Goal: Task Accomplishment & Management: Manage account settings

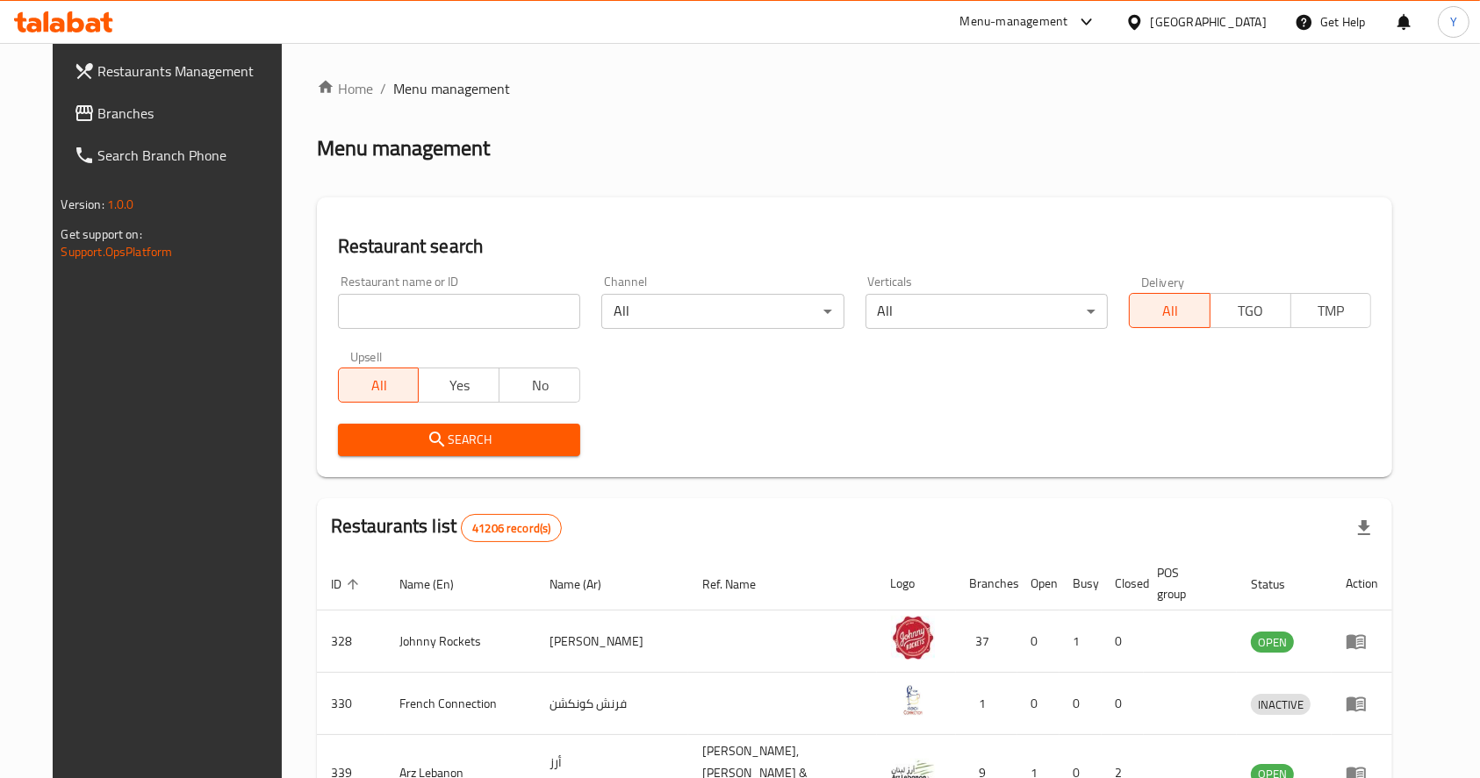
click at [1024, 20] on div "Menu-management" at bounding box center [1014, 21] width 108 height 21
click at [935, 109] on div "Agent Campaigns Center" at bounding box center [917, 118] width 133 height 19
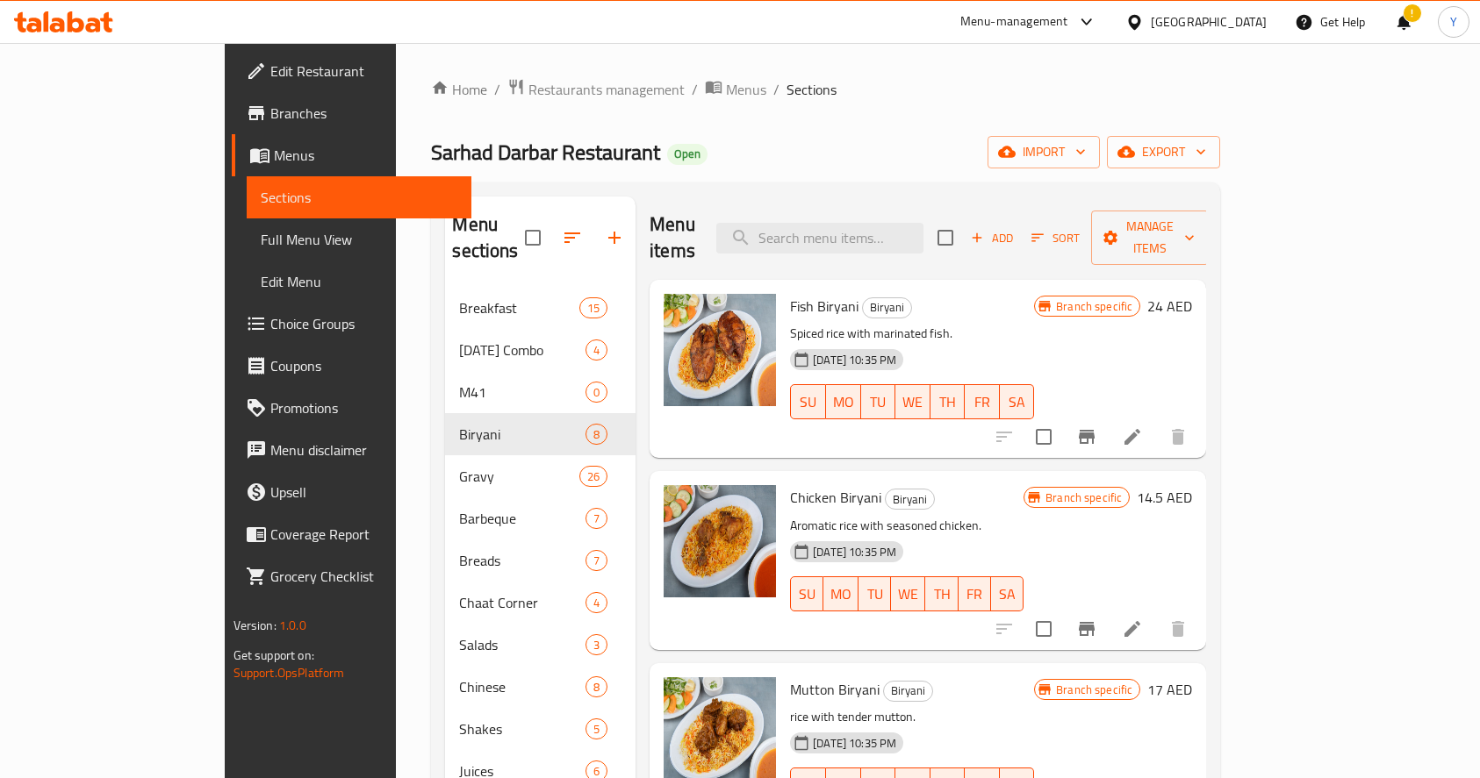
scroll to position [117, 0]
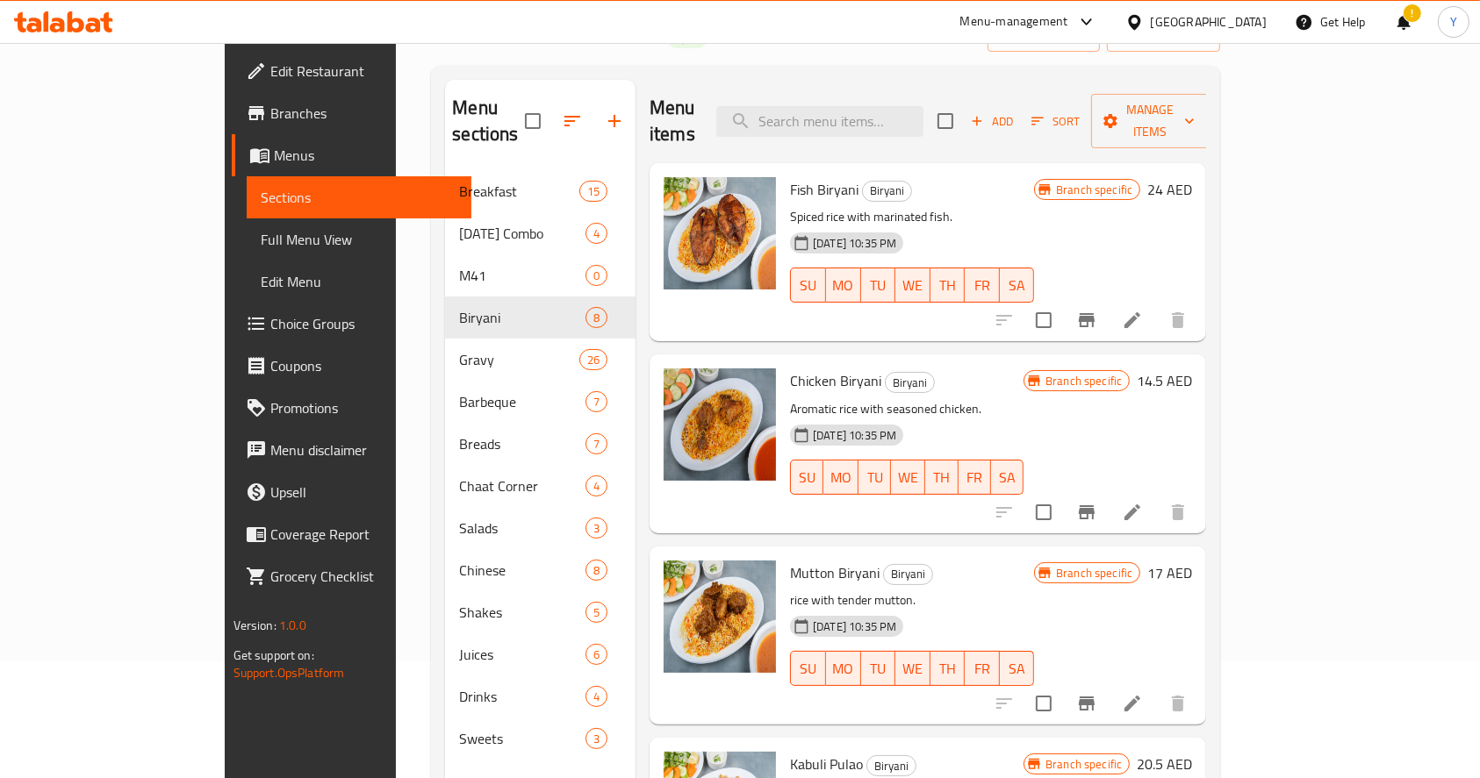
click at [990, 20] on div "Menu-management" at bounding box center [1014, 21] width 108 height 21
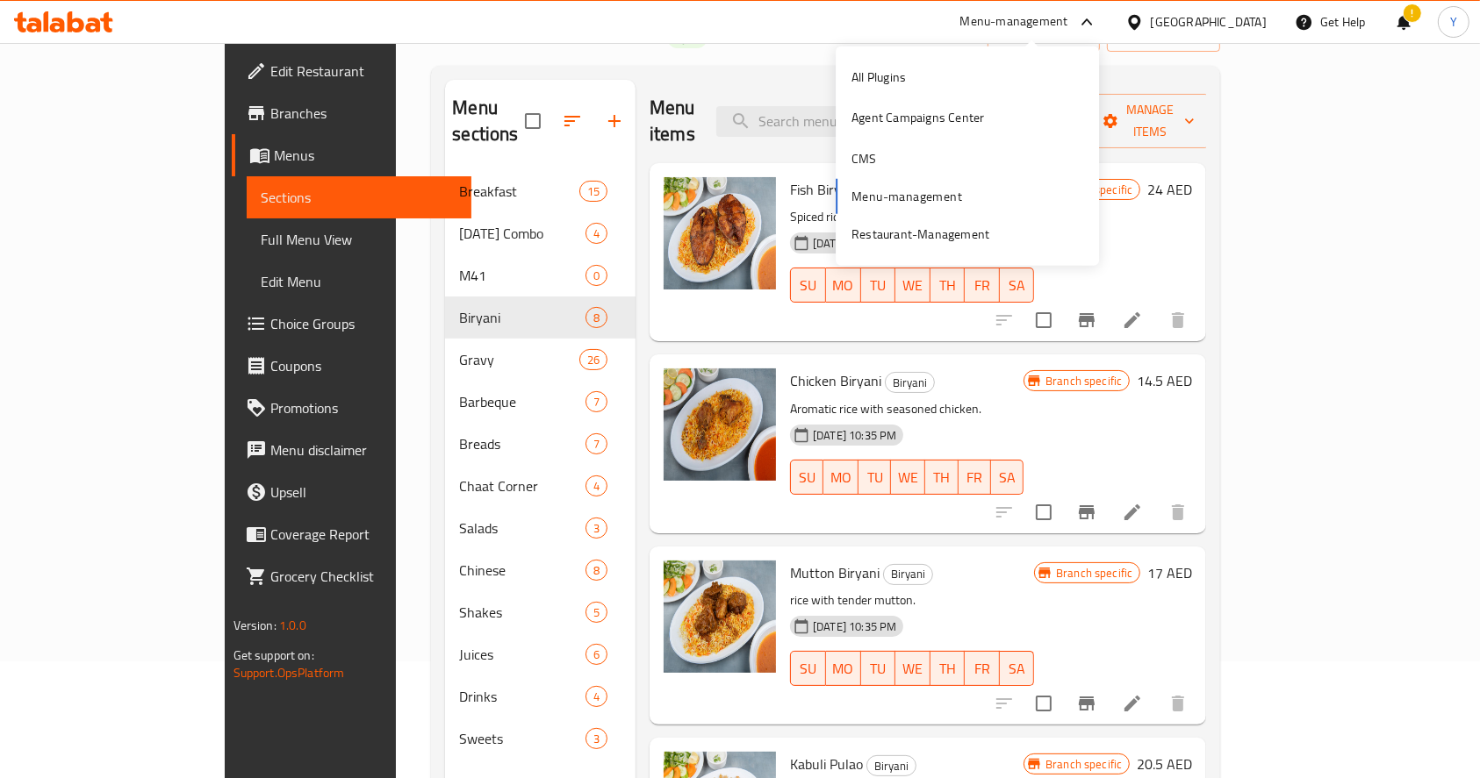
click at [718, 80] on div "Menu items Add Sort Manage items" at bounding box center [927, 121] width 556 height 83
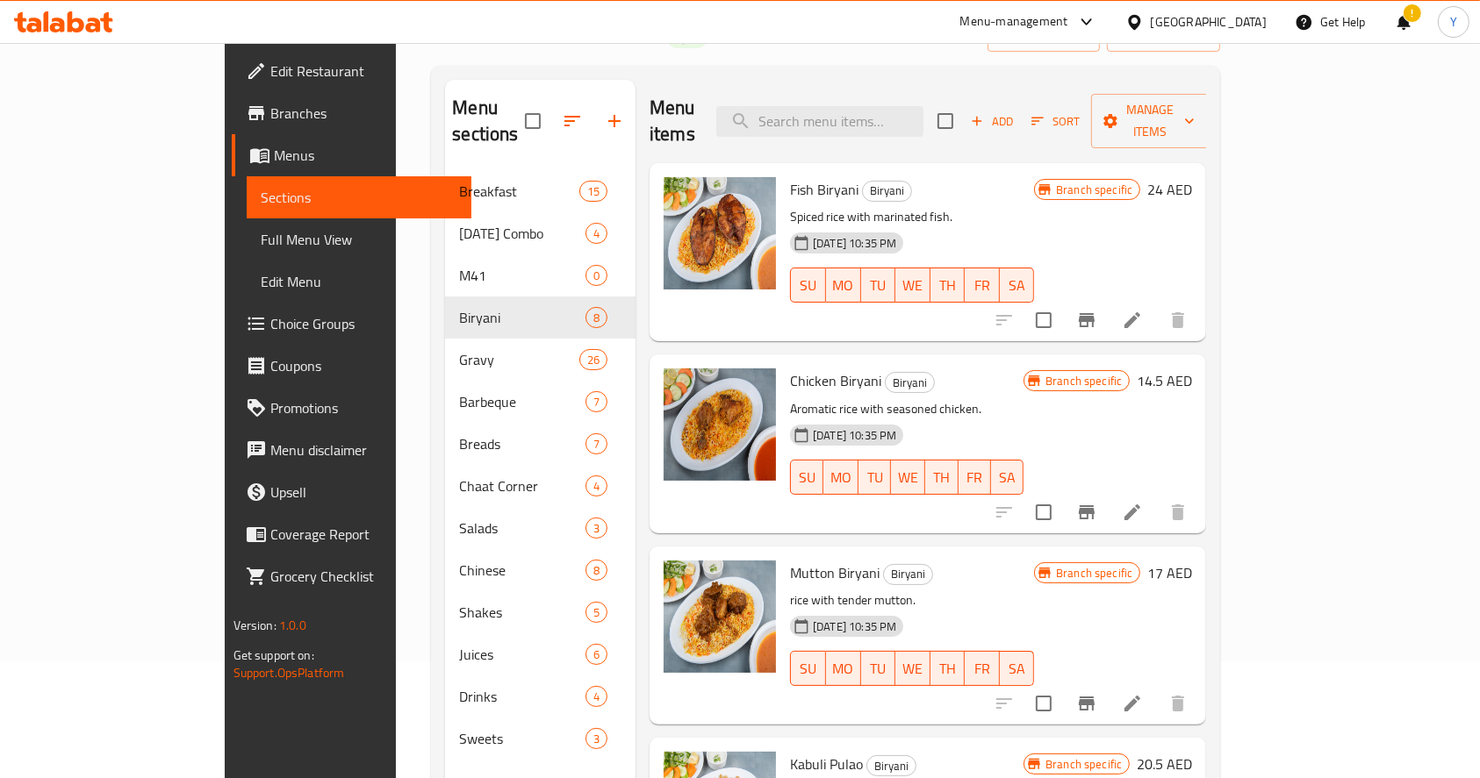
scroll to position [0, 0]
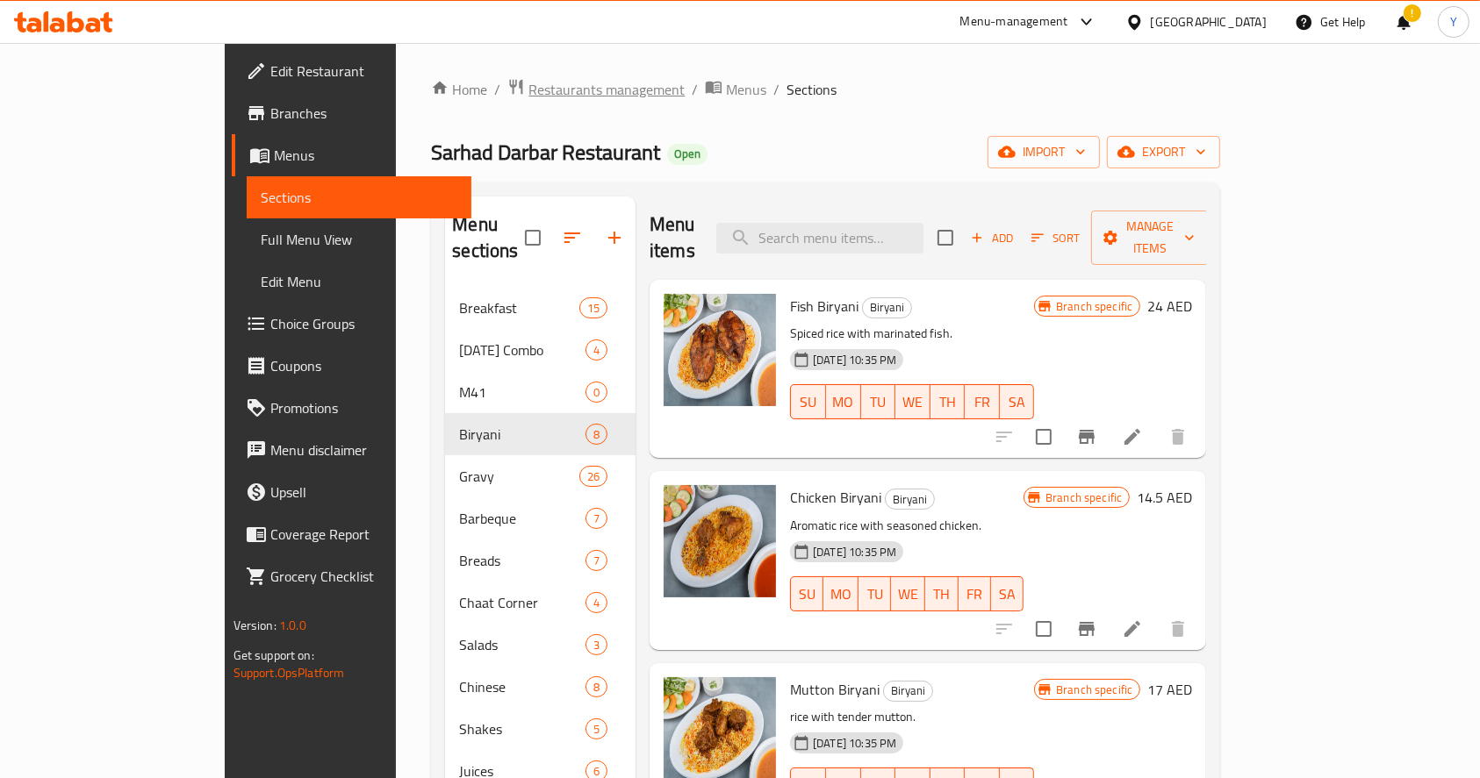
click at [528, 91] on span "Restaurants management" at bounding box center [606, 89] width 156 height 21
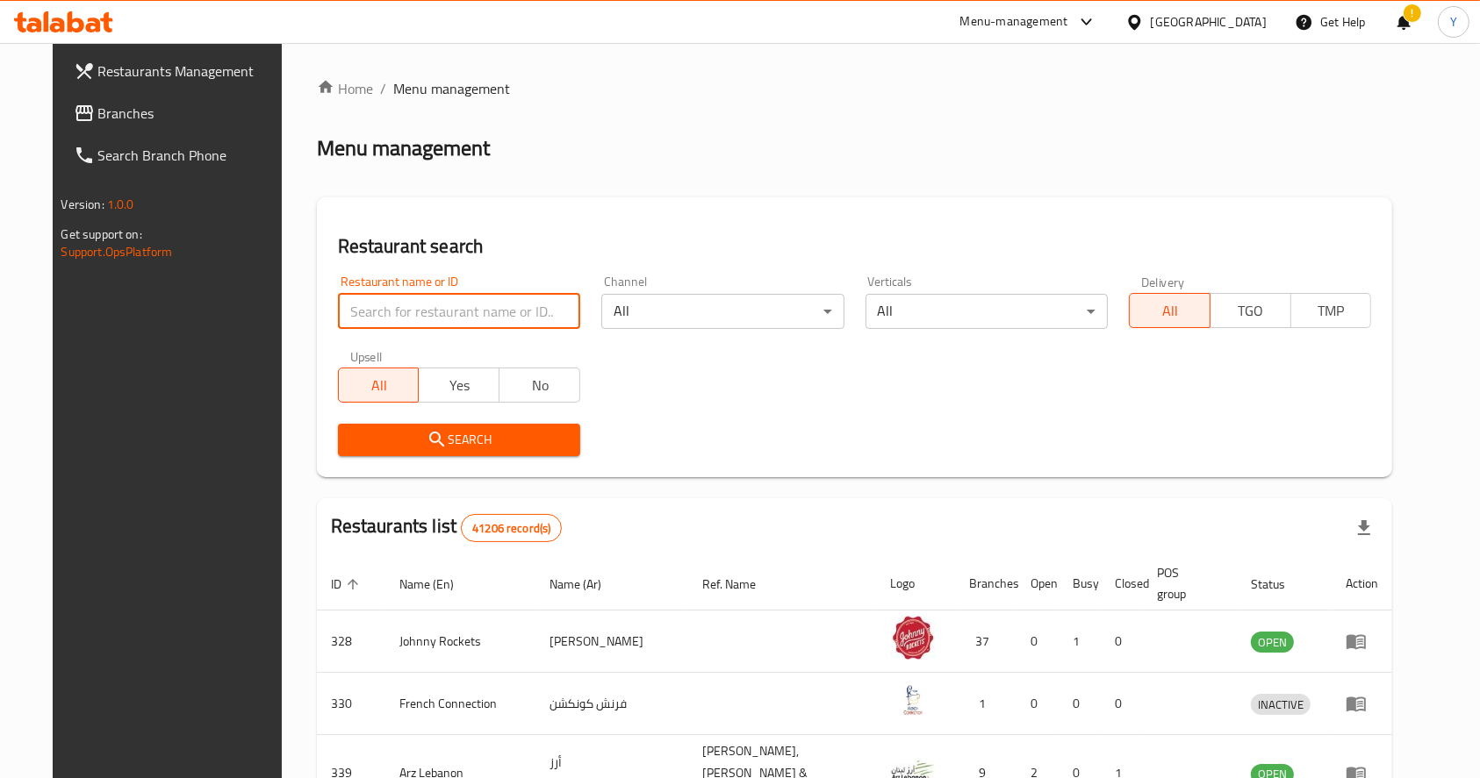
click at [463, 306] on input "search" at bounding box center [459, 311] width 242 height 35
type input "frochi"
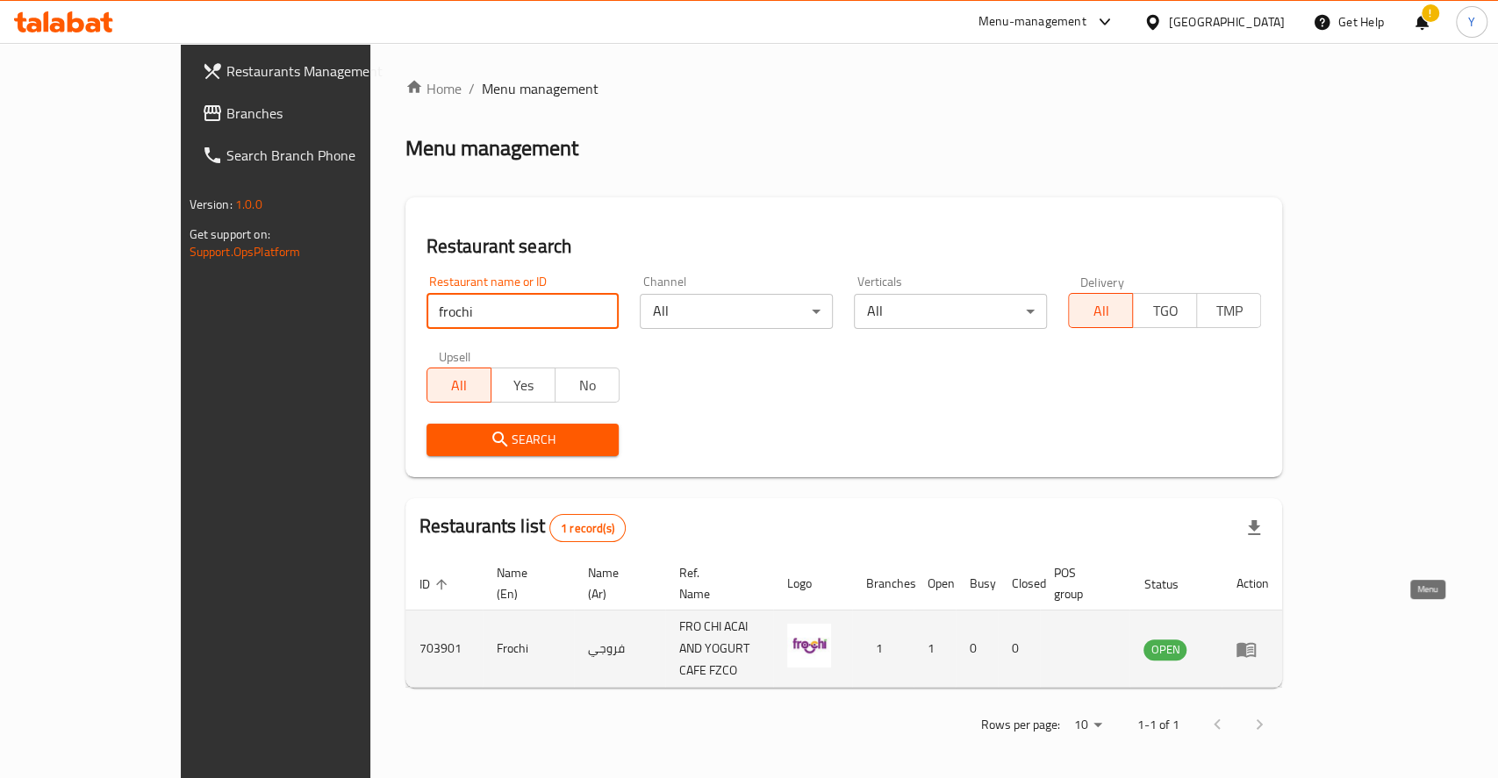
click at [1253, 647] on icon "enhanced table" at bounding box center [1250, 650] width 6 height 7
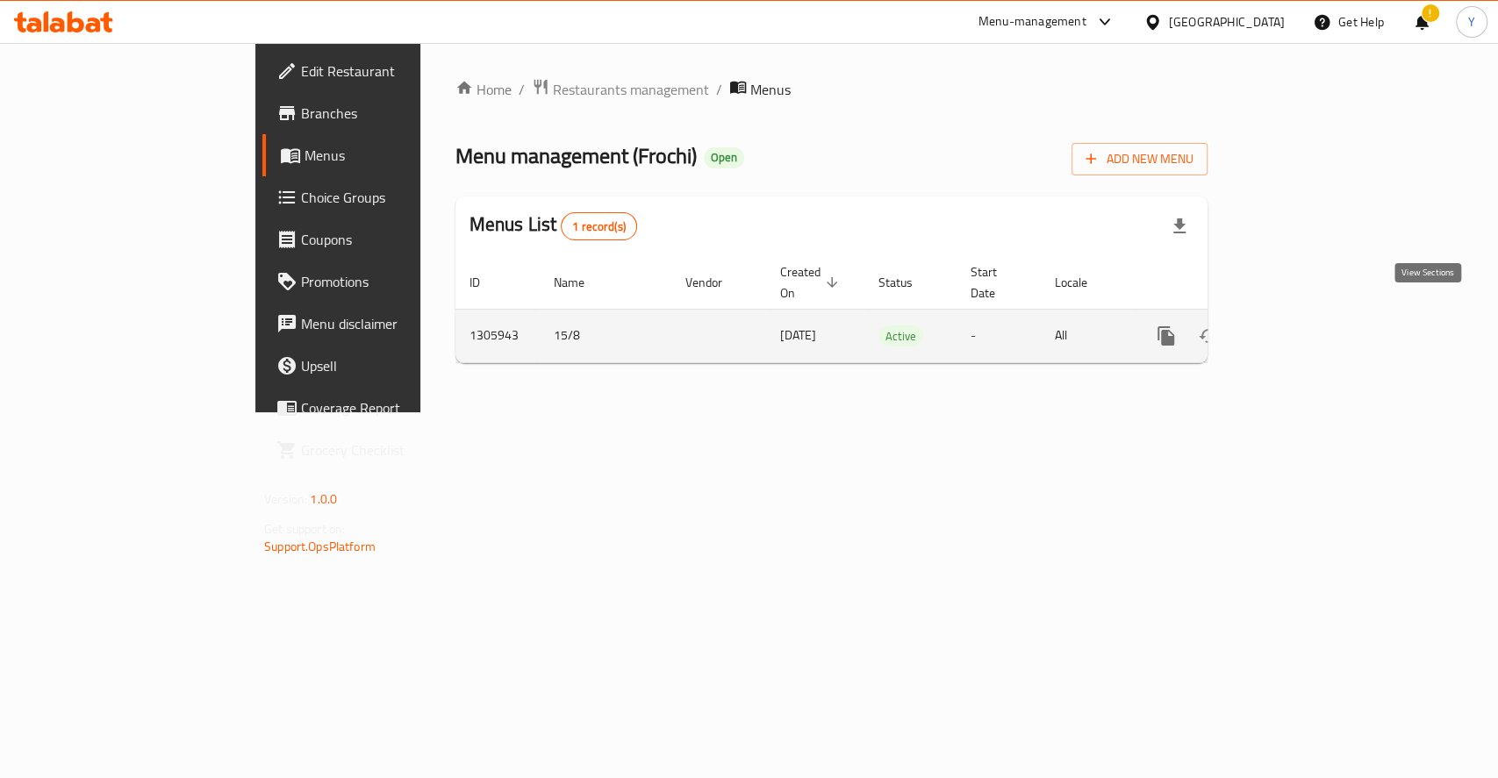
click at [1303, 326] on icon "enhanced table" at bounding box center [1292, 336] width 21 height 21
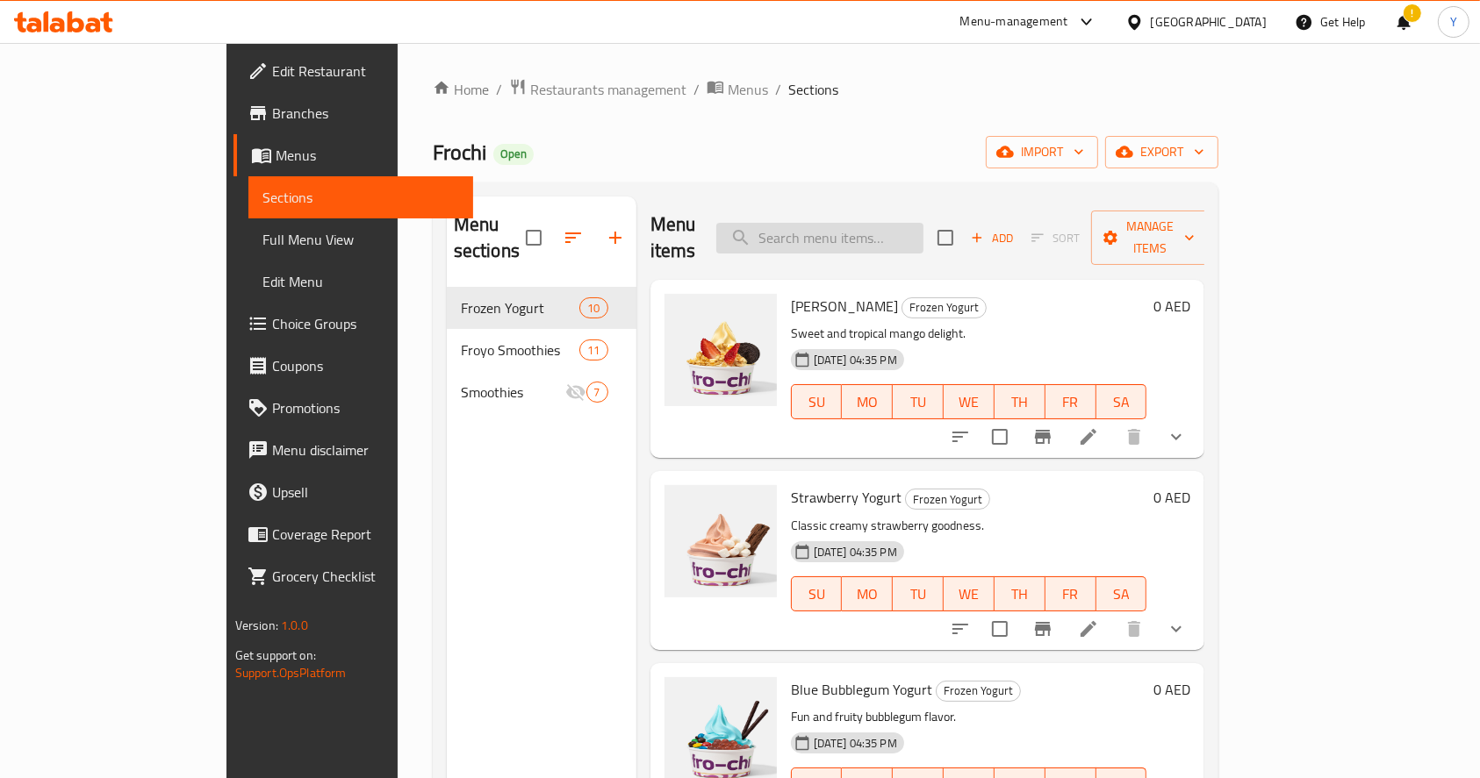
click at [923, 223] on input "search" at bounding box center [819, 238] width 207 height 31
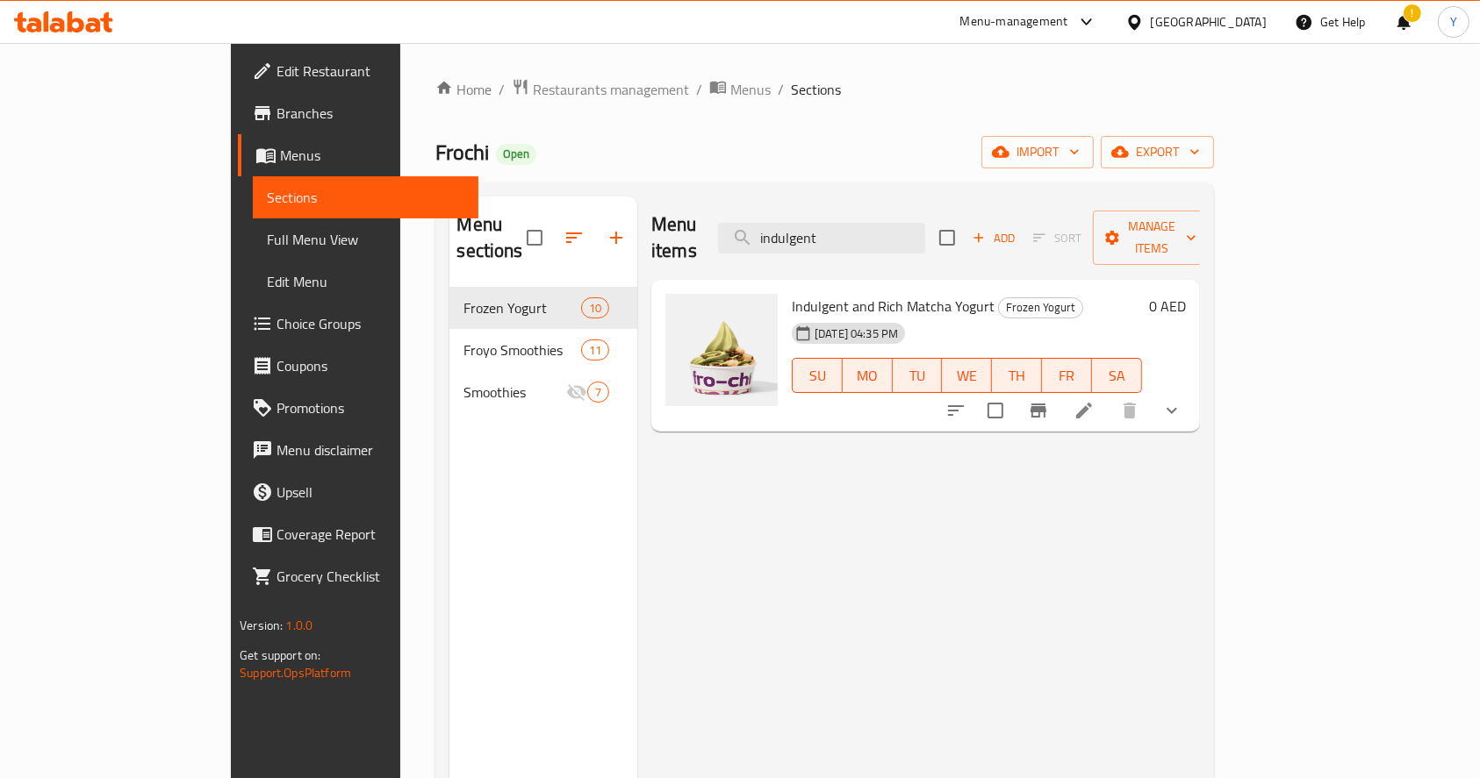
type input "indulgent"
click at [1108, 397] on li at bounding box center [1083, 411] width 49 height 32
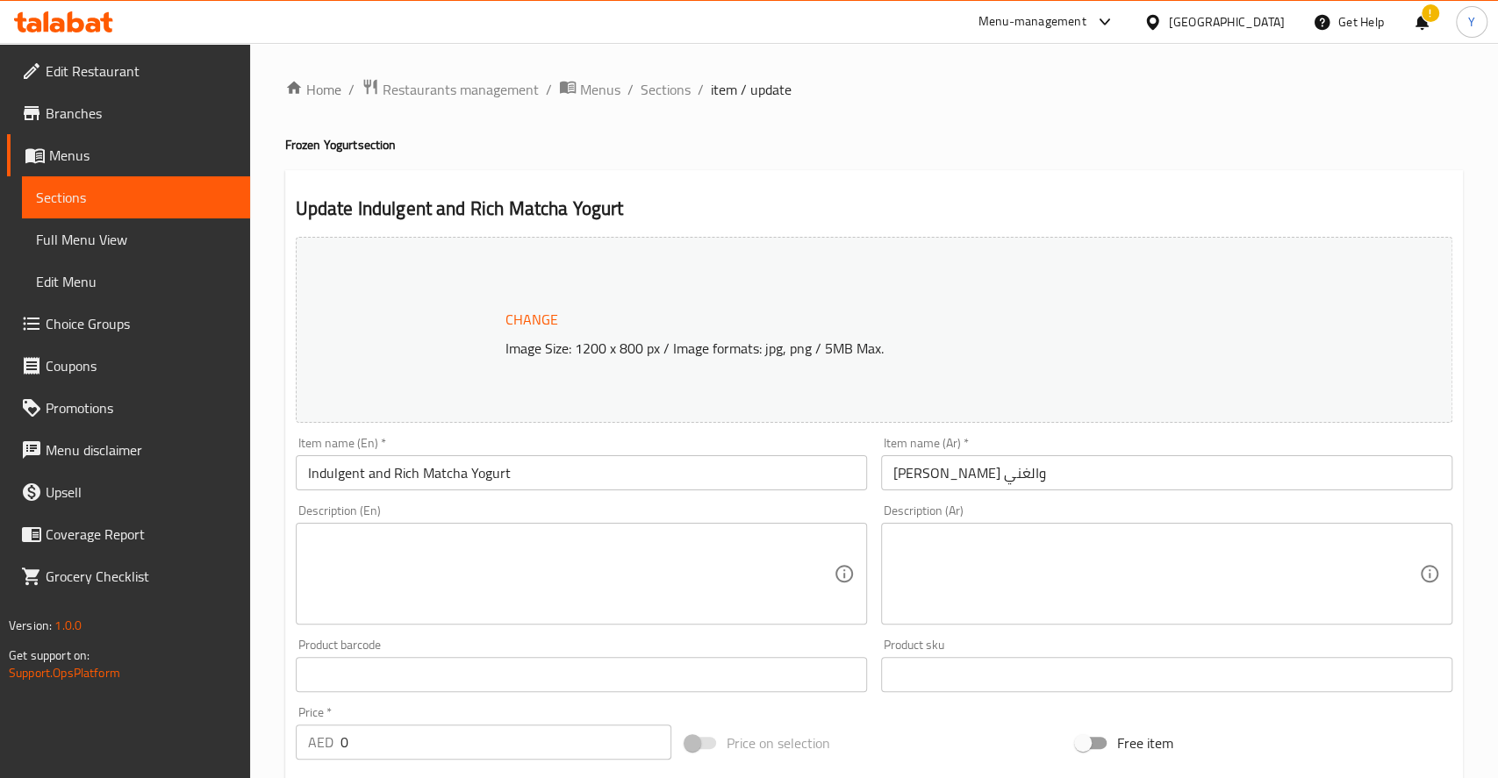
type input "اختيارك من الحجم:"
type input "1"
type input "اختيارك من الإضافات الإضافية"
type input "0"
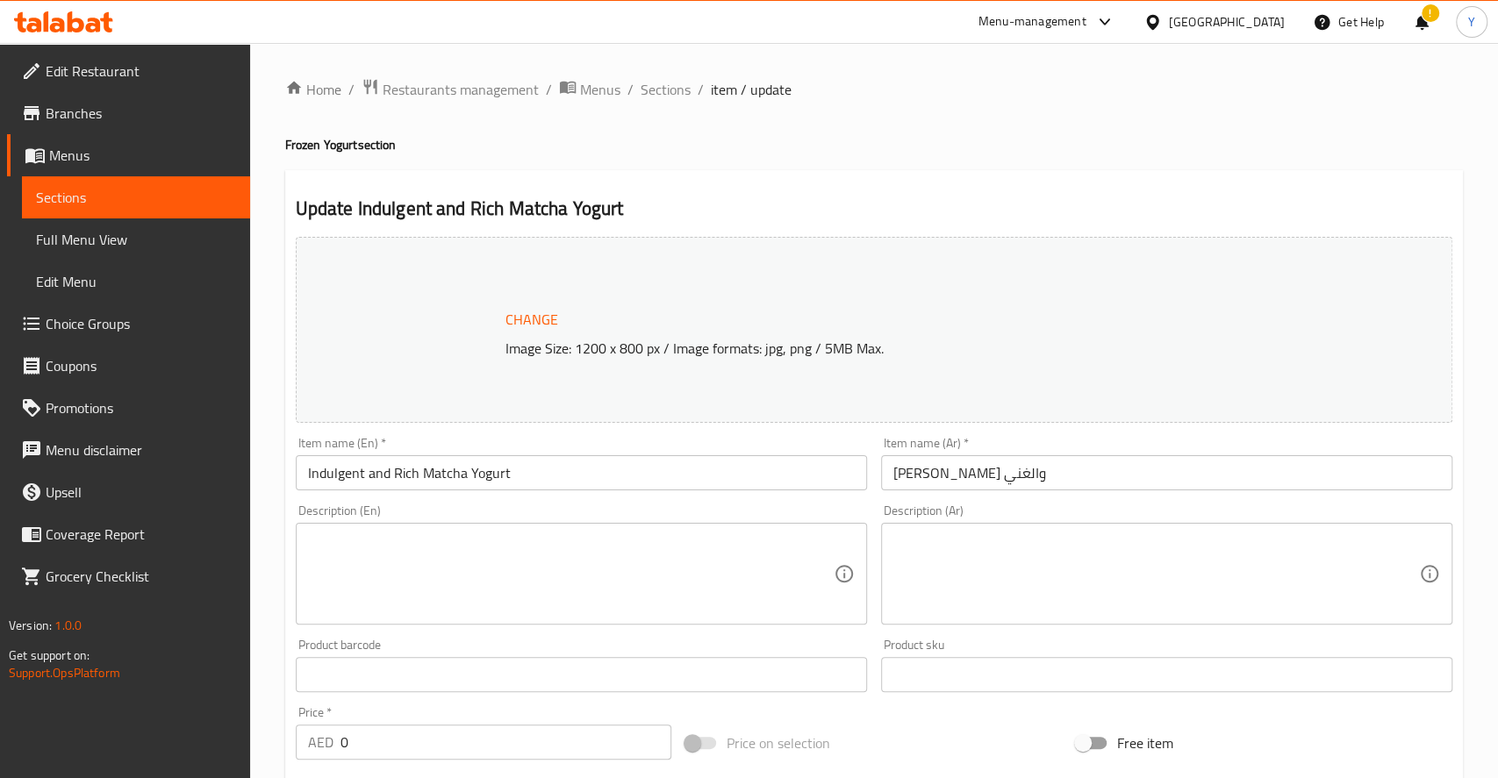
type input "0"
type input "اختيارك من 5 إضافات مجانية:"
type input "1"
type input "5"
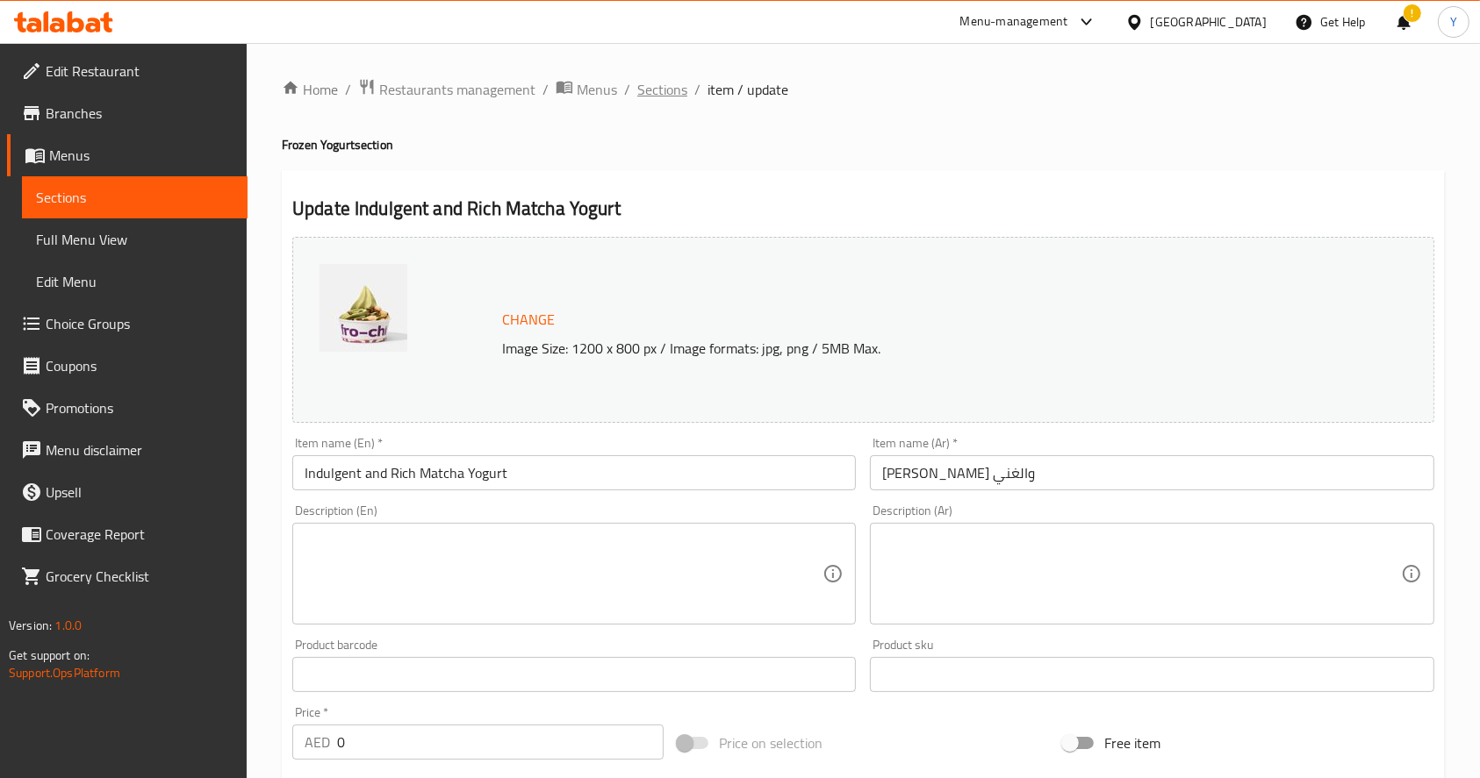
click at [664, 86] on span "Sections" at bounding box center [662, 89] width 50 height 21
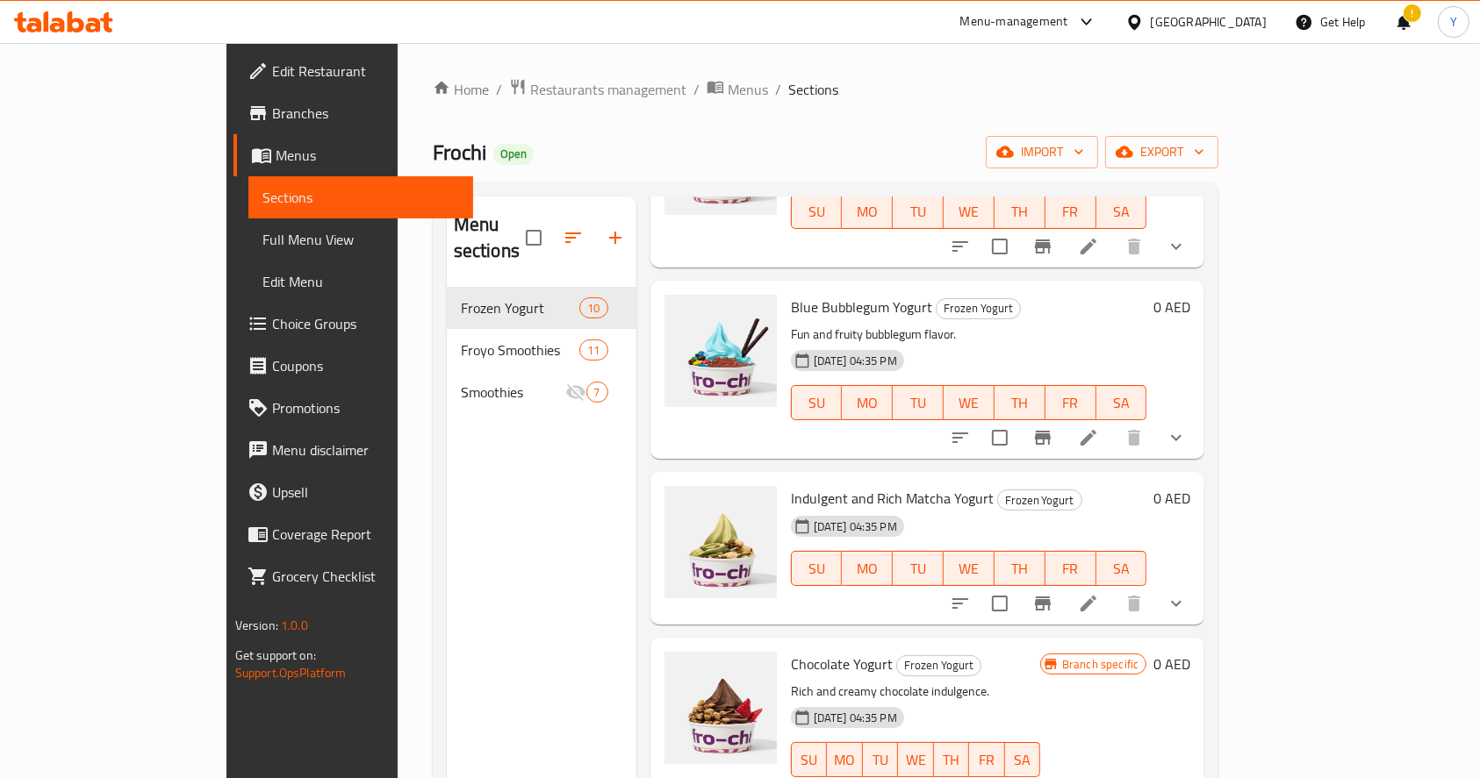
scroll to position [381, 0]
click at [1099, 595] on icon at bounding box center [1088, 605] width 21 height 21
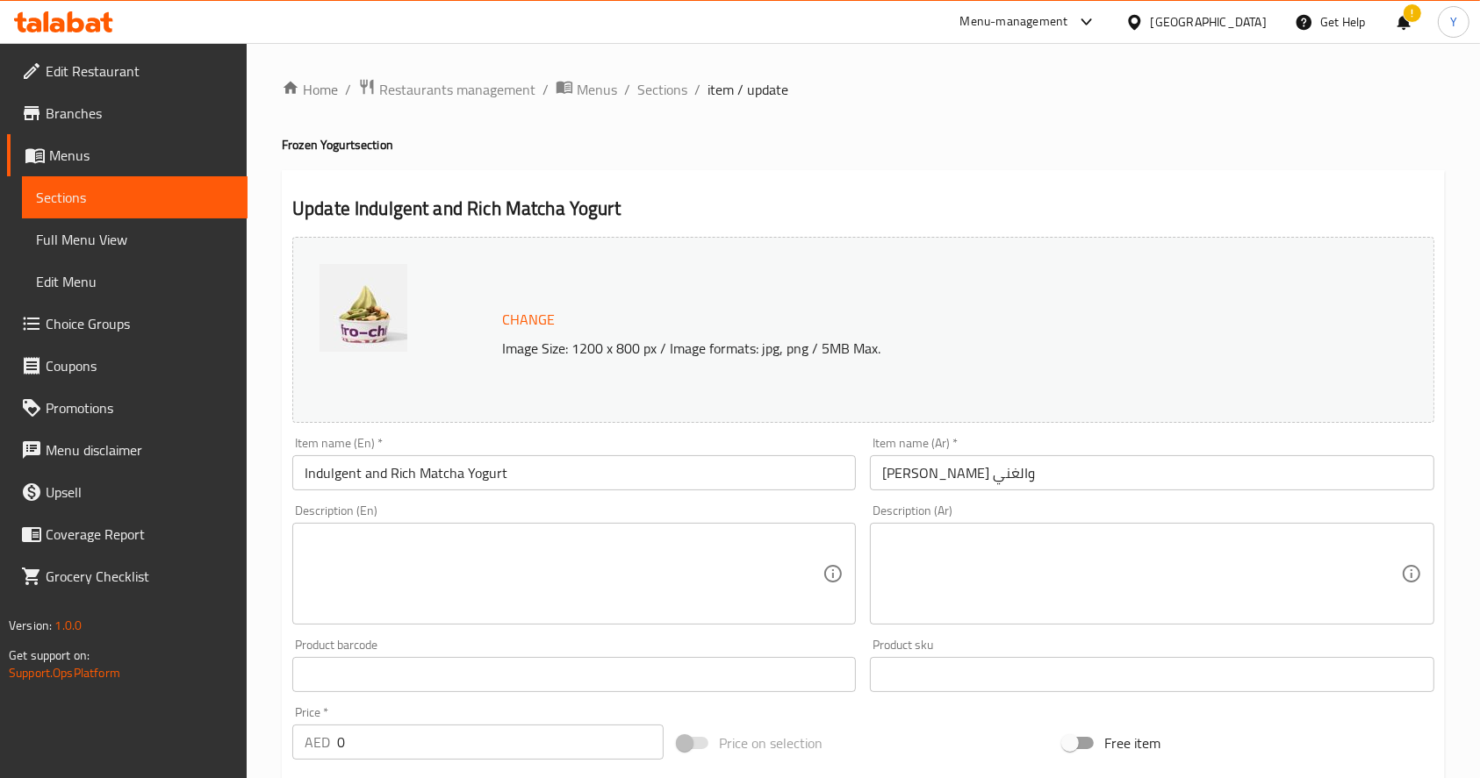
click at [986, 18] on div "Menu-management" at bounding box center [1014, 21] width 108 height 21
click at [969, 115] on div "Agent Campaigns Center" at bounding box center [917, 118] width 133 height 19
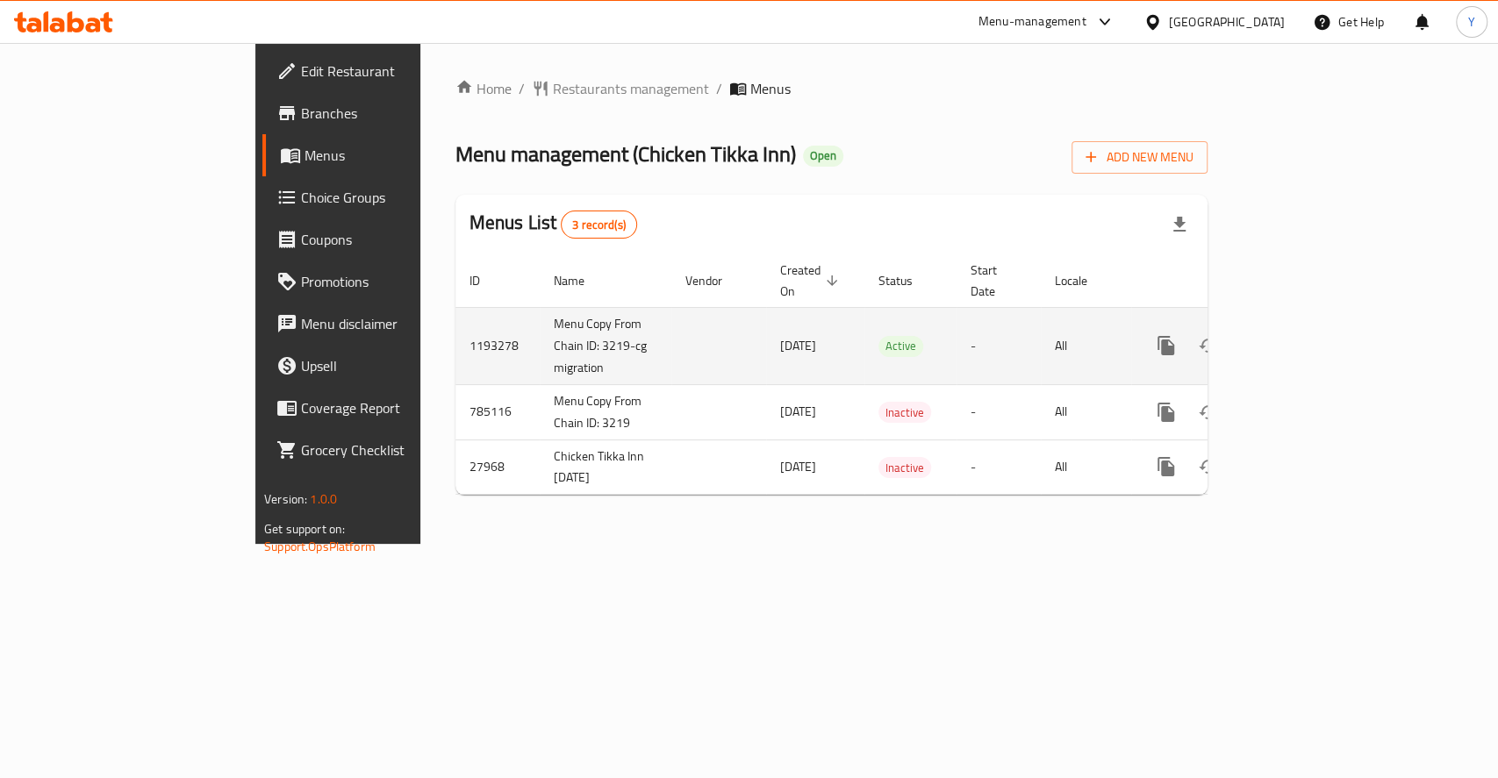
click at [1303, 335] on icon "enhanced table" at bounding box center [1292, 345] width 21 height 21
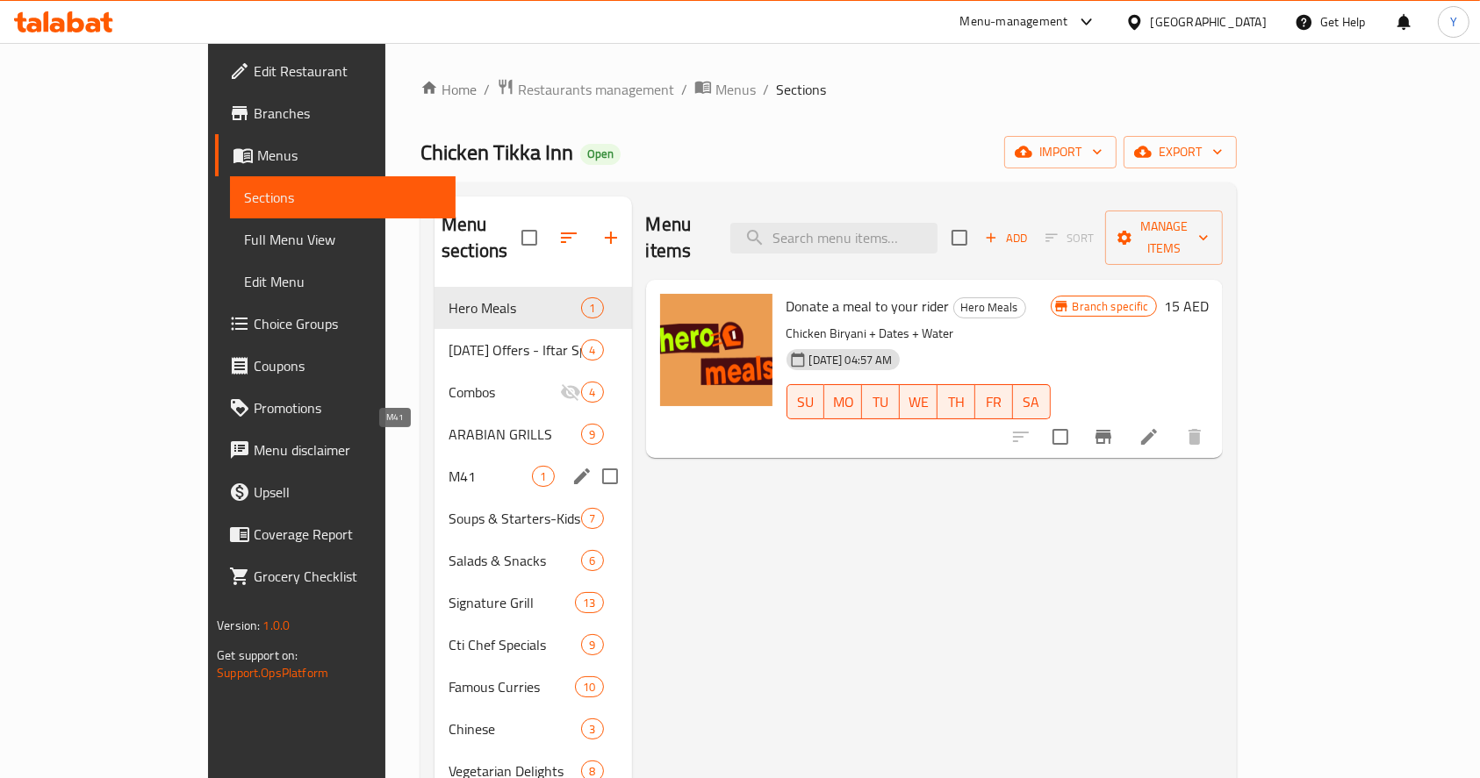
click at [448, 466] on span "M41" at bounding box center [489, 476] width 83 height 21
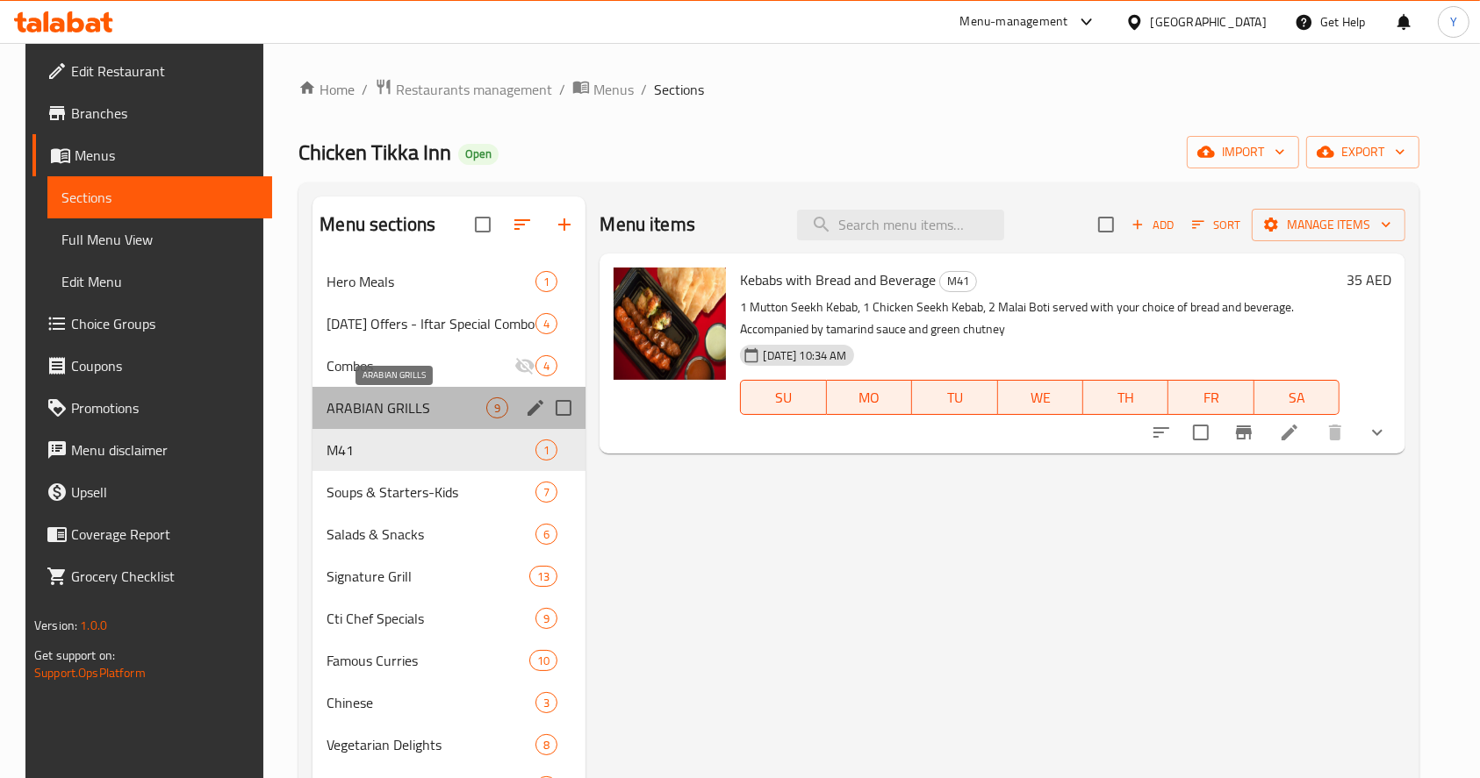
click at [428, 412] on span "ARABIAN GRILLS" at bounding box center [406, 408] width 160 height 21
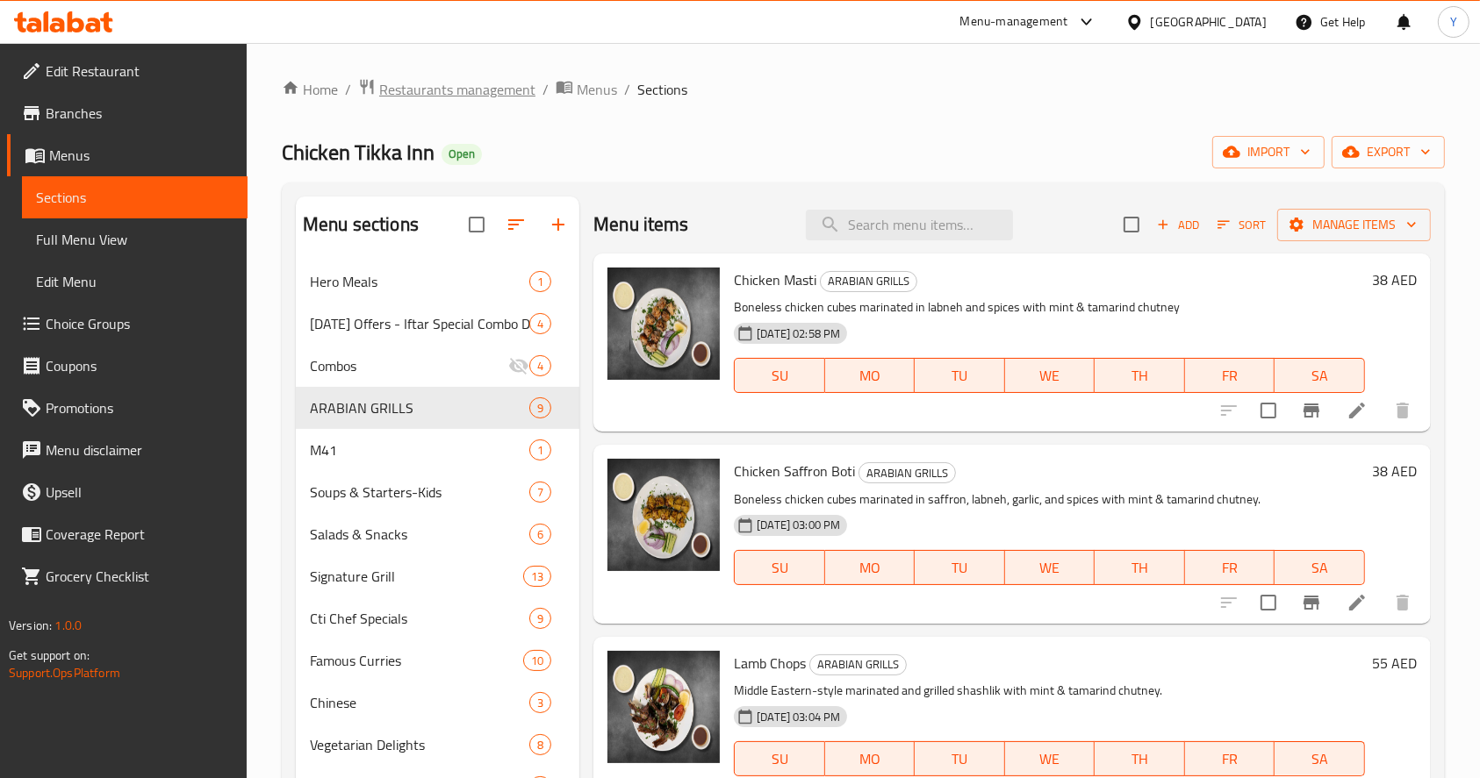
click at [463, 91] on span "Restaurants management" at bounding box center [457, 89] width 156 height 21
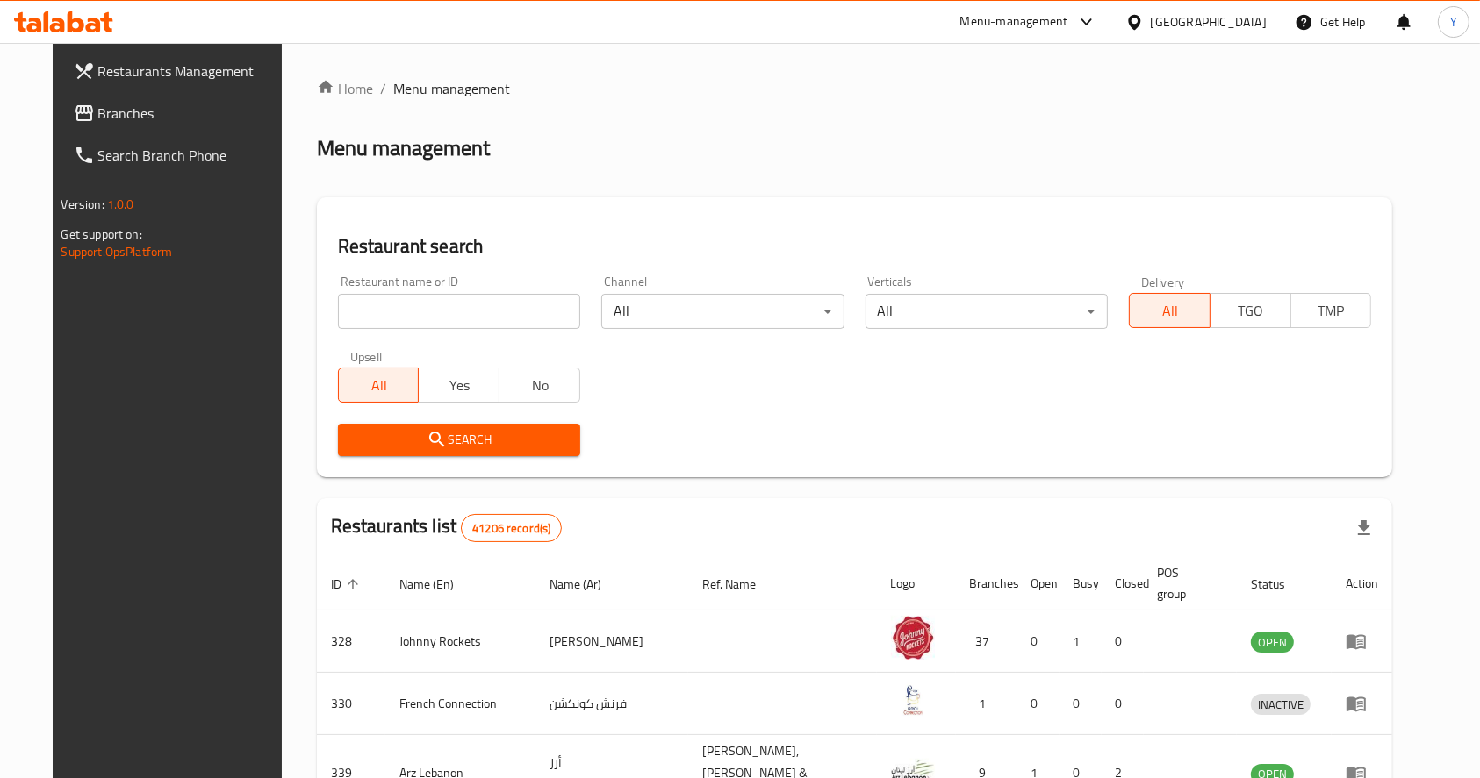
click at [418, 312] on input "search" at bounding box center [459, 311] width 242 height 35
type input "chicken tikka inn"
click button "Search" at bounding box center [459, 440] width 242 height 32
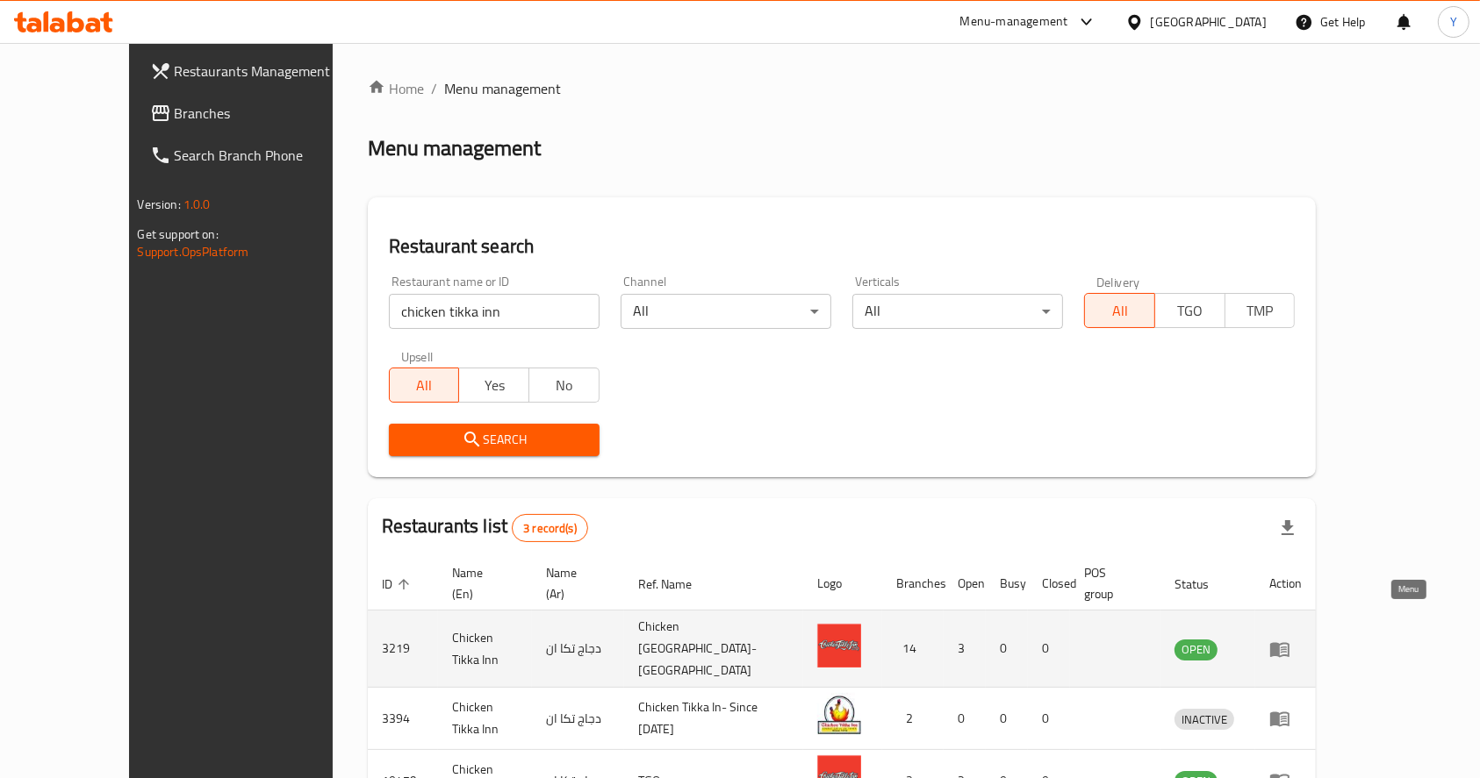
click at [1289, 642] on icon "enhanced table" at bounding box center [1279, 649] width 19 height 15
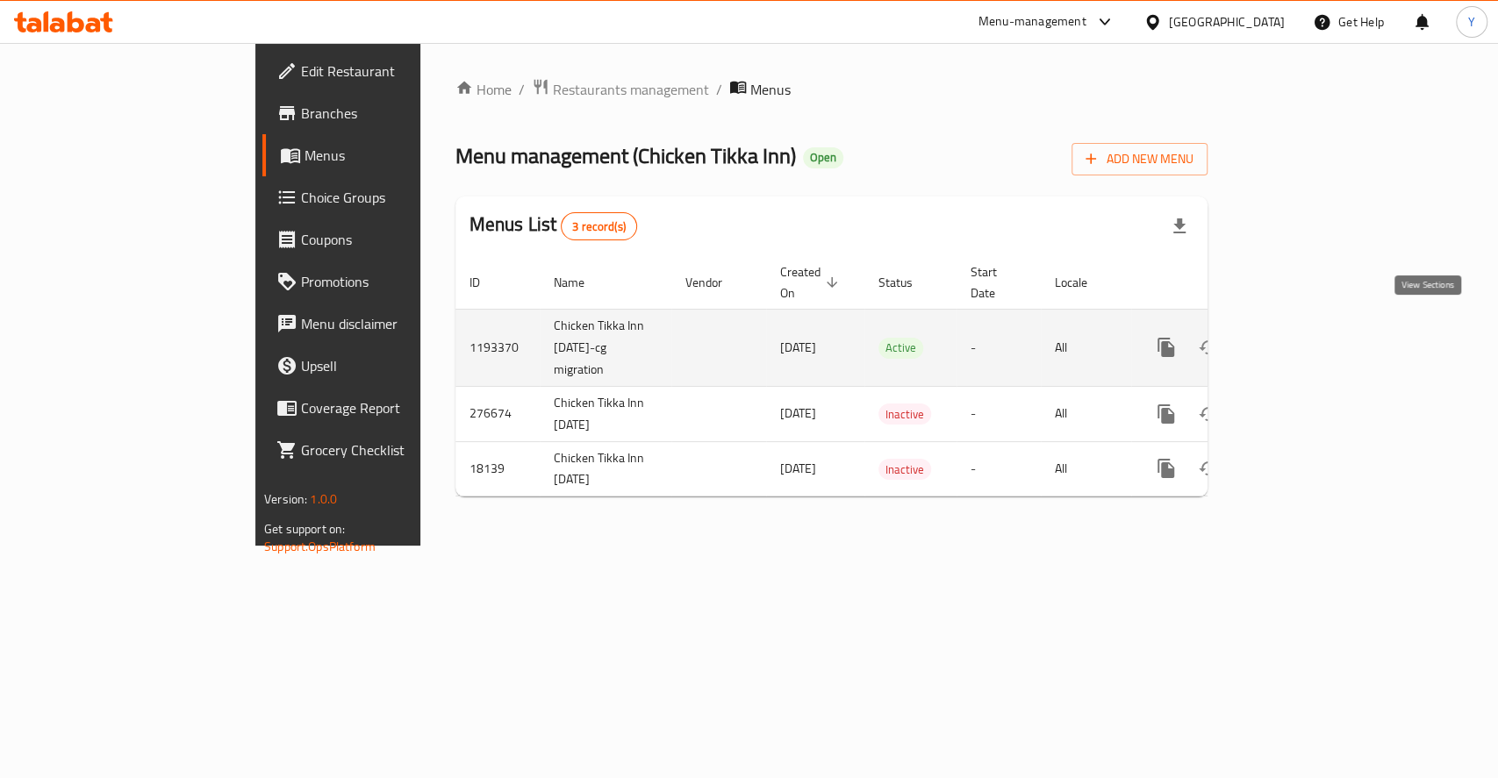
click at [1303, 337] on icon "enhanced table" at bounding box center [1292, 347] width 21 height 21
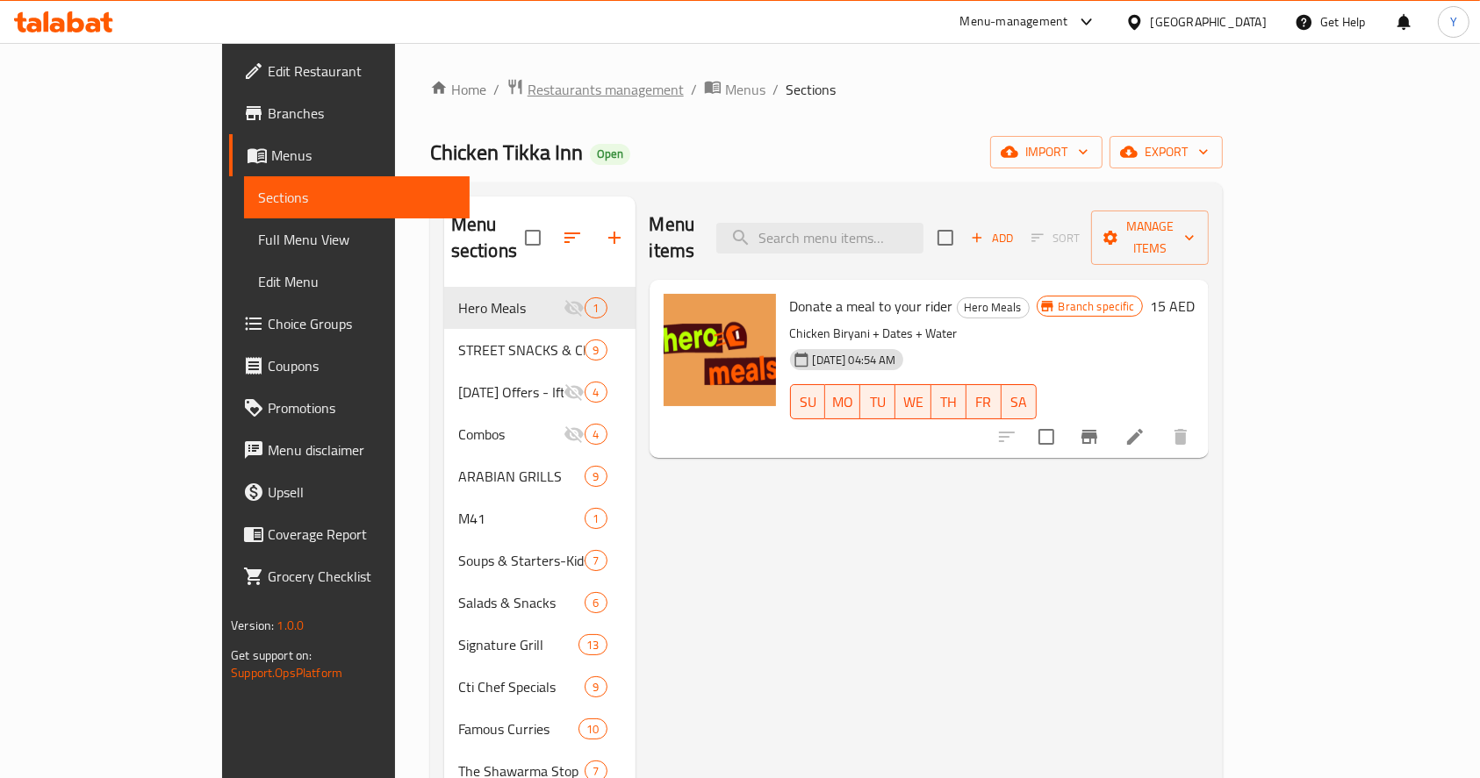
click at [527, 81] on span "Restaurants management" at bounding box center [605, 89] width 156 height 21
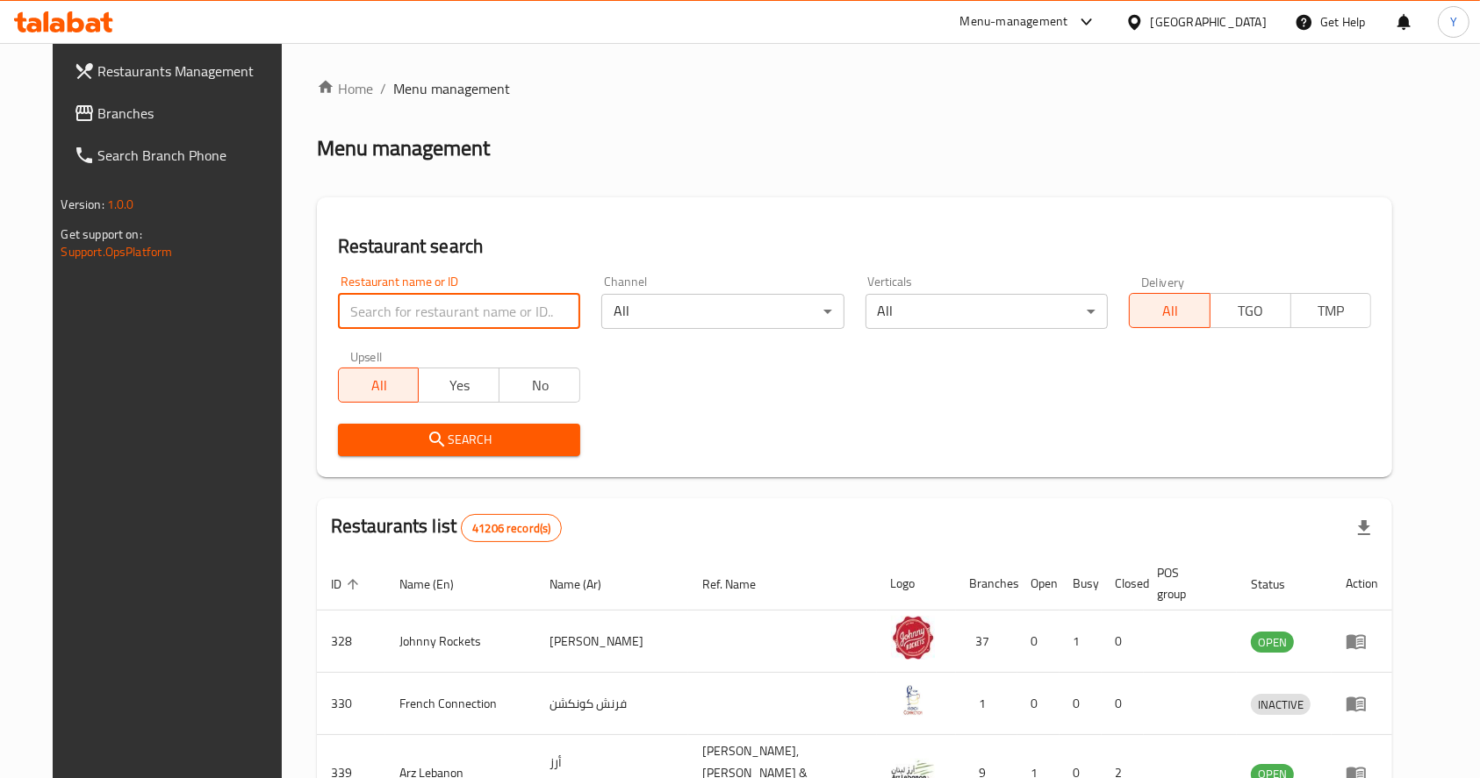
click at [406, 317] on input "search" at bounding box center [459, 311] width 242 height 35
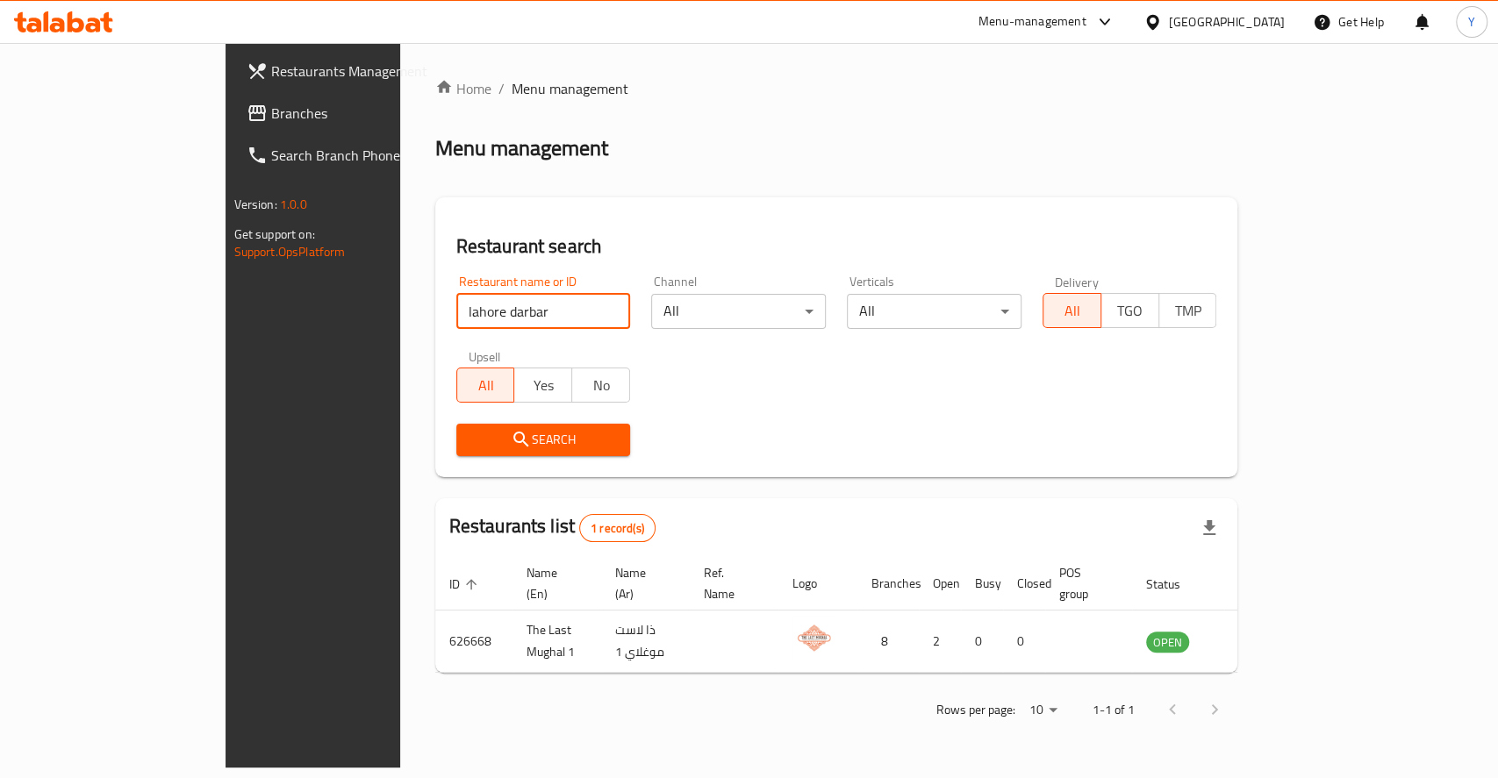
type input "lahore darbar"
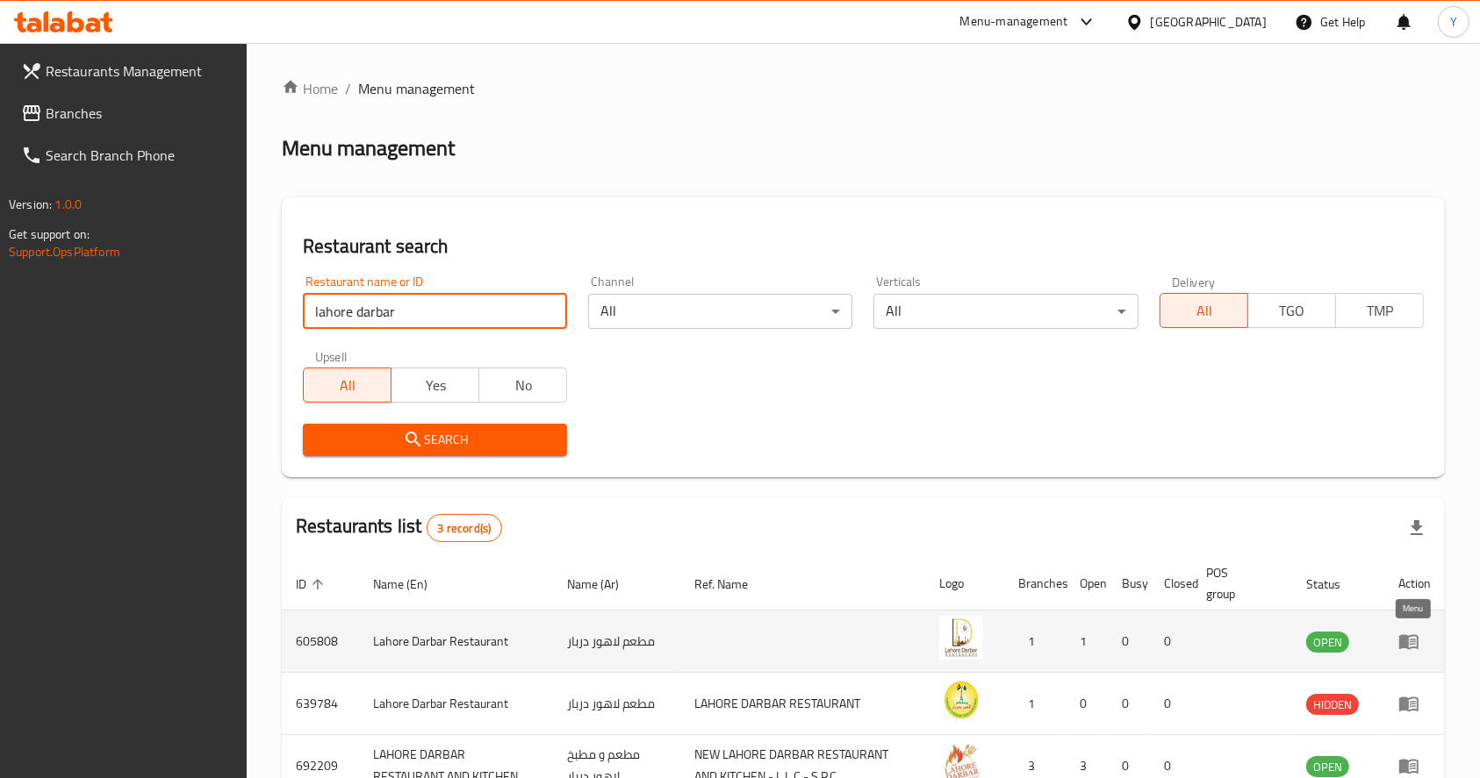
click at [1406, 645] on icon "enhanced table" at bounding box center [1408, 642] width 19 height 15
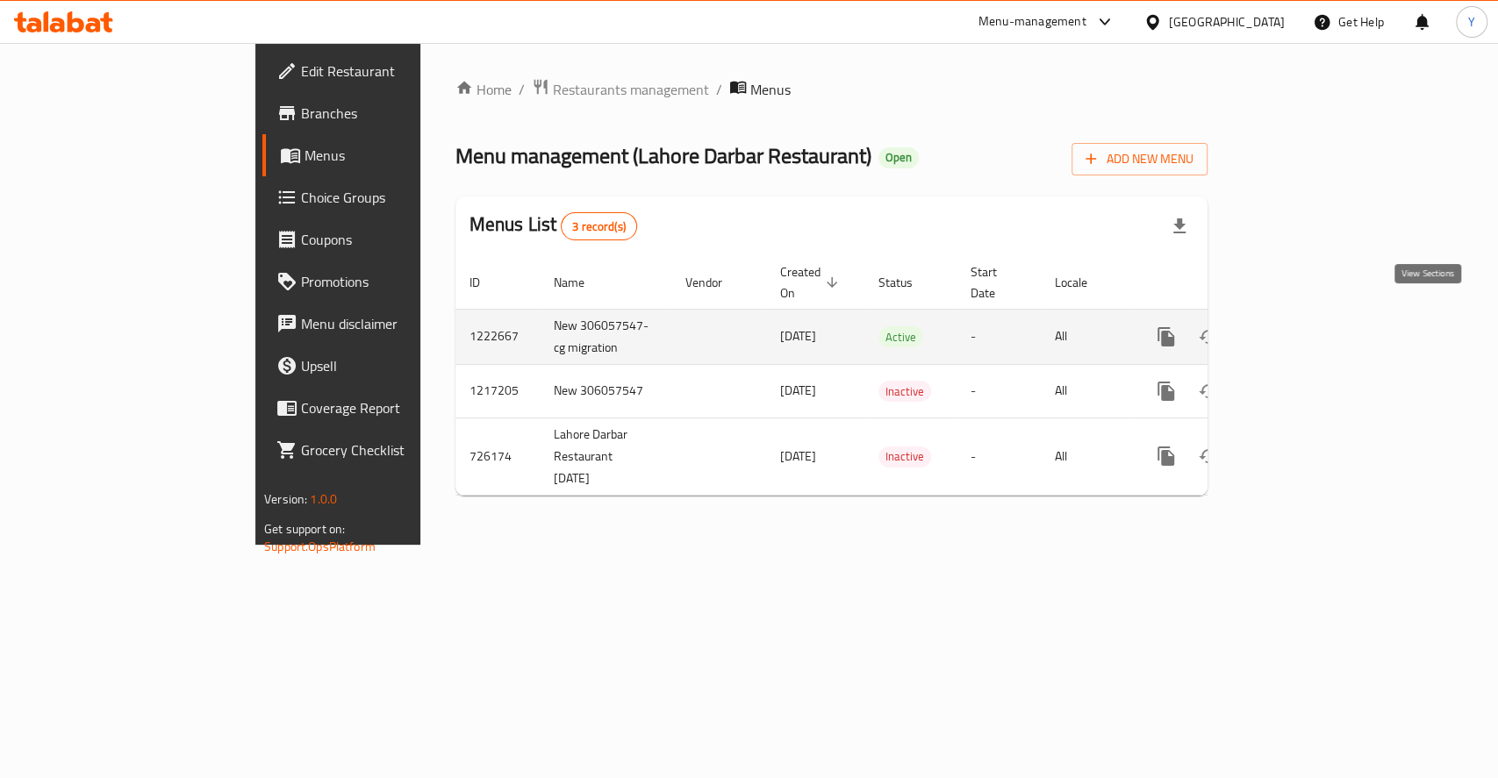
click at [1314, 329] on link "enhanced table" at bounding box center [1293, 337] width 42 height 42
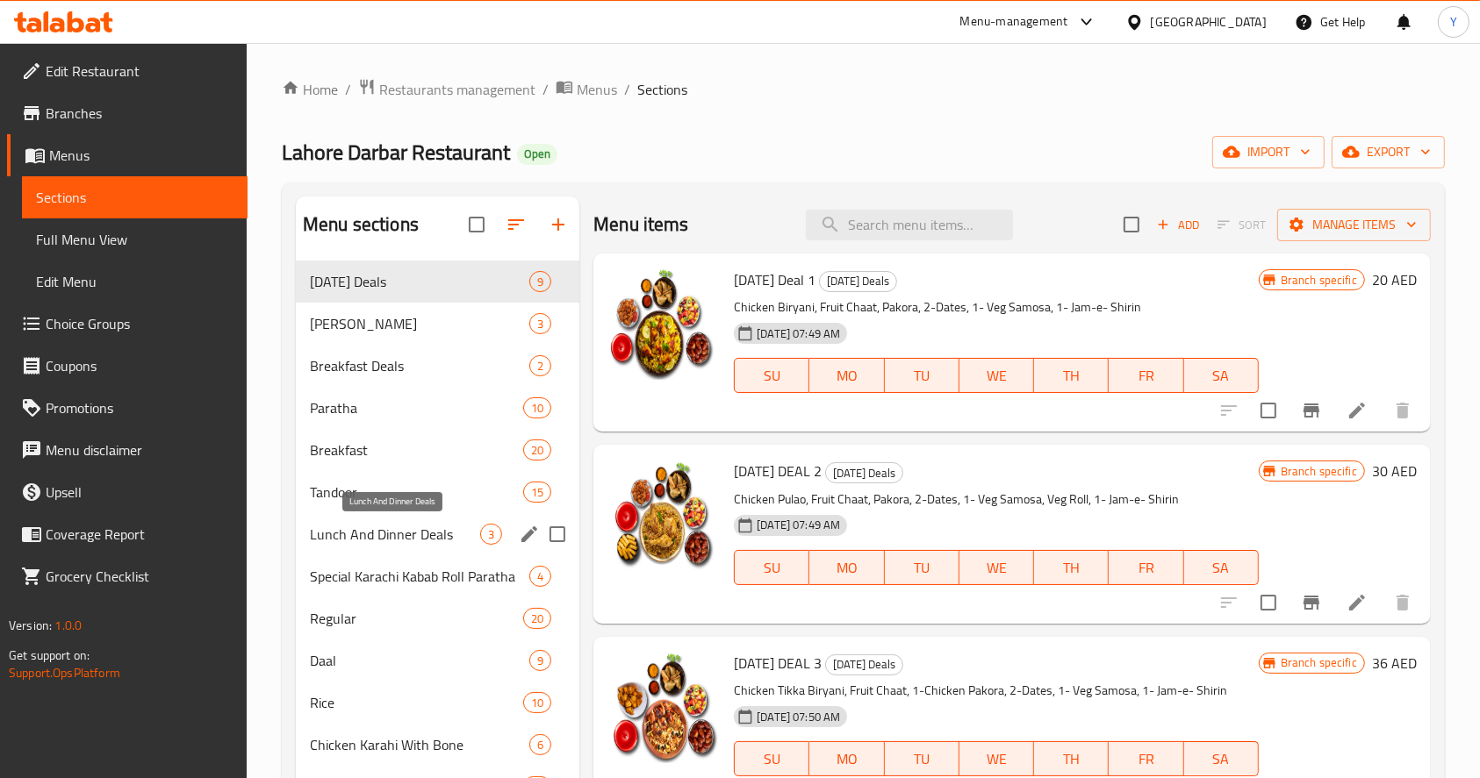
click at [415, 536] on span "Lunch And Dinner Deals" at bounding box center [395, 534] width 170 height 21
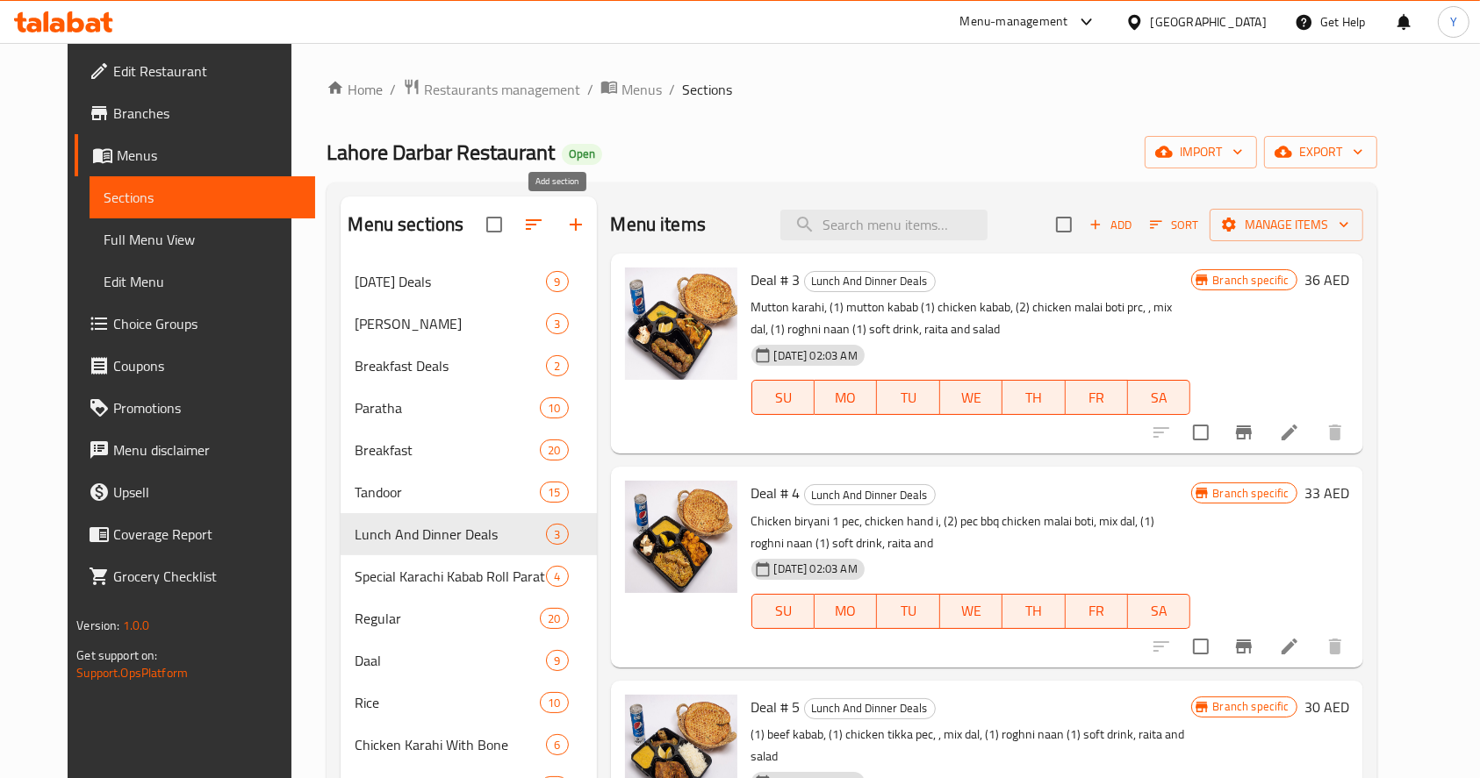
click at [565, 231] on icon "button" at bounding box center [575, 224] width 21 height 21
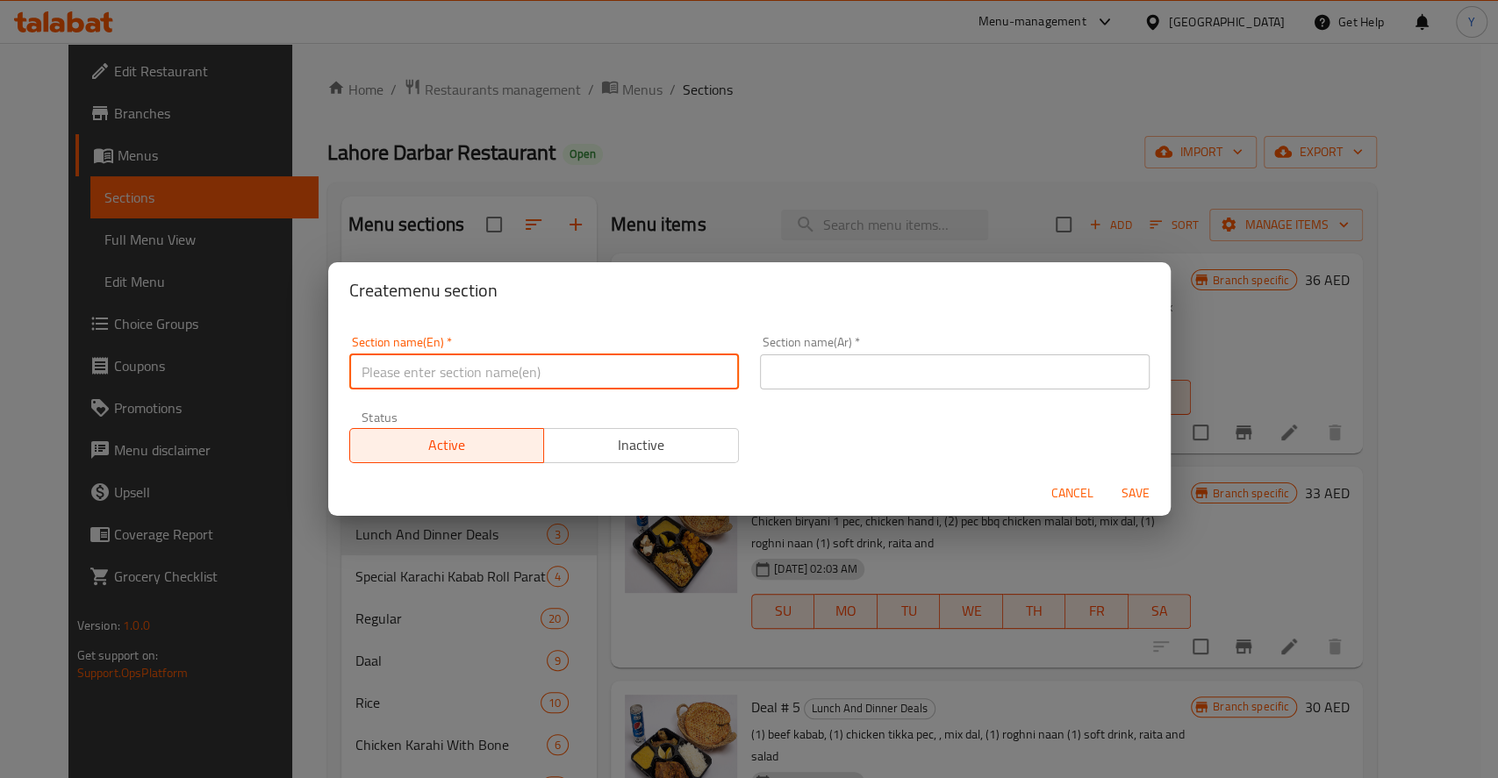
click at [529, 383] on input "text" at bounding box center [544, 372] width 390 height 35
type input "M41"
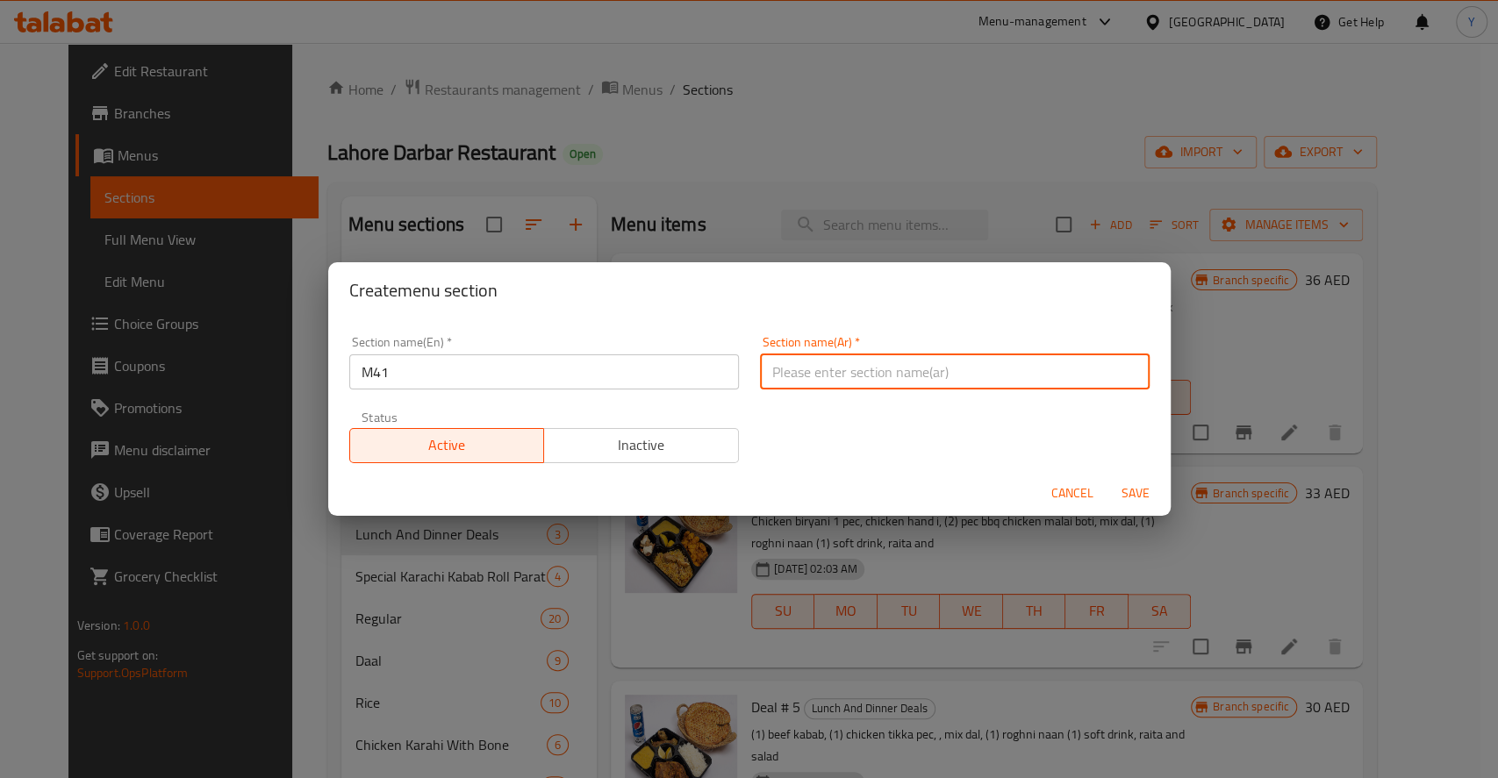
click at [778, 371] on input "text" at bounding box center [955, 372] width 390 height 35
type input "م41"
click at [1131, 487] on span "Save" at bounding box center [1136, 494] width 42 height 22
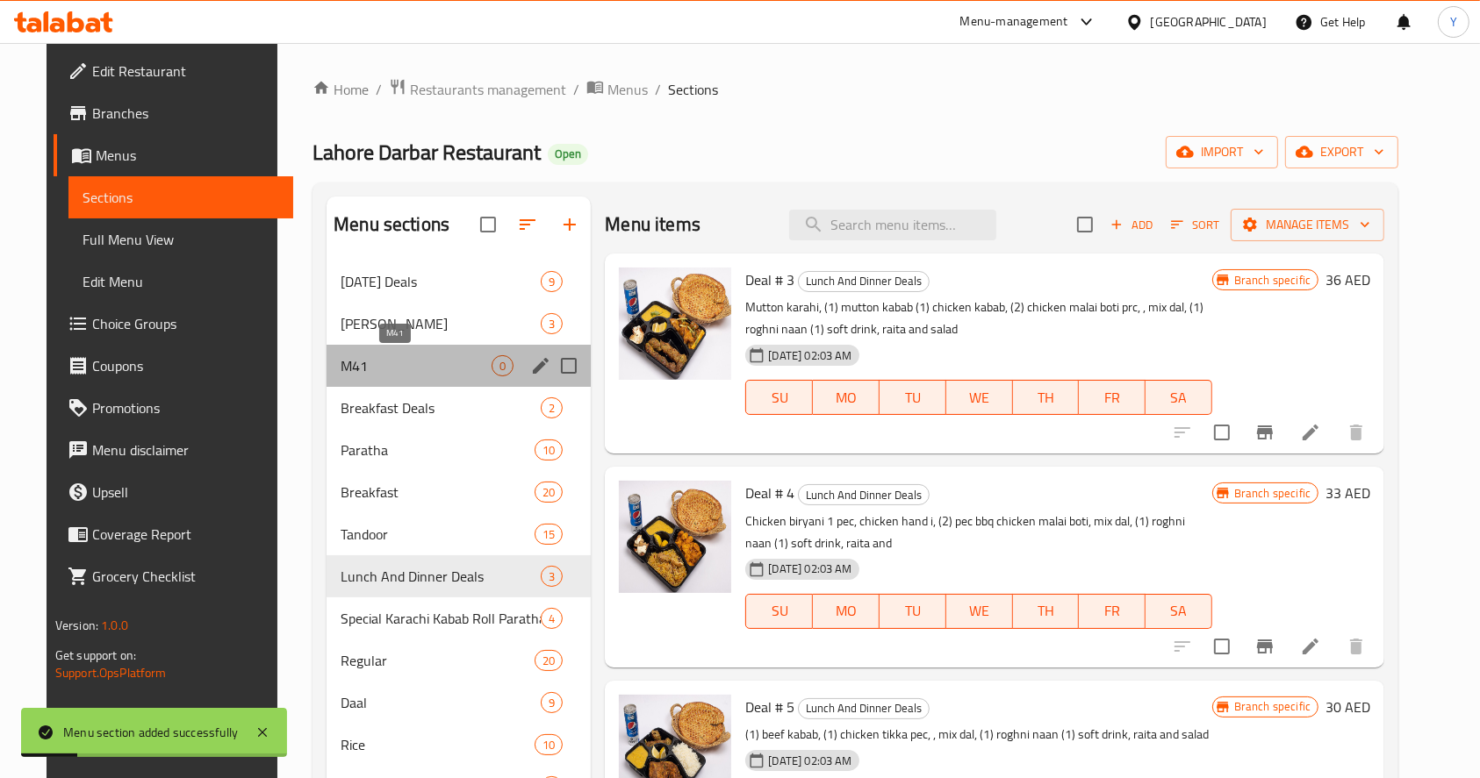
click at [346, 363] on span "M41" at bounding box center [416, 365] width 151 height 21
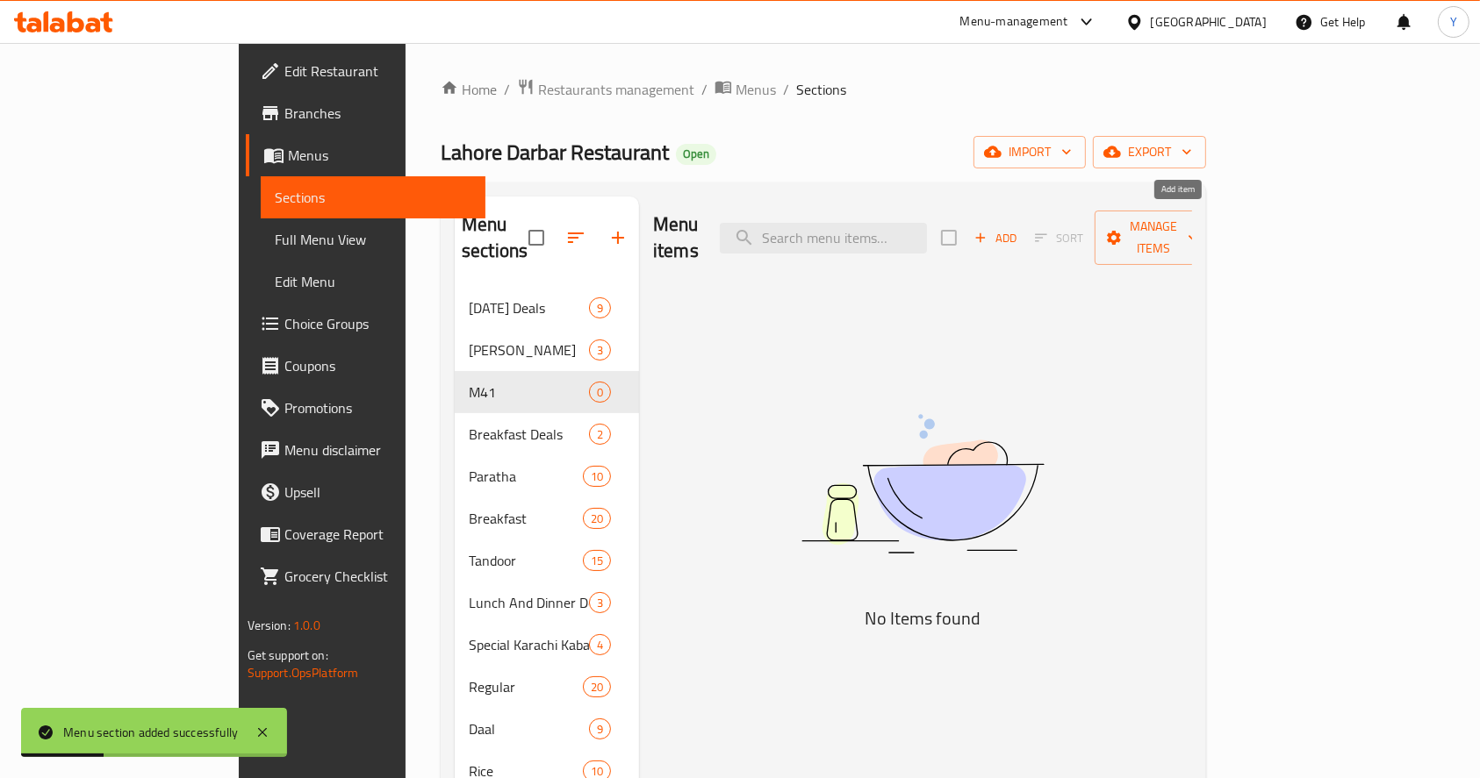
click at [1019, 228] on span "Add" at bounding box center [994, 238] width 47 height 20
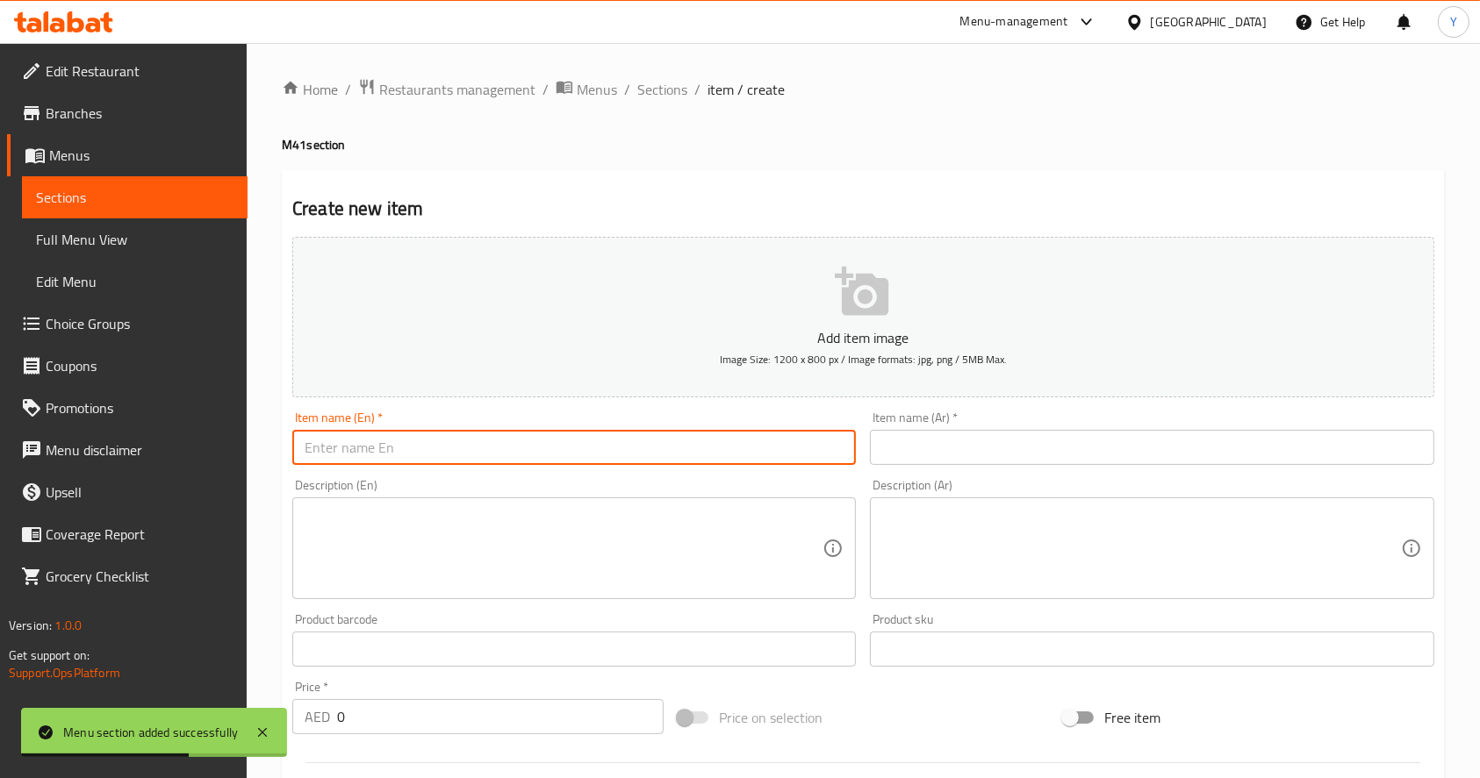
click at [666, 444] on input "text" at bounding box center [573, 447] width 563 height 35
paste input "Cambo Meals 1"
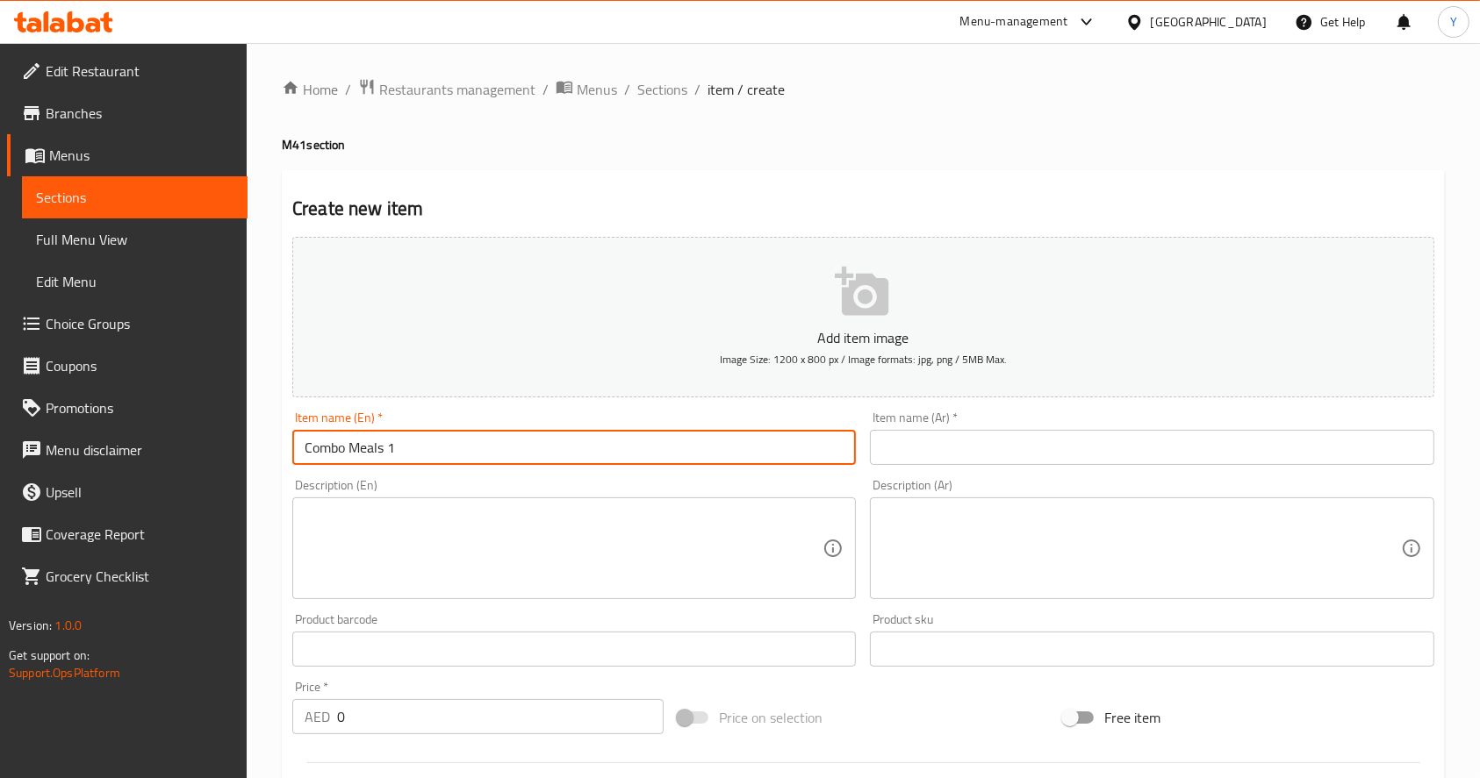
click at [380, 448] on input "Combo Meals 1" at bounding box center [573, 447] width 563 height 35
type input "Combo Meal 1"
click at [516, 523] on textarea at bounding box center [564, 548] width 518 height 83
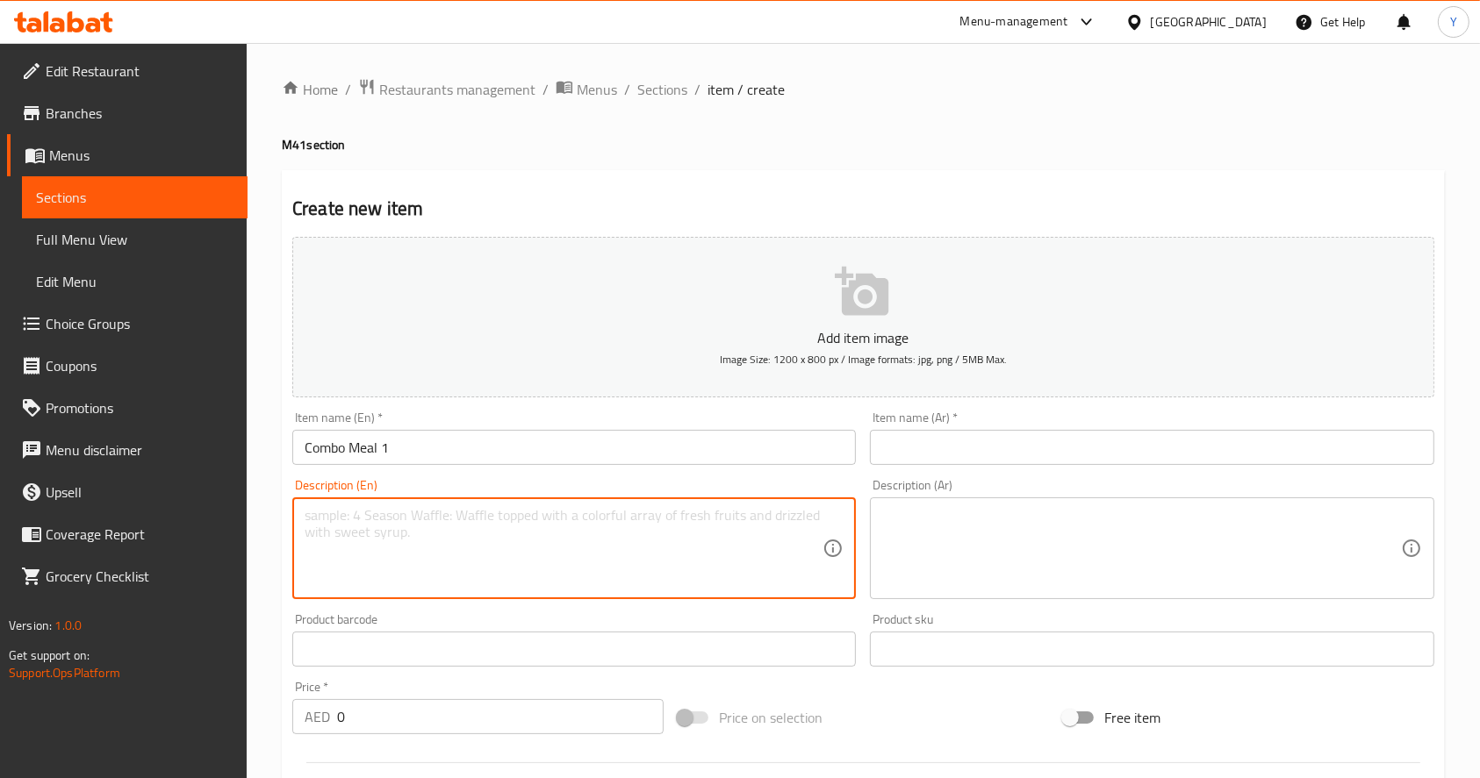
paste textarea "2 Pec Chicken Kabab, 2 Pec Roti, 1 Daal Mix Fry (250 ML)"
type textarea "2 Pec Chicken Kabab, 2 Pec Roti, 1 Daal Mix Fry (250 ML)"
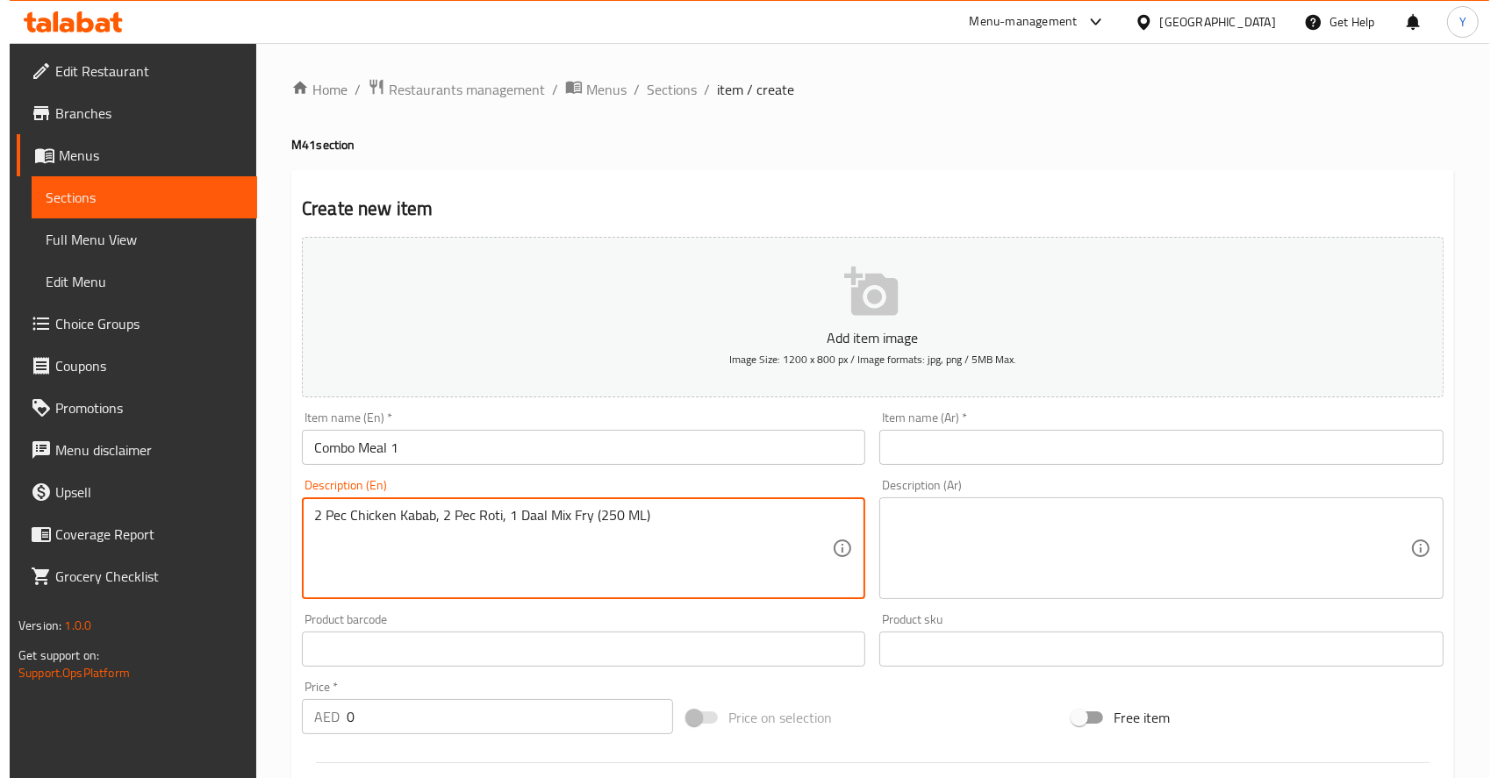
scroll to position [462, 0]
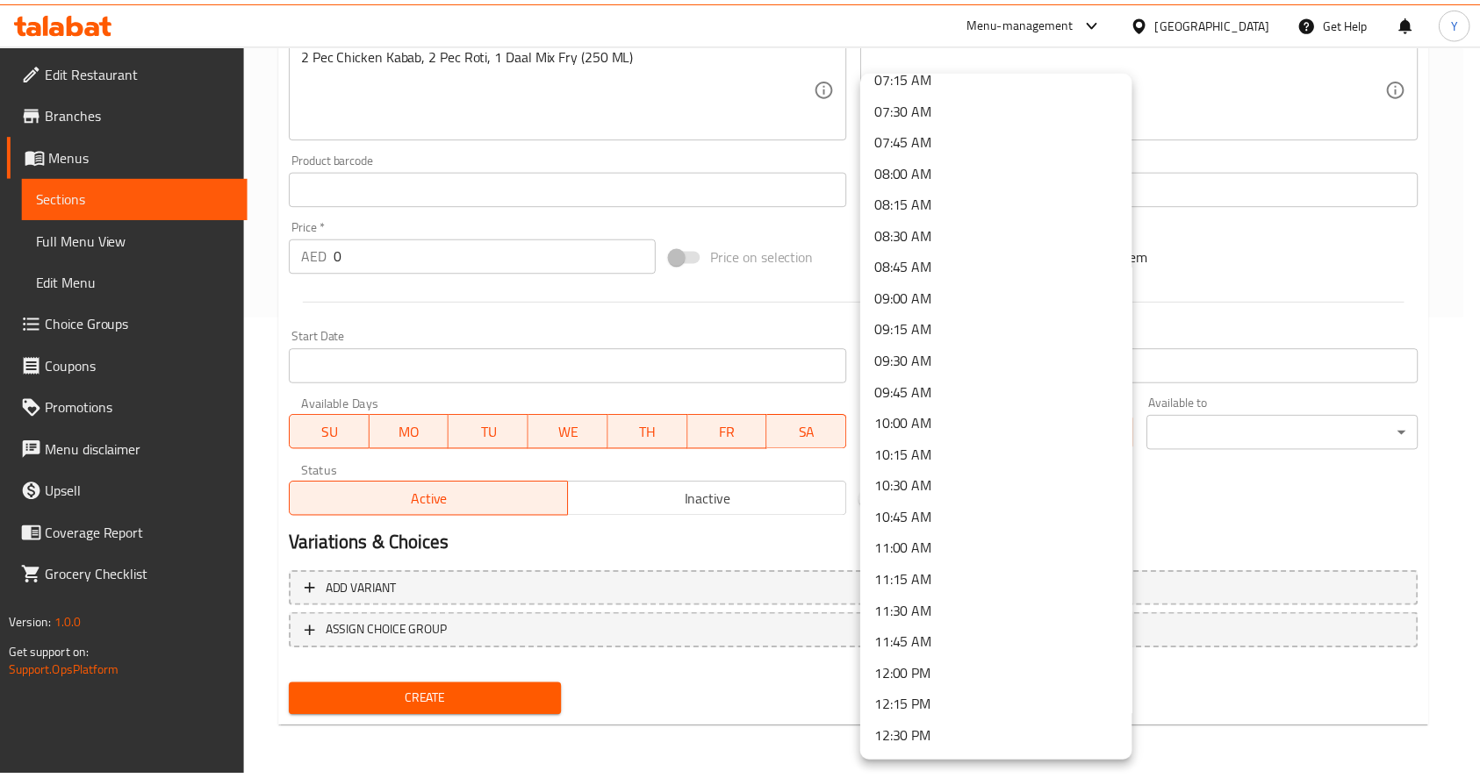
scroll to position [1369, 0]
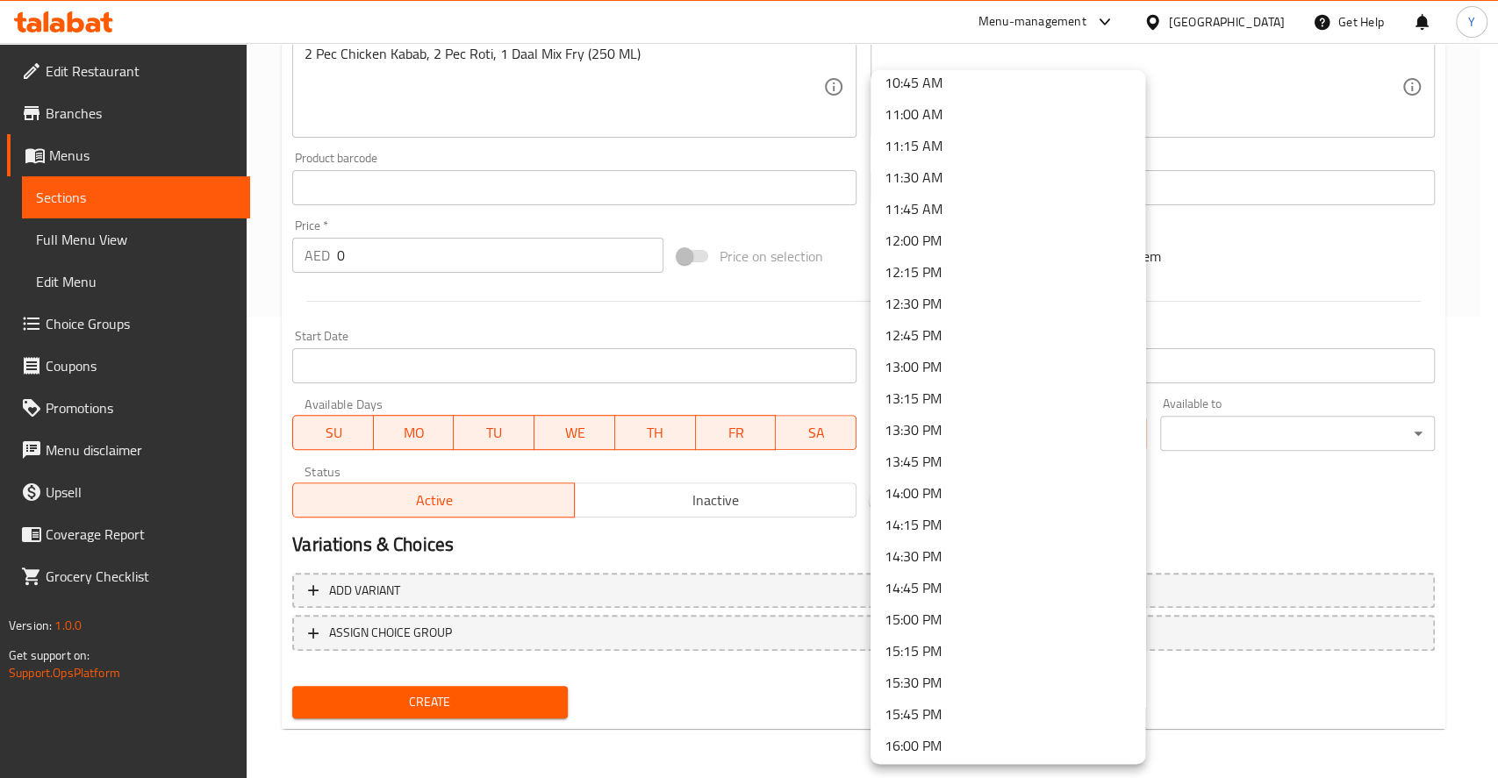
click at [921, 496] on li "14:00 PM" at bounding box center [1008, 493] width 275 height 32
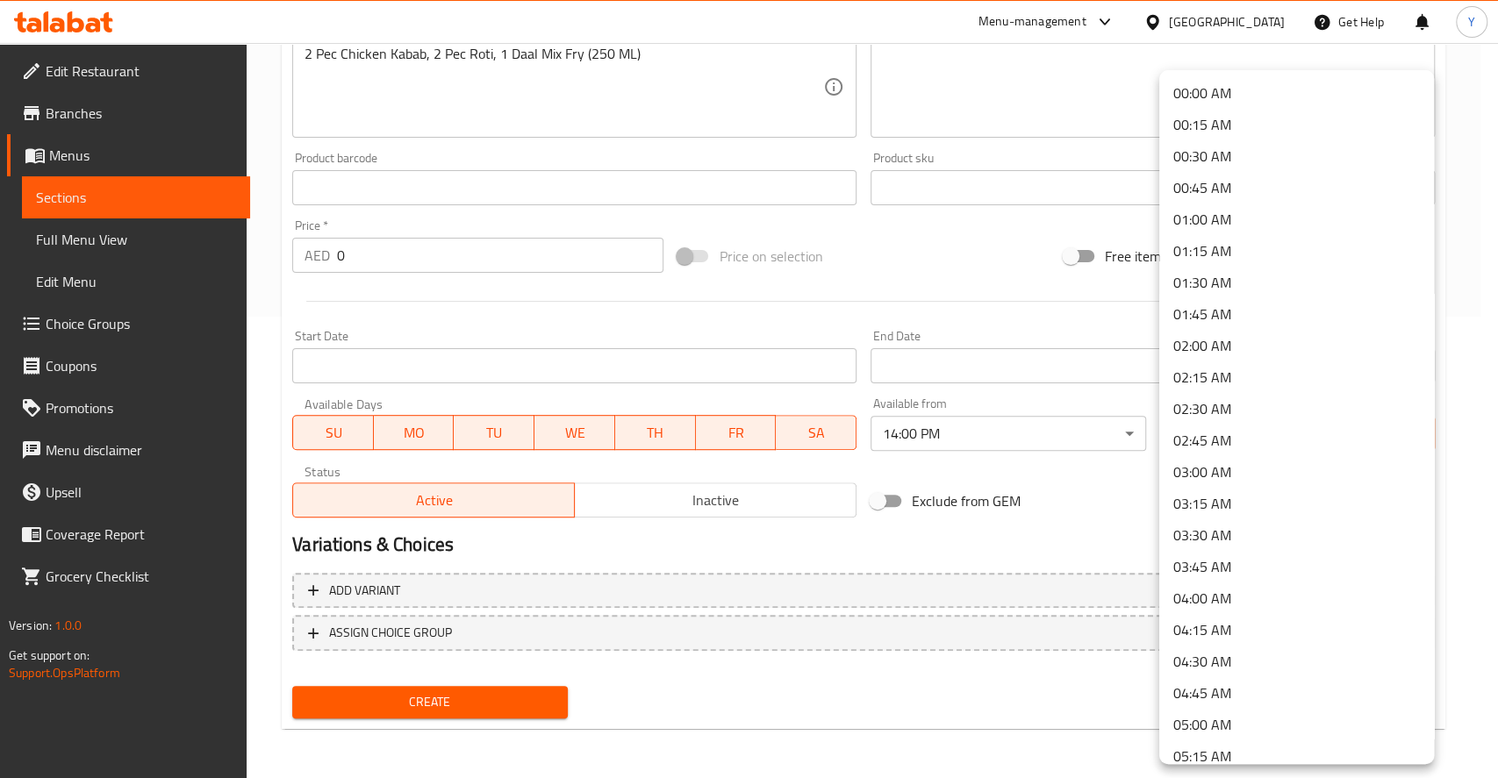
click at [1223, 316] on li "01:45 AM" at bounding box center [1296, 314] width 275 height 32
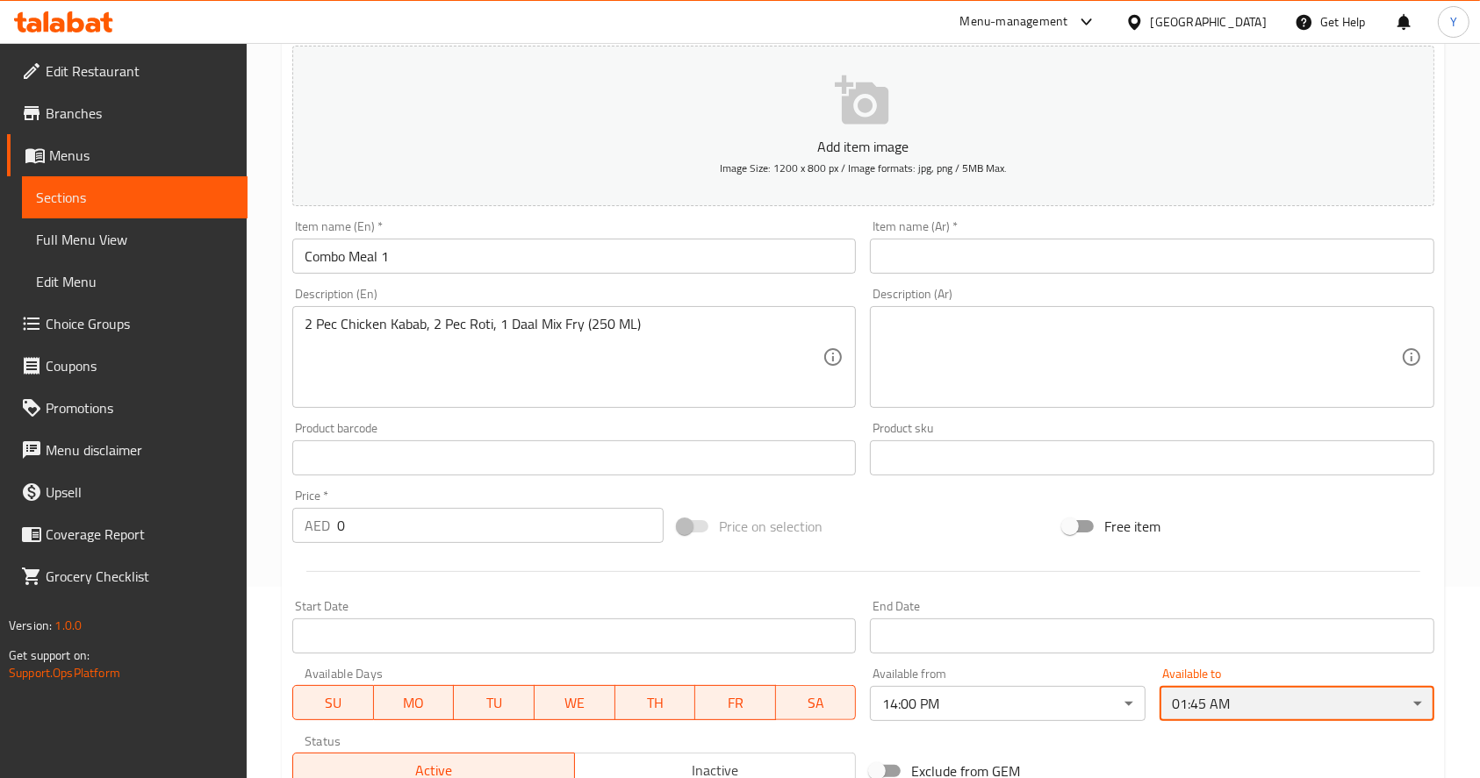
scroll to position [199, 0]
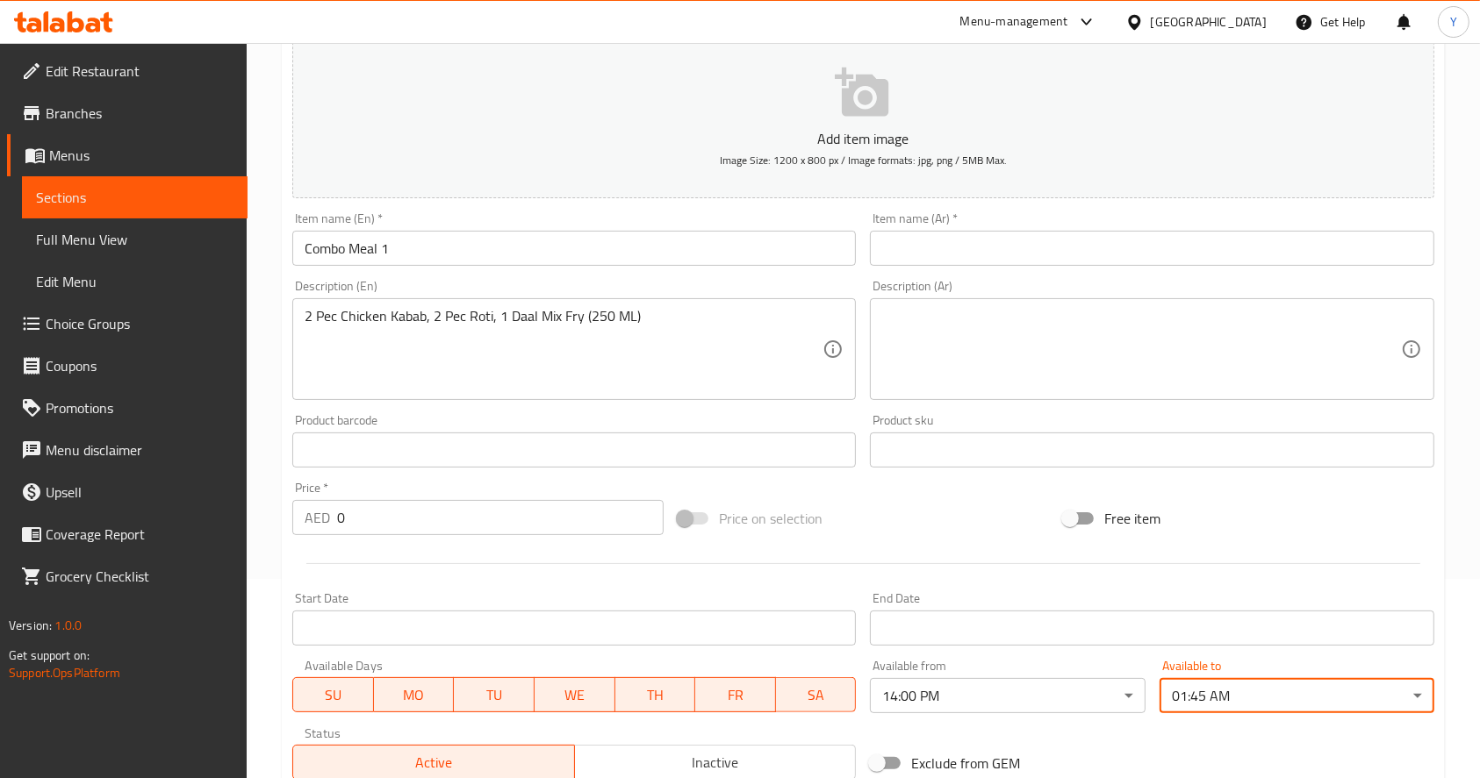
drag, startPoint x: 358, startPoint y: 517, endPoint x: 260, endPoint y: 511, distance: 98.5
click at [260, 511] on div "Home / Restaurants management / Menus / Sections / item / create M41 section Cr…" at bounding box center [863, 442] width 1233 height 1197
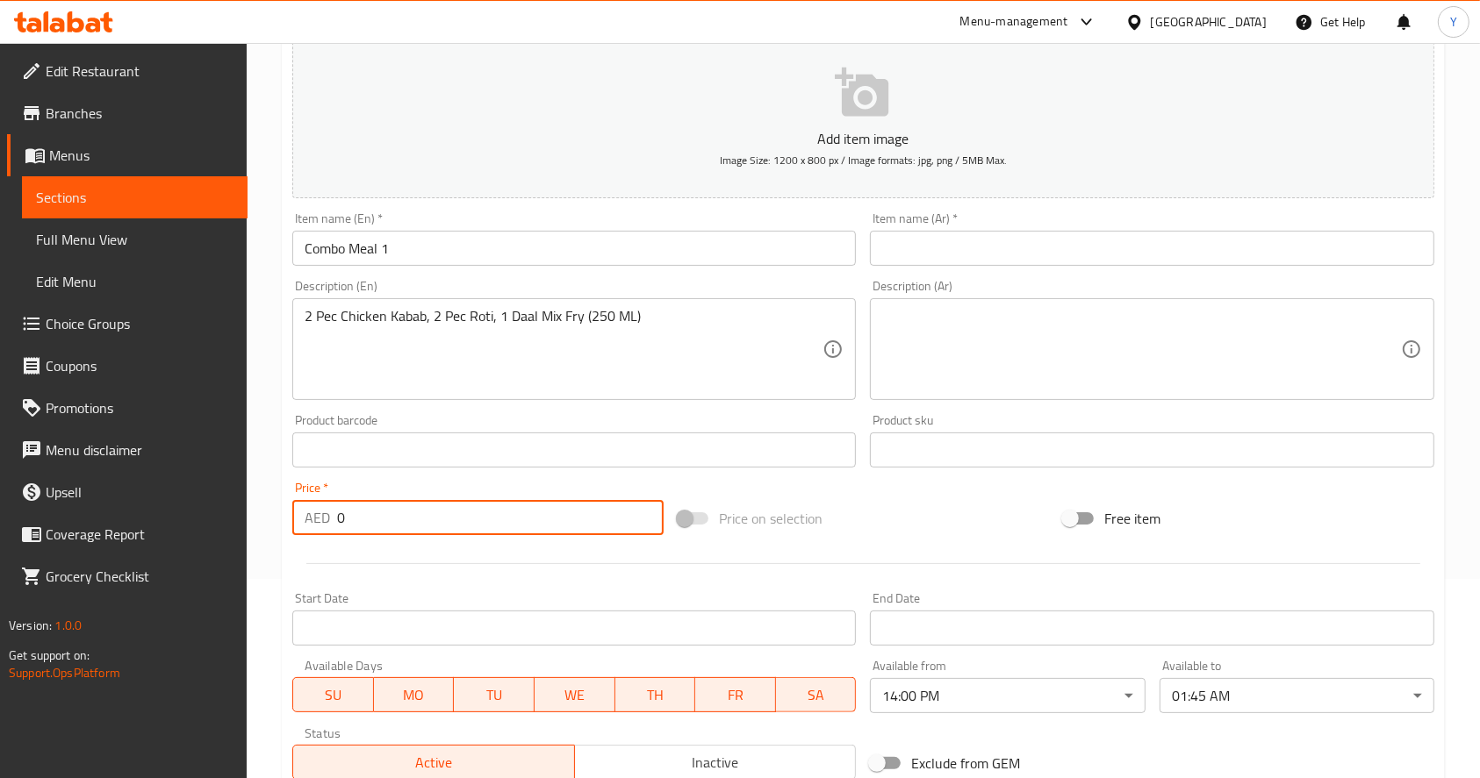
paste input "34.29"
type input "34.29"
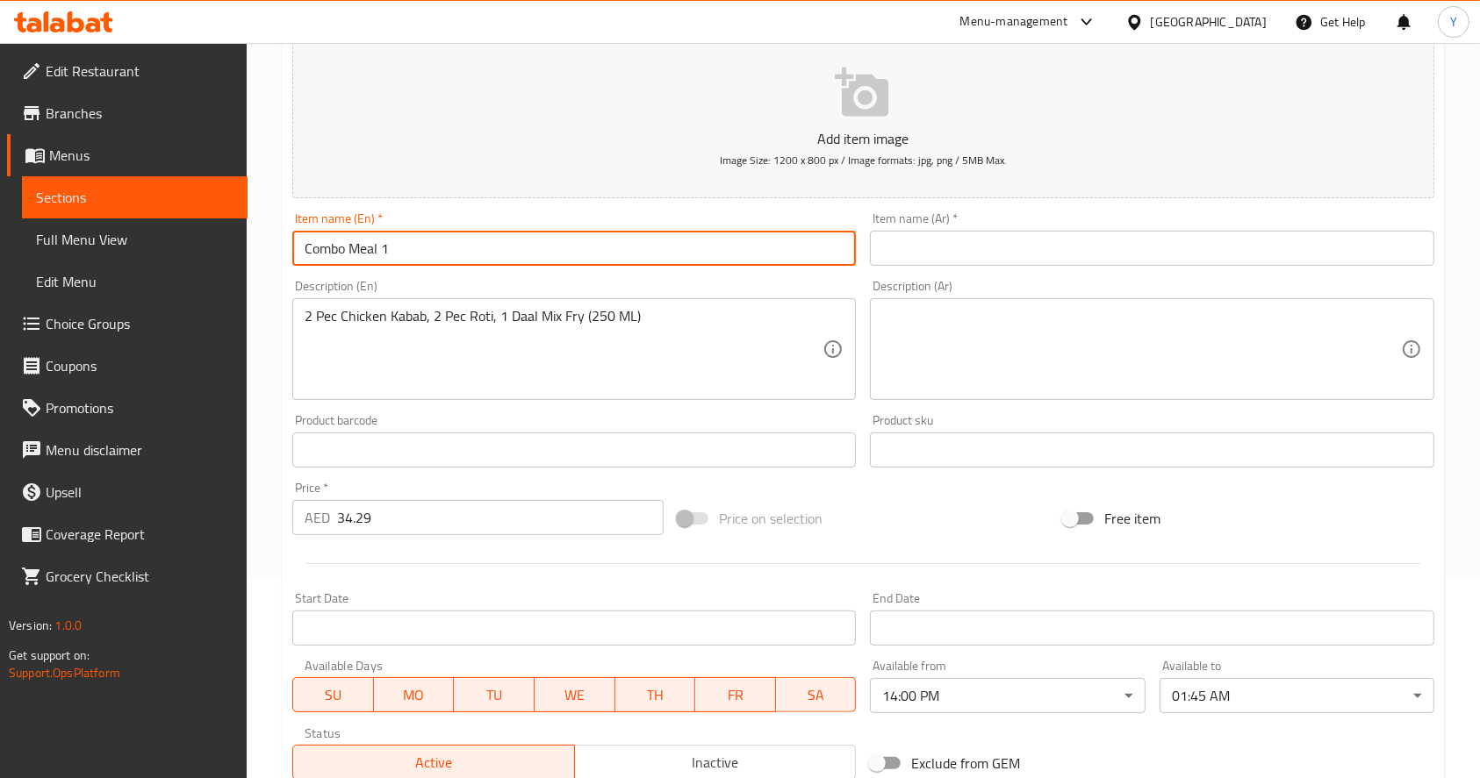
click at [760, 249] on input "Combo Meal 1" at bounding box center [573, 248] width 563 height 35
click at [937, 260] on input "text" at bounding box center [1151, 248] width 563 height 35
paste input "وجبة كومبو ١"
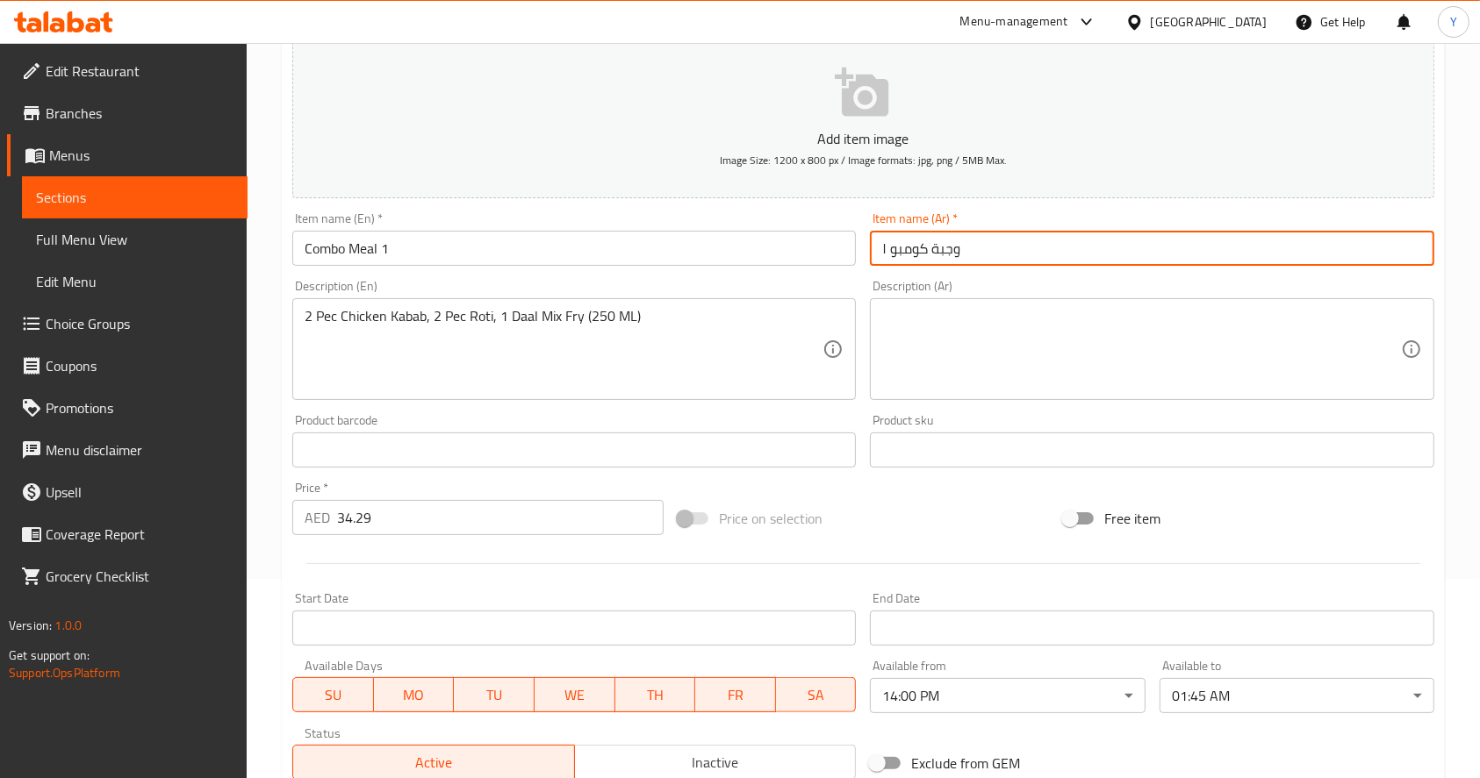
scroll to position [462, 0]
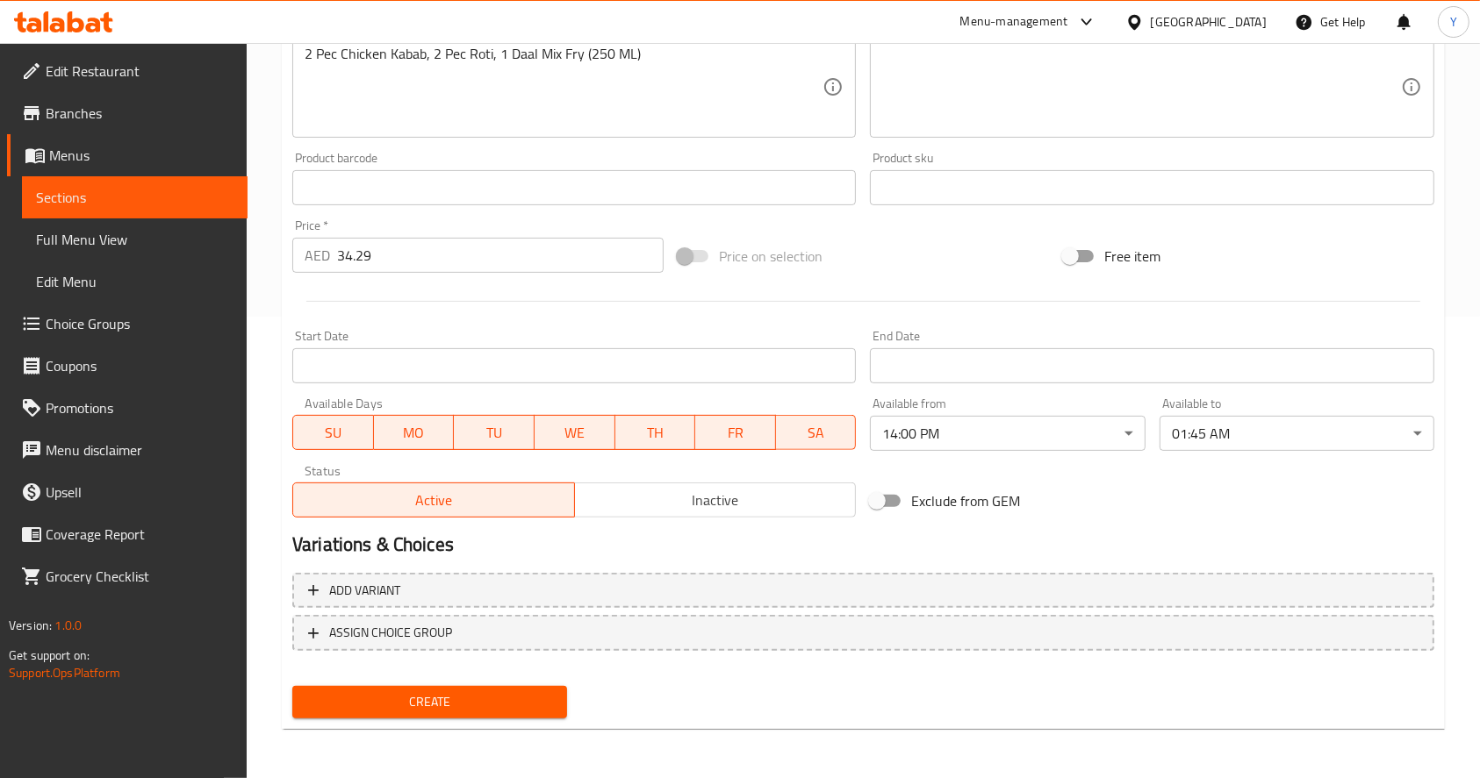
type input "وجبة كومبو ١"
click at [451, 686] on button "Create" at bounding box center [429, 702] width 275 height 32
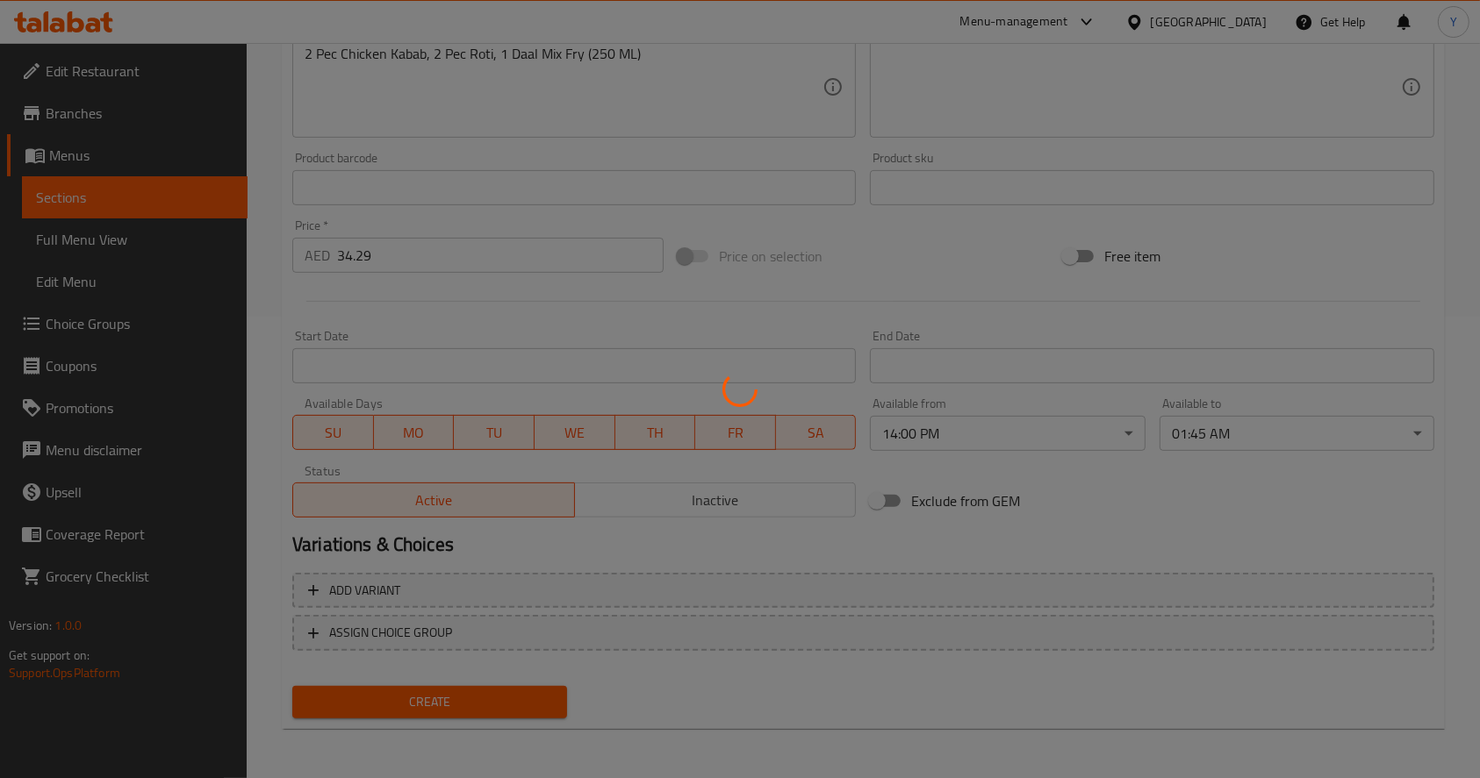
scroll to position [0, 0]
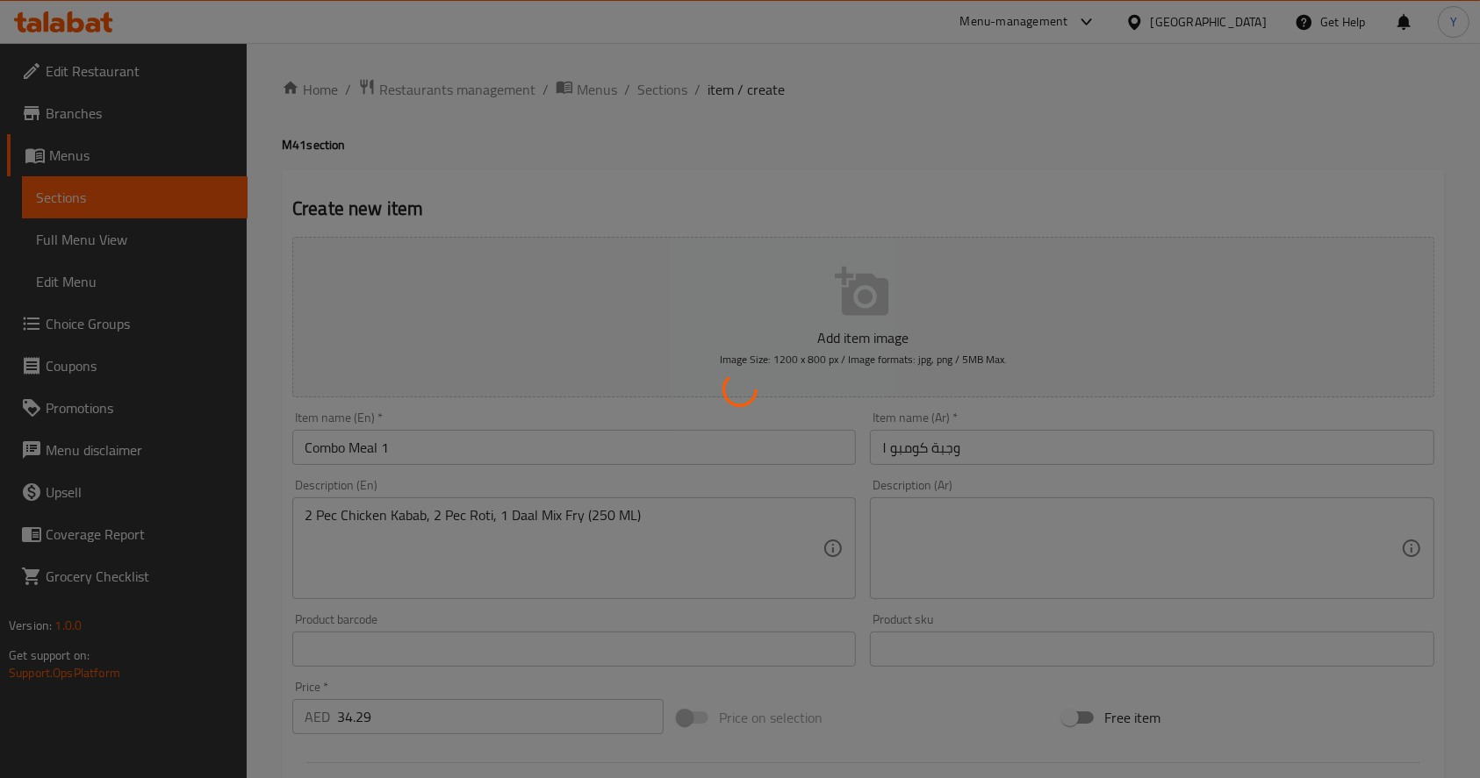
type input "0"
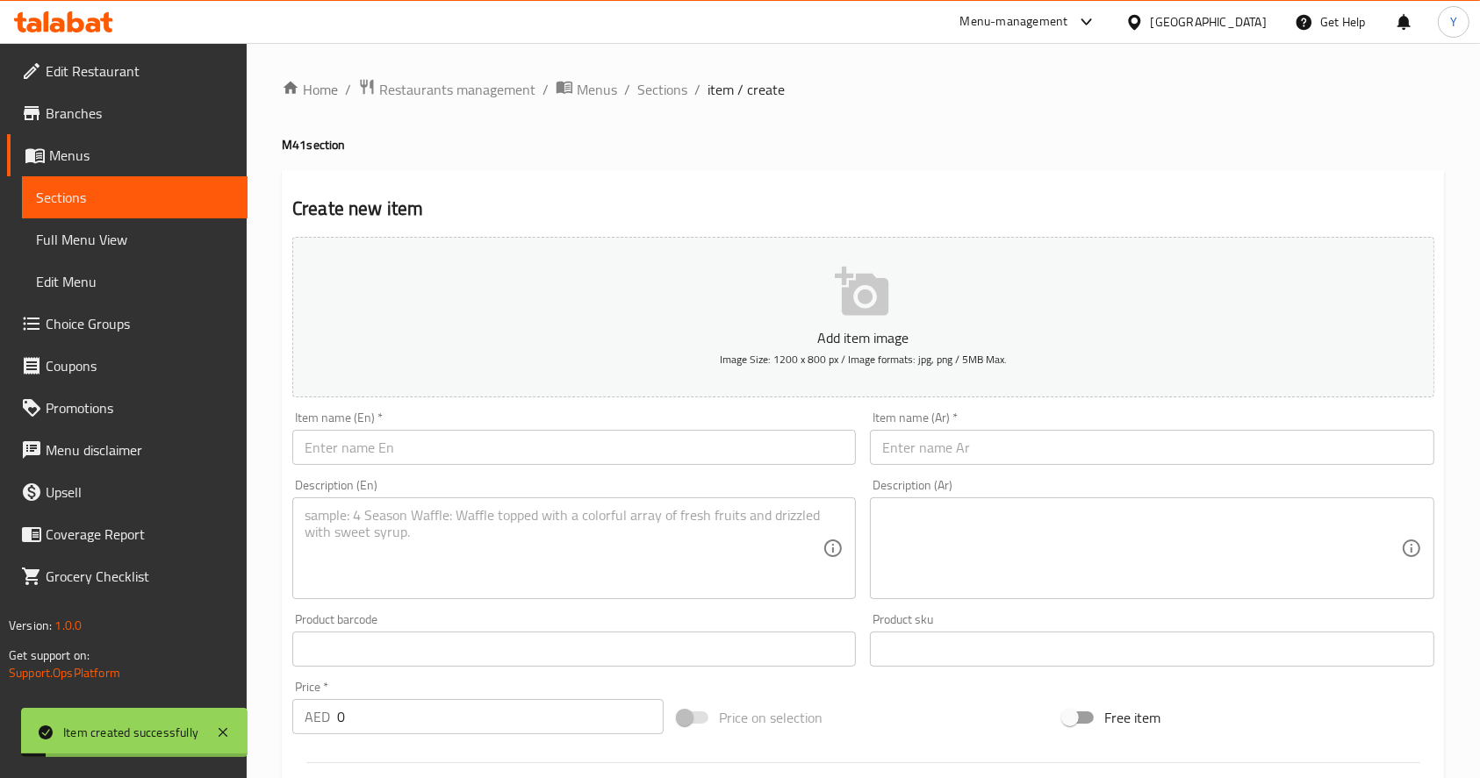
click at [520, 471] on div "Item name (En)   * Item name (En) *" at bounding box center [573, 439] width 577 height 68
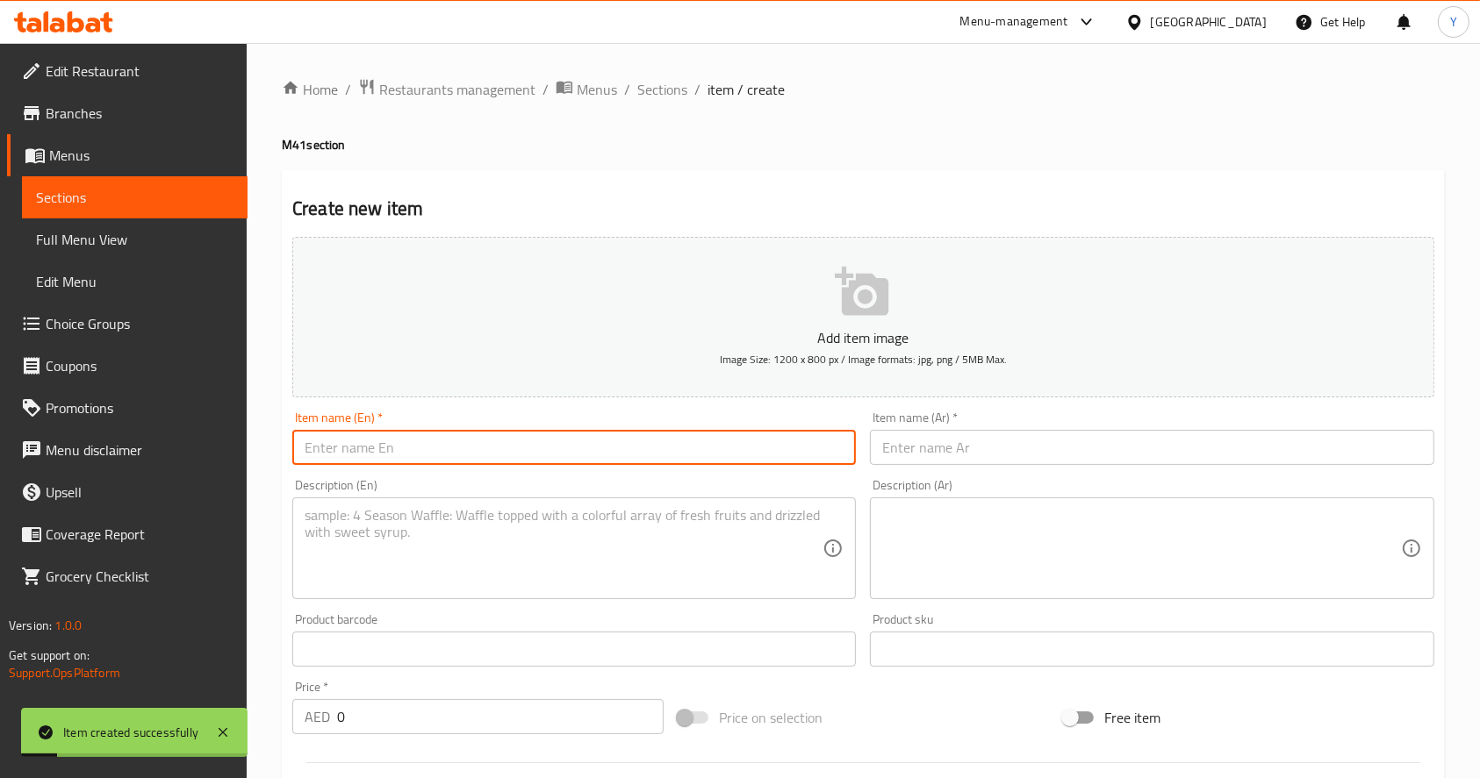
click at [503, 457] on input "text" at bounding box center [573, 447] width 563 height 35
type input "Combo Meal 2"
click at [899, 434] on input "text" at bounding box center [1151, 447] width 563 height 35
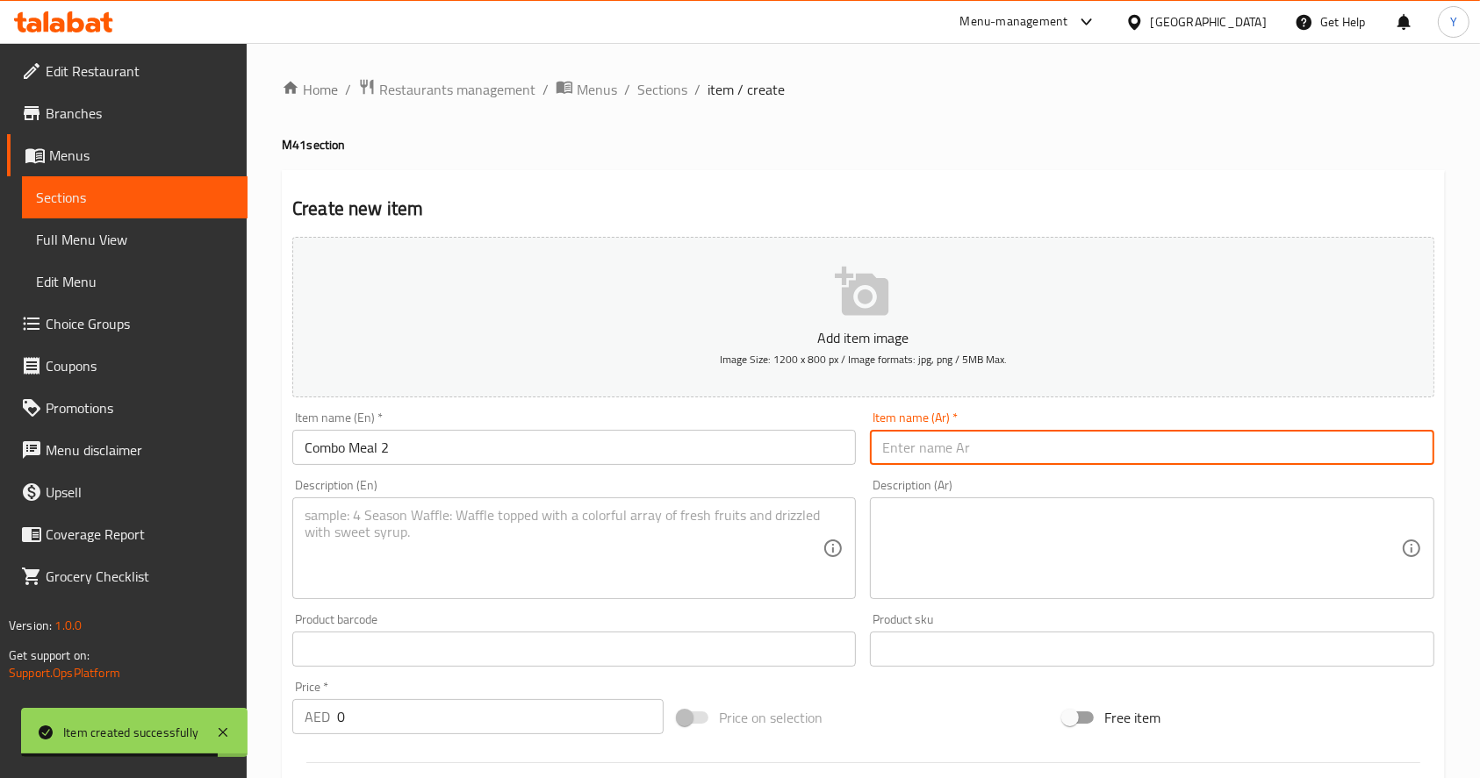
paste input "وجبة كومبو ٢"
type input "وجبة كومبو ٢"
click at [500, 542] on textarea at bounding box center [564, 548] width 518 height 83
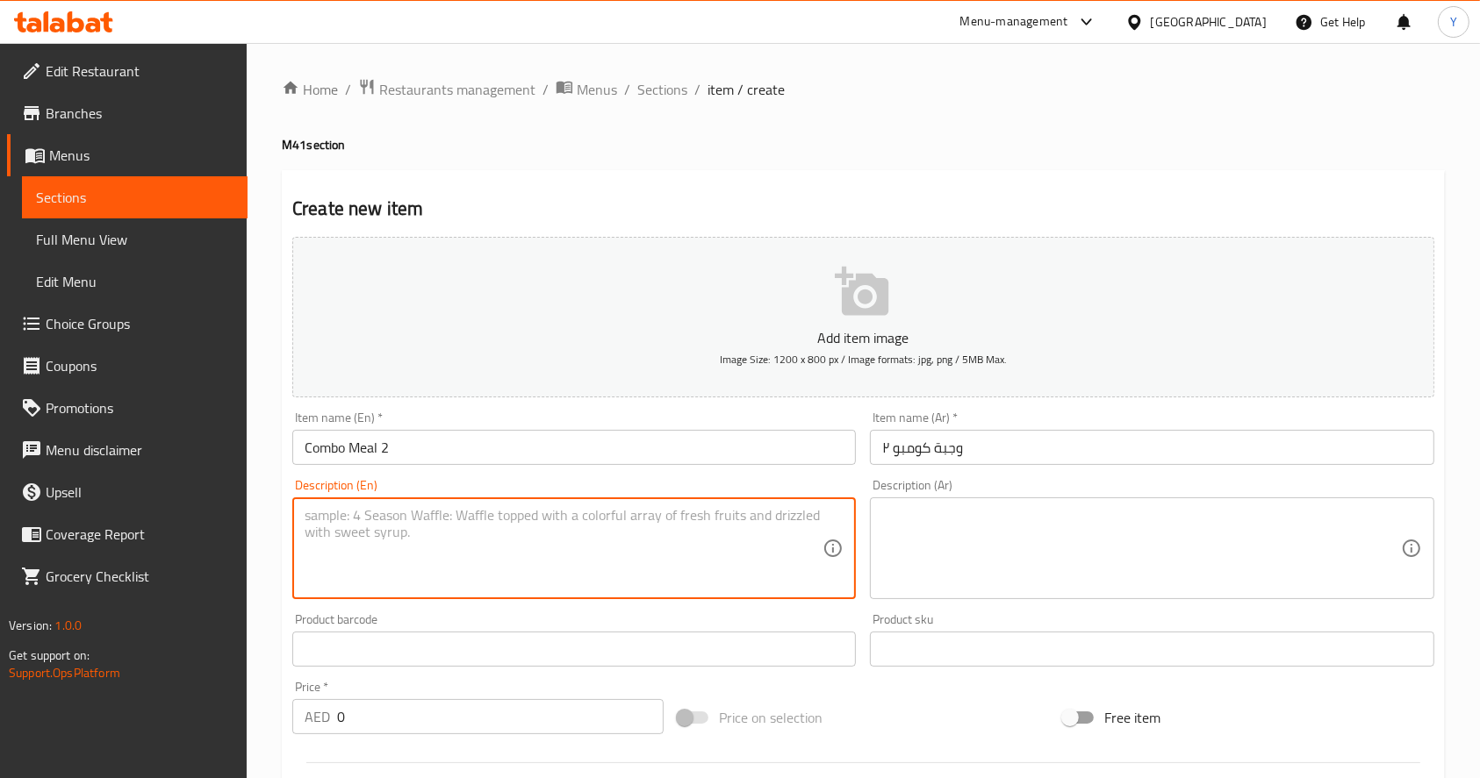
paste textarea "Beef Aloo Qeema (350 ML), 2 Pec Roti, Cold Drink (245 ML)"
type textarea "Beef Aloo Qeema (350 ML), 2 Pec Roti, Cold Drink (245 ML)"
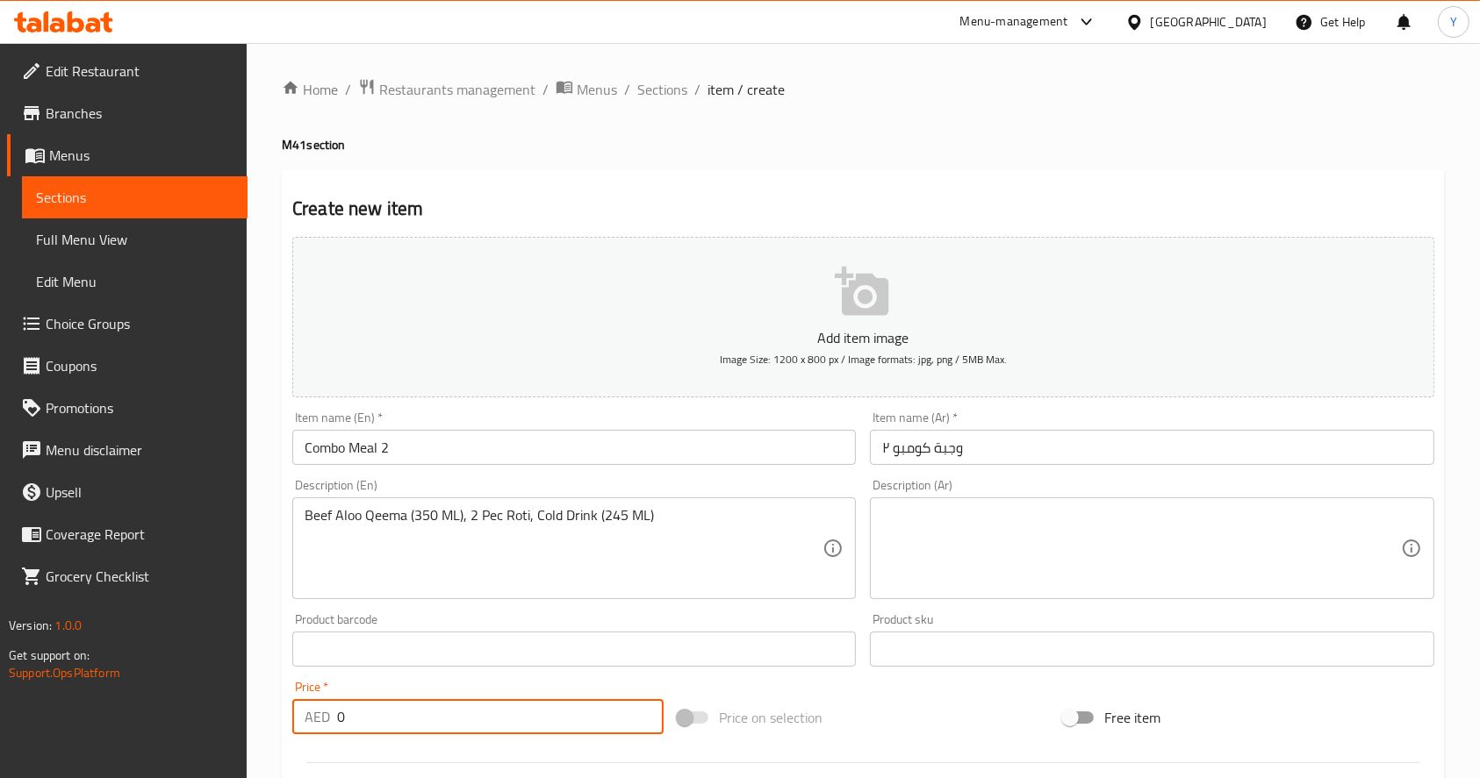
drag, startPoint x: 431, startPoint y: 705, endPoint x: 264, endPoint y: 707, distance: 166.8
click at [264, 707] on div "Home / Restaurants management / Menus / Sections / item / create M41 section Cr…" at bounding box center [863, 641] width 1233 height 1197
paste input "41.43"
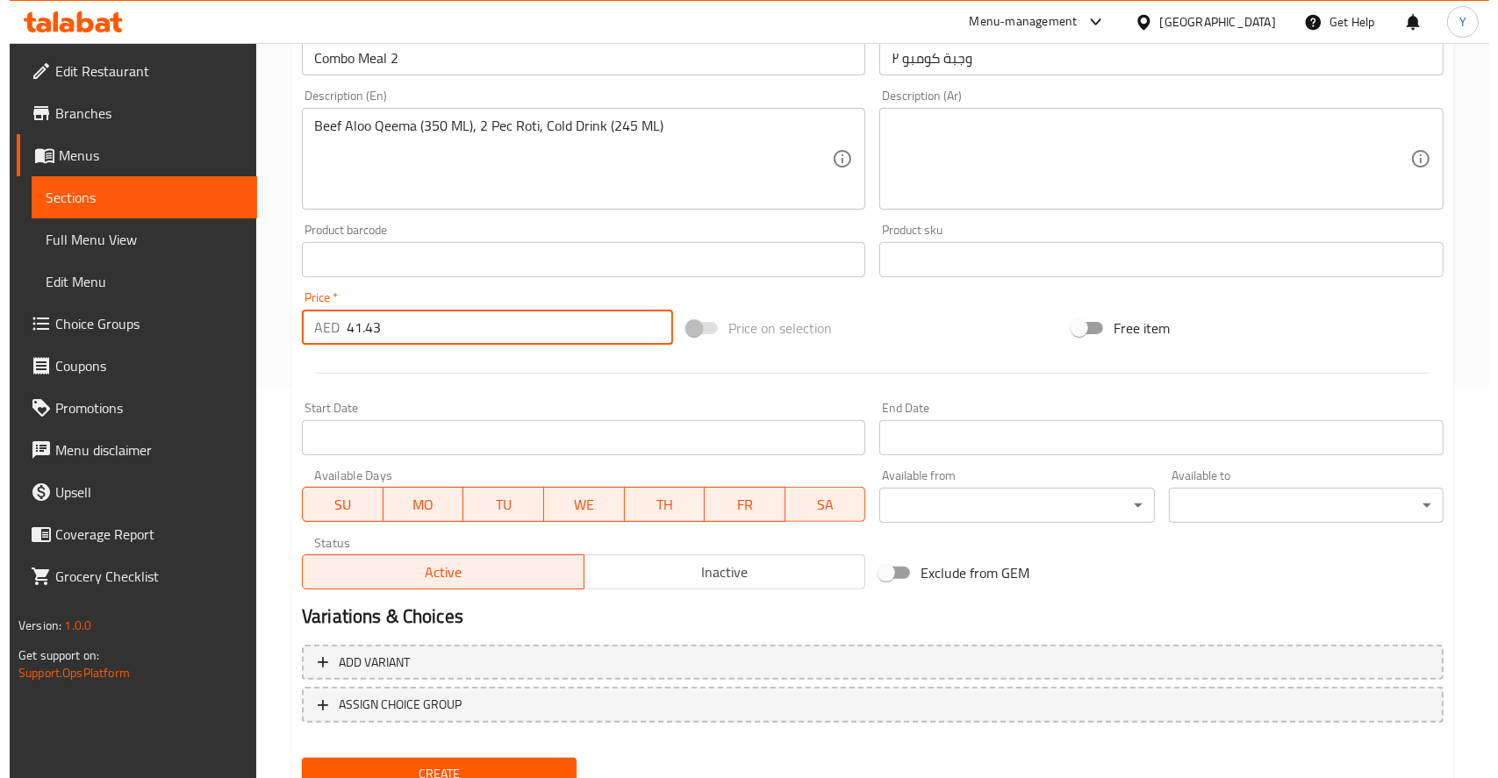
scroll to position [462, 0]
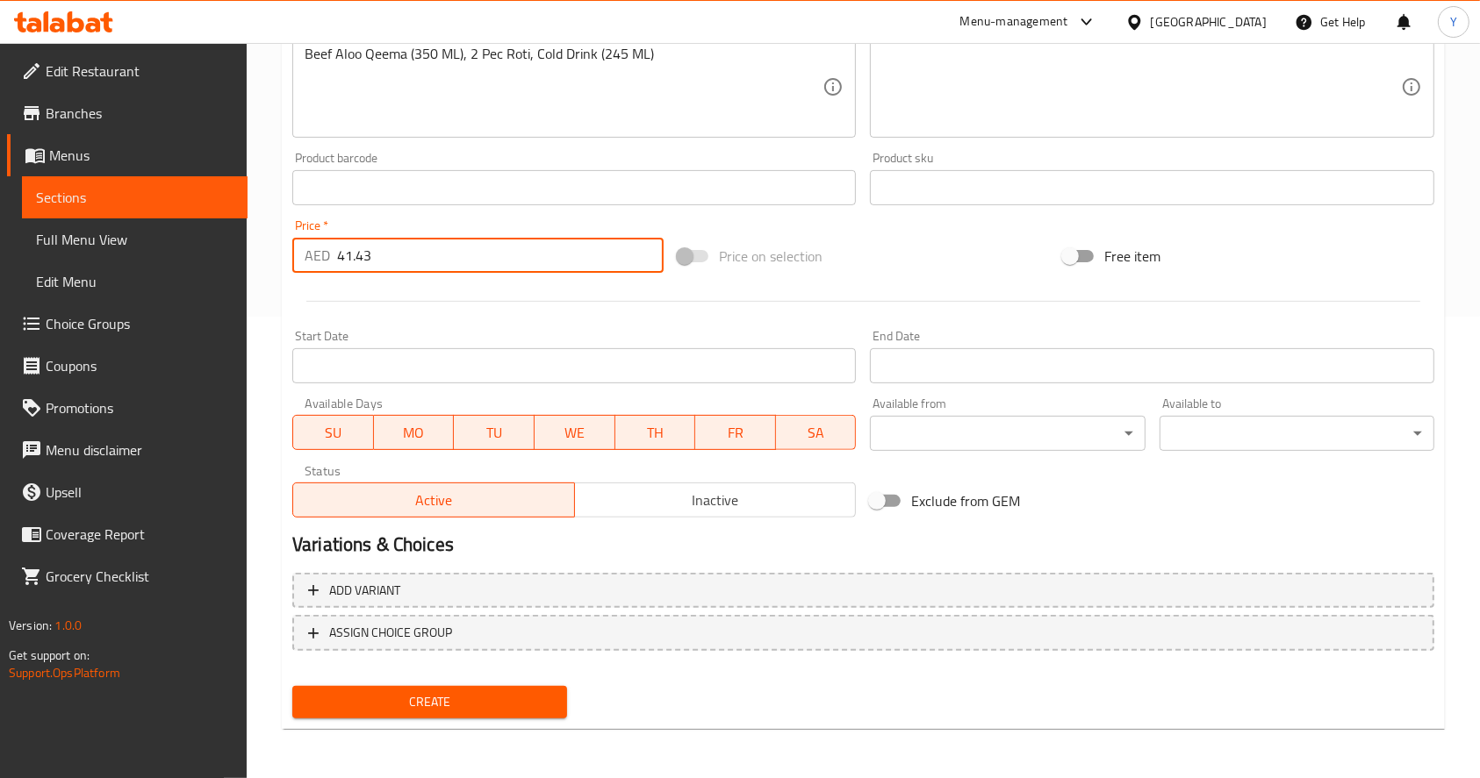
type input "41.43"
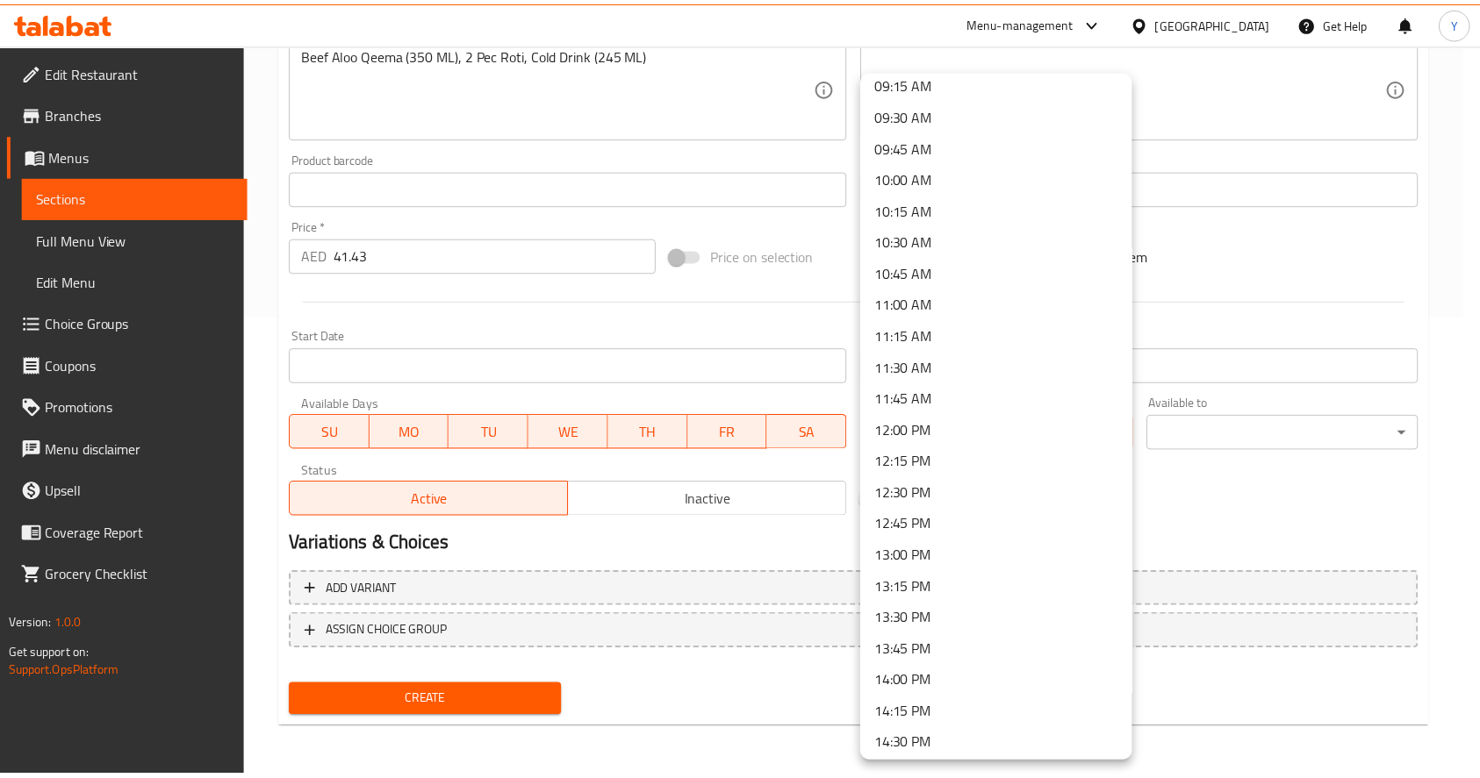
scroll to position [1201, 0]
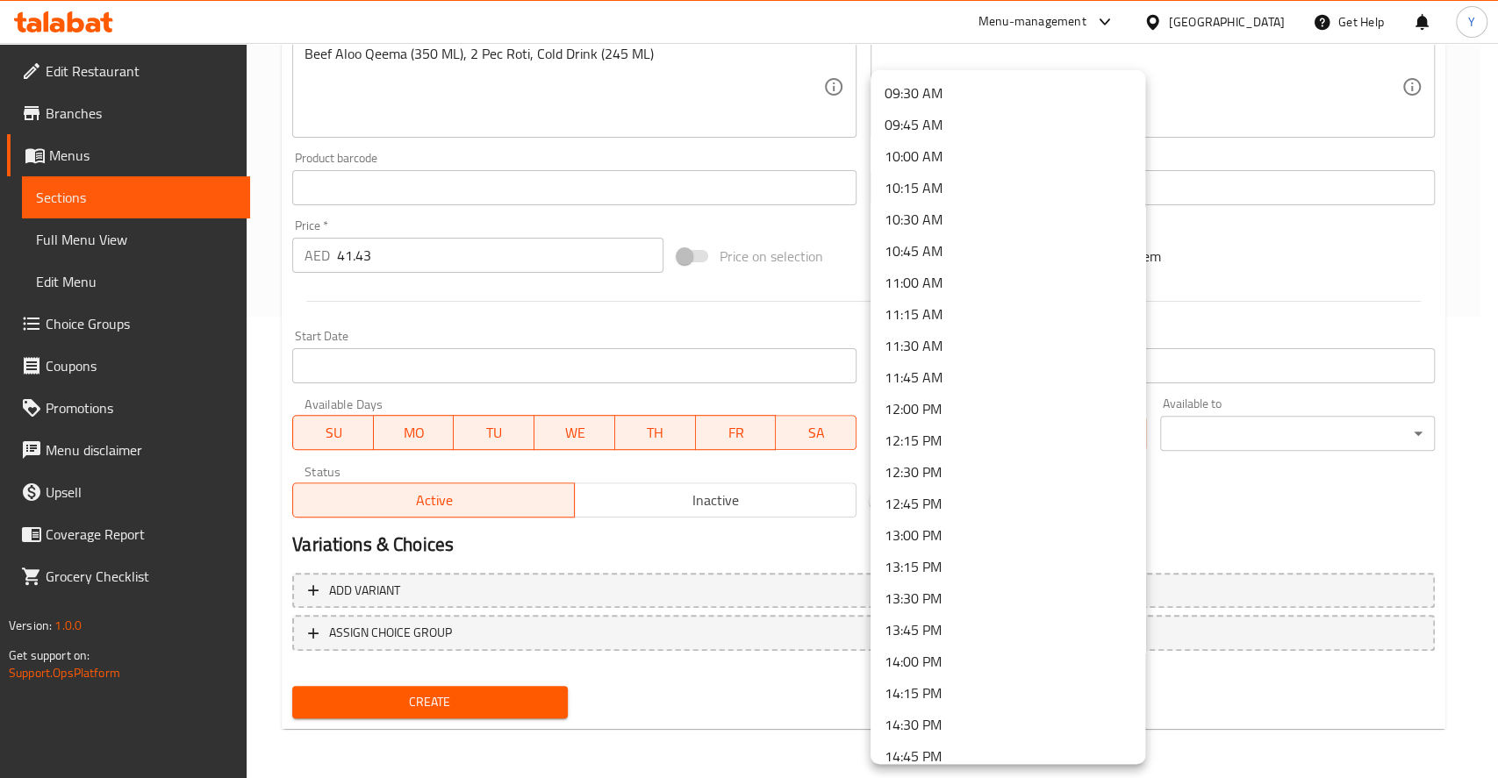
click at [931, 655] on li "14:00 PM" at bounding box center [1008, 662] width 275 height 32
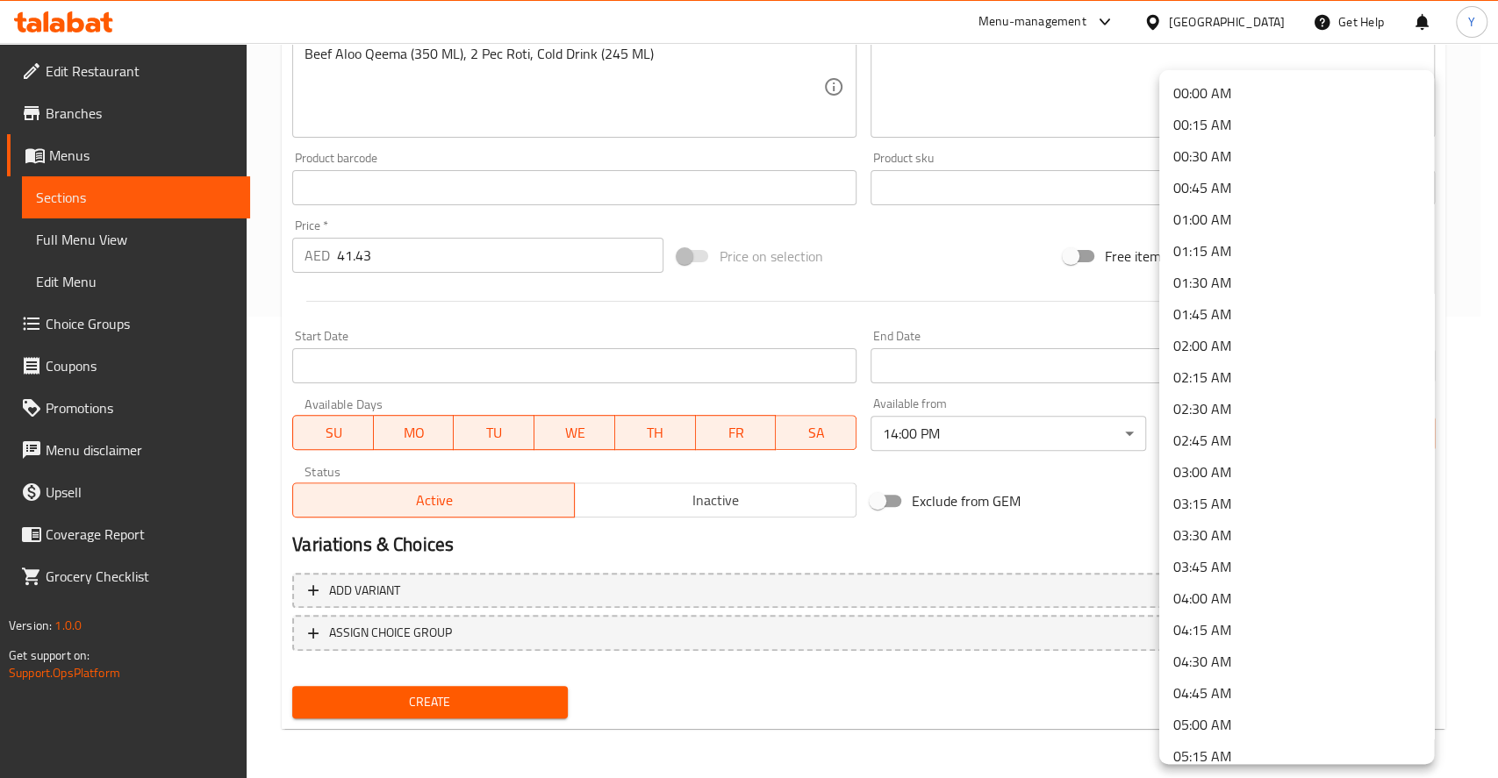
click at [1197, 312] on li "01:45 AM" at bounding box center [1296, 314] width 275 height 32
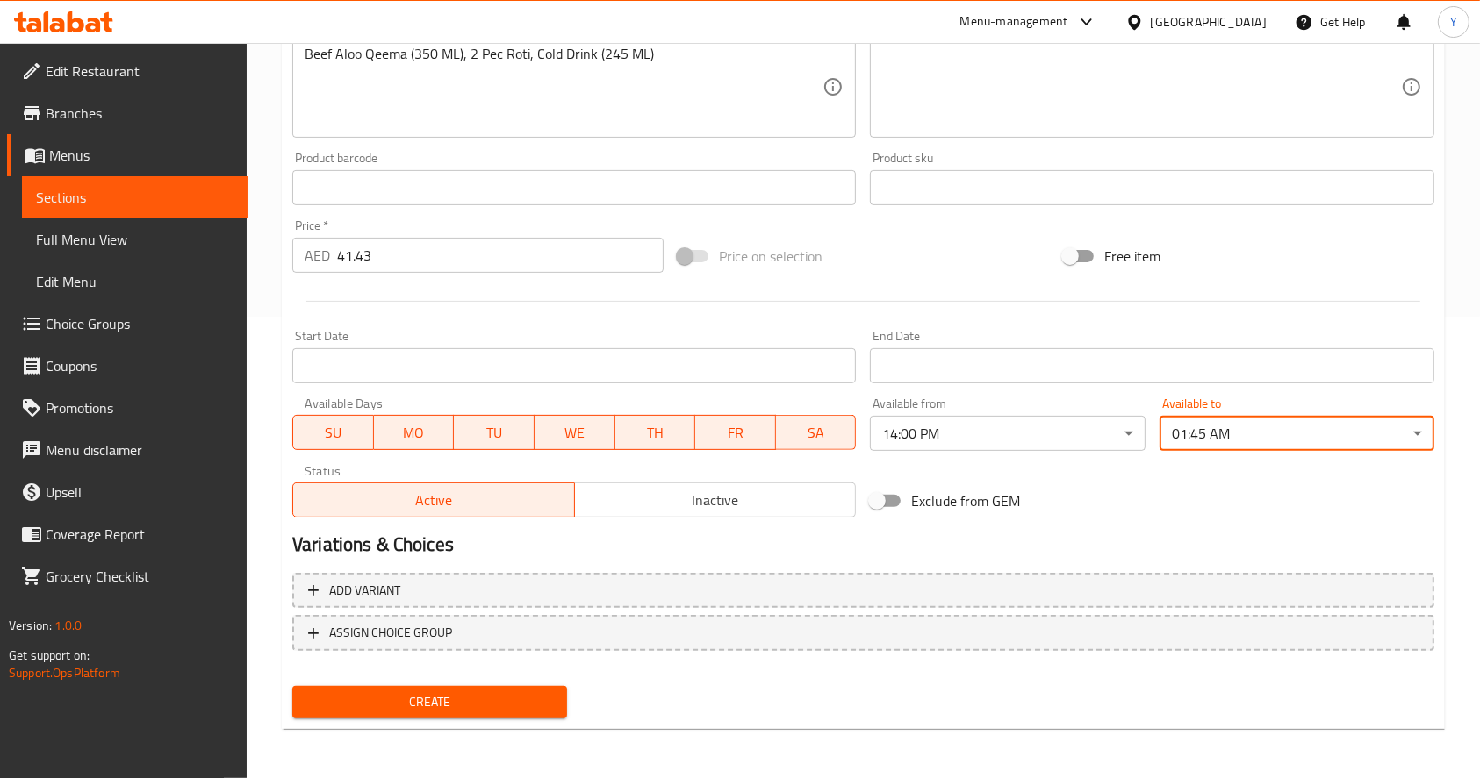
click at [421, 687] on button "Create" at bounding box center [429, 702] width 275 height 32
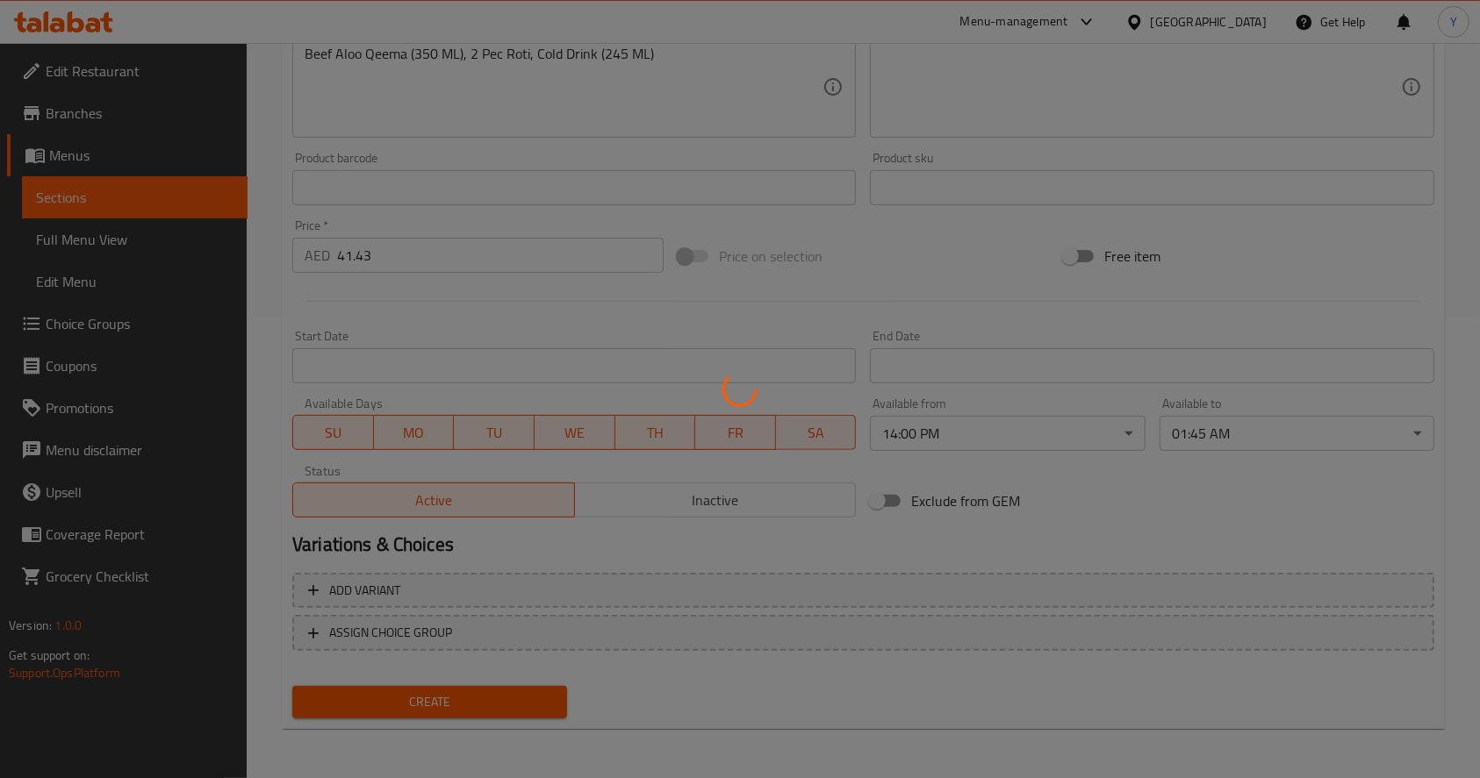
scroll to position [0, 0]
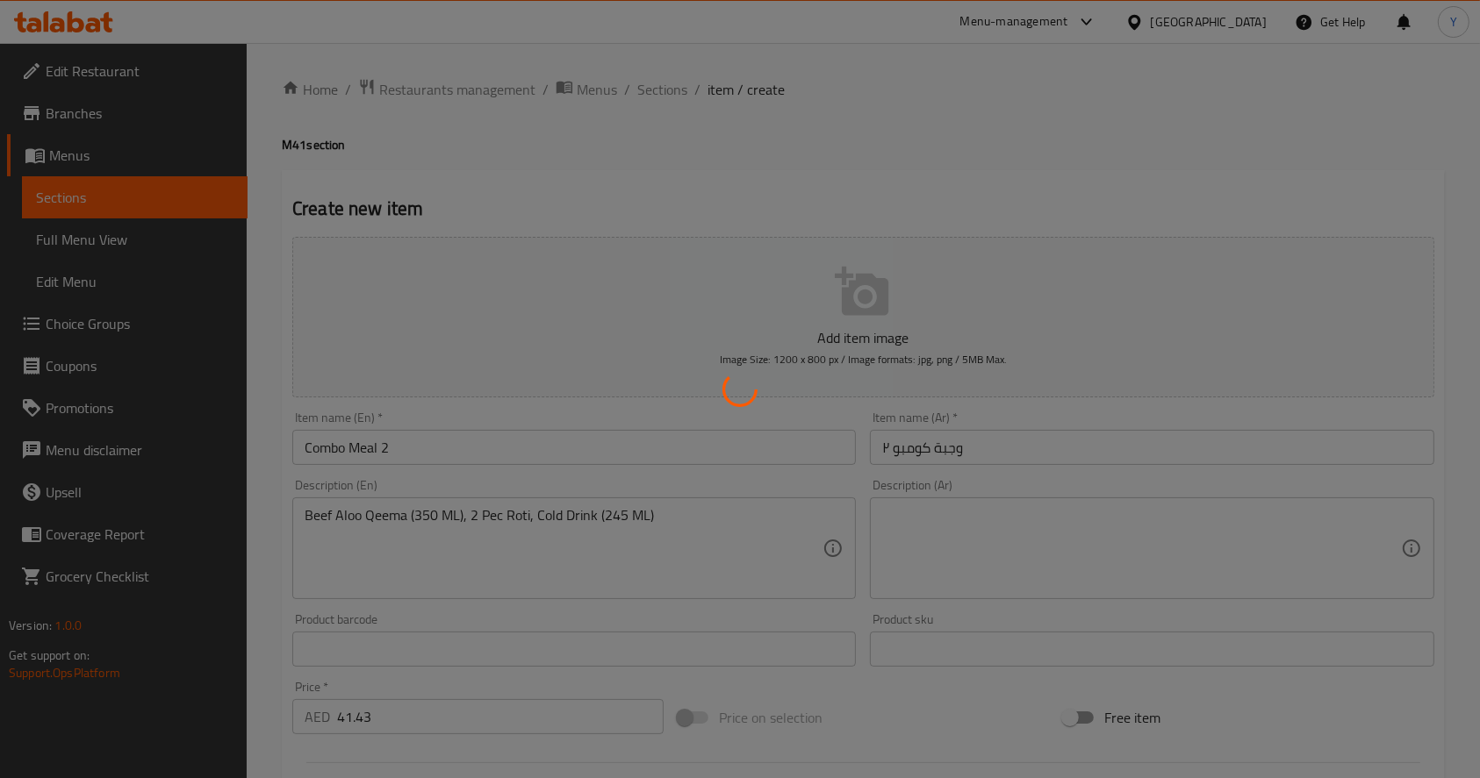
type input "0"
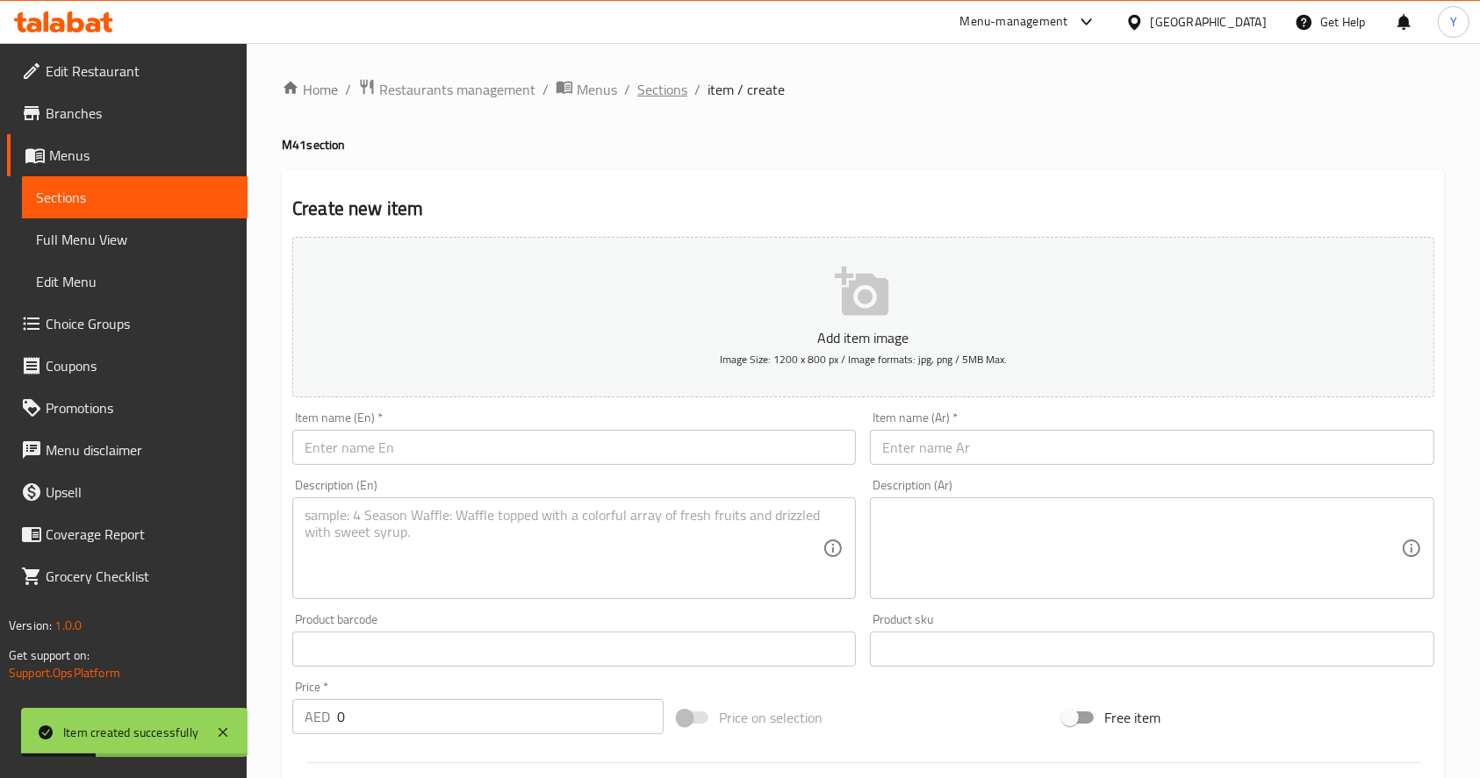
click at [661, 88] on span "Sections" at bounding box center [662, 89] width 50 height 21
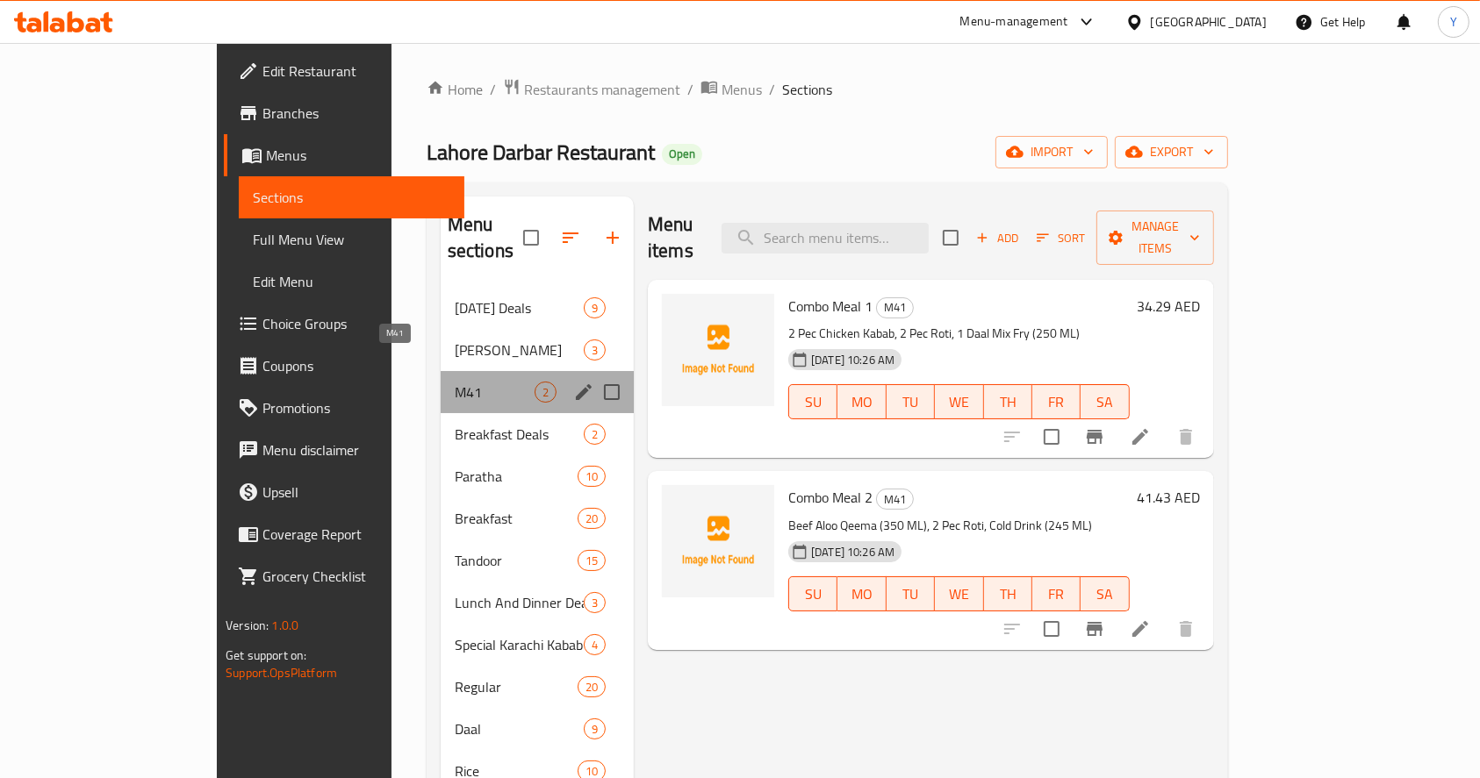
click at [455, 382] on span "M41" at bounding box center [495, 392] width 80 height 21
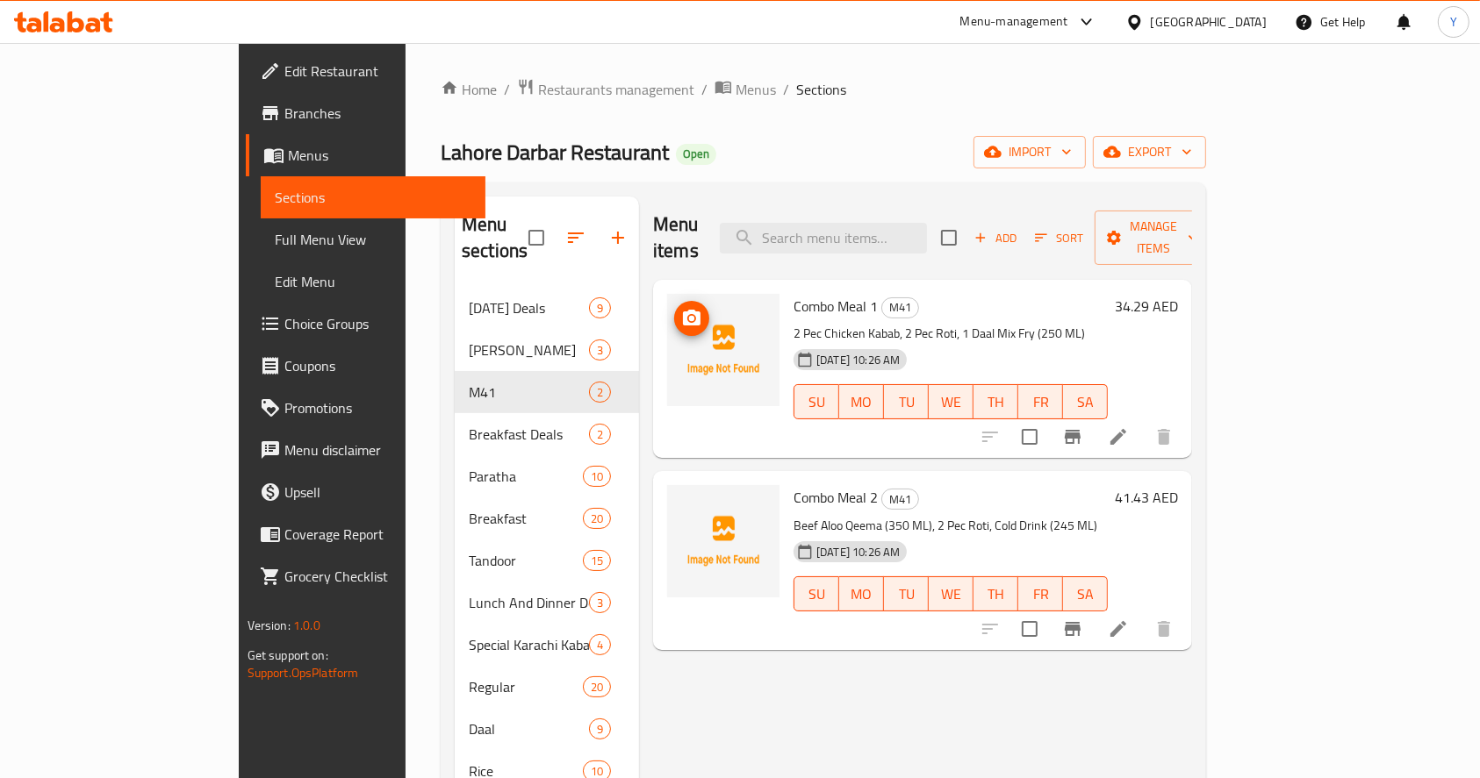
click at [683, 310] on icon "upload picture" at bounding box center [692, 318] width 18 height 16
click at [667, 499] on img at bounding box center [723, 541] width 112 height 112
click at [683, 501] on icon "upload picture" at bounding box center [692, 509] width 18 height 16
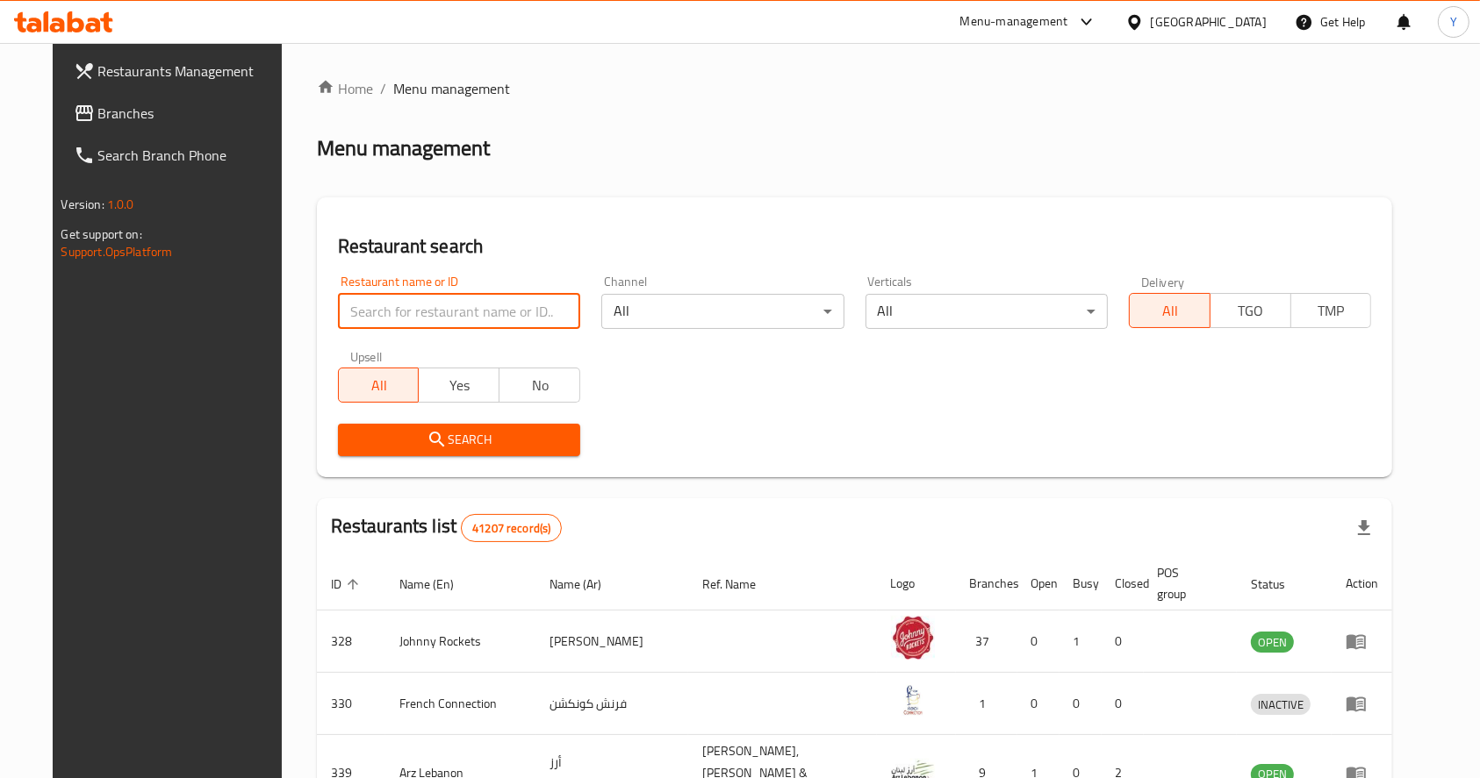
click at [498, 309] on input "search" at bounding box center [459, 311] width 242 height 35
click button "Search" at bounding box center [459, 440] width 242 height 32
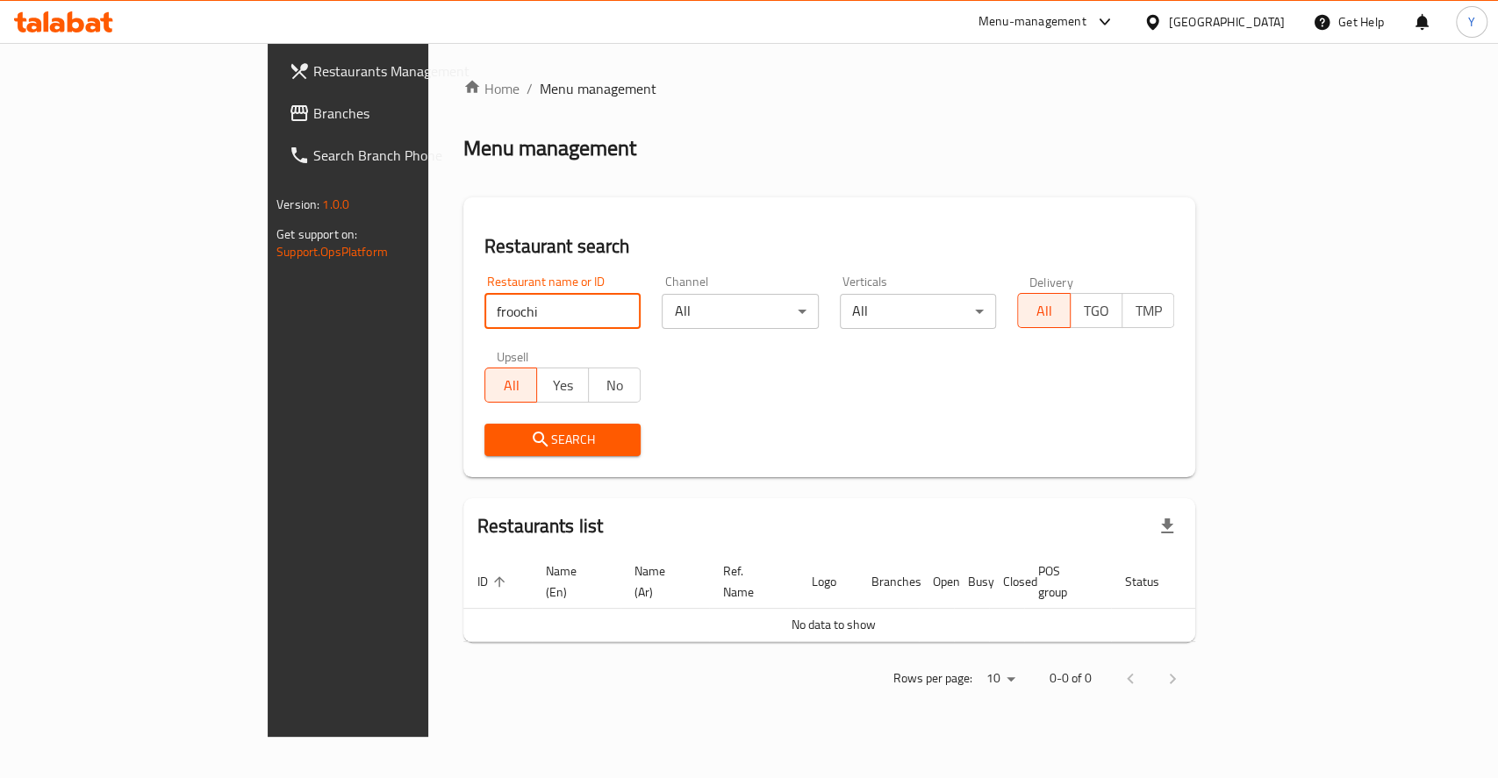
click button "Search" at bounding box center [562, 440] width 157 height 32
click at [498, 432] on span "Search" at bounding box center [562, 440] width 129 height 22
click at [484, 307] on input "froochi" at bounding box center [562, 311] width 157 height 35
type input "frochi"
click button "Search" at bounding box center [562, 440] width 157 height 32
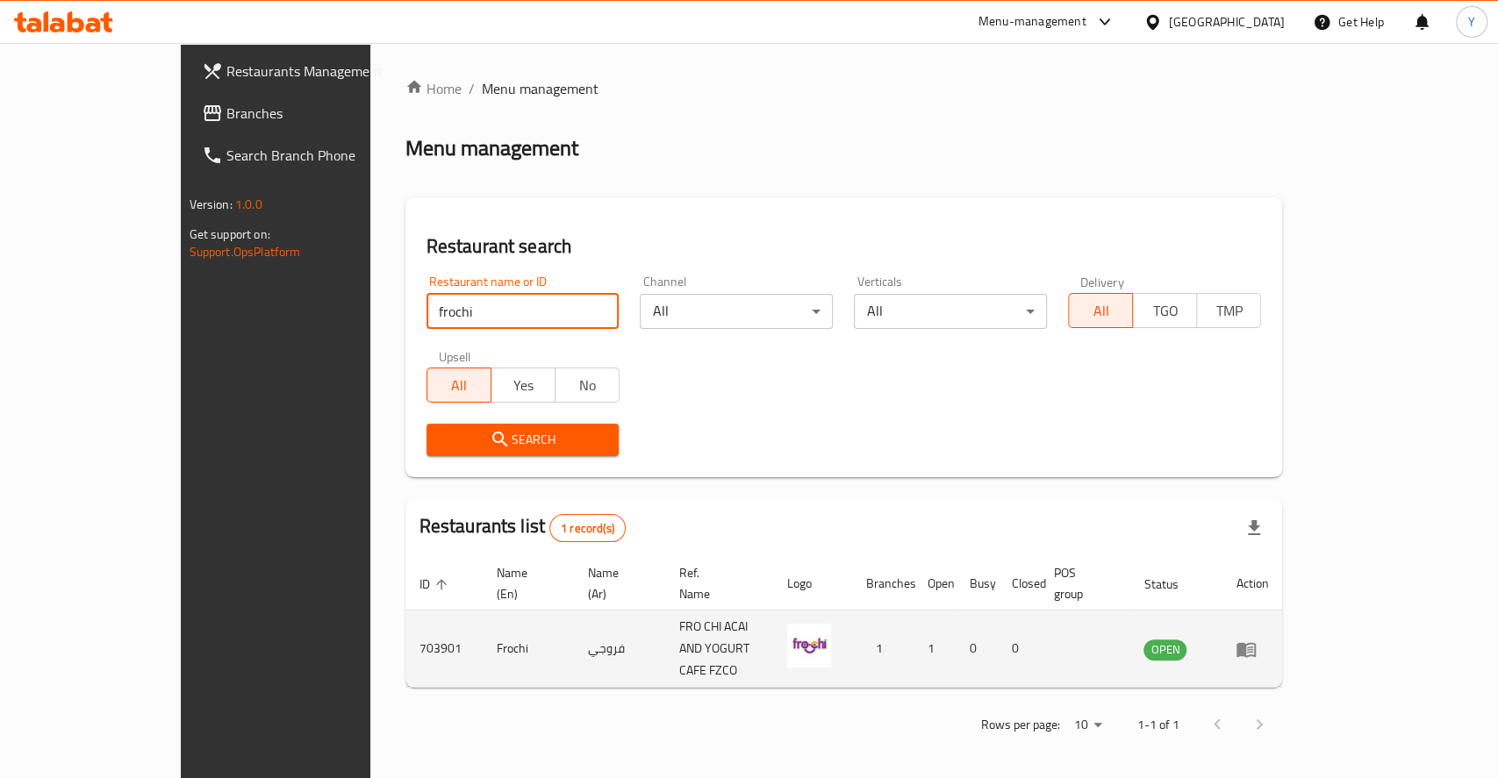
click at [1256, 642] on icon "enhanced table" at bounding box center [1246, 649] width 19 height 15
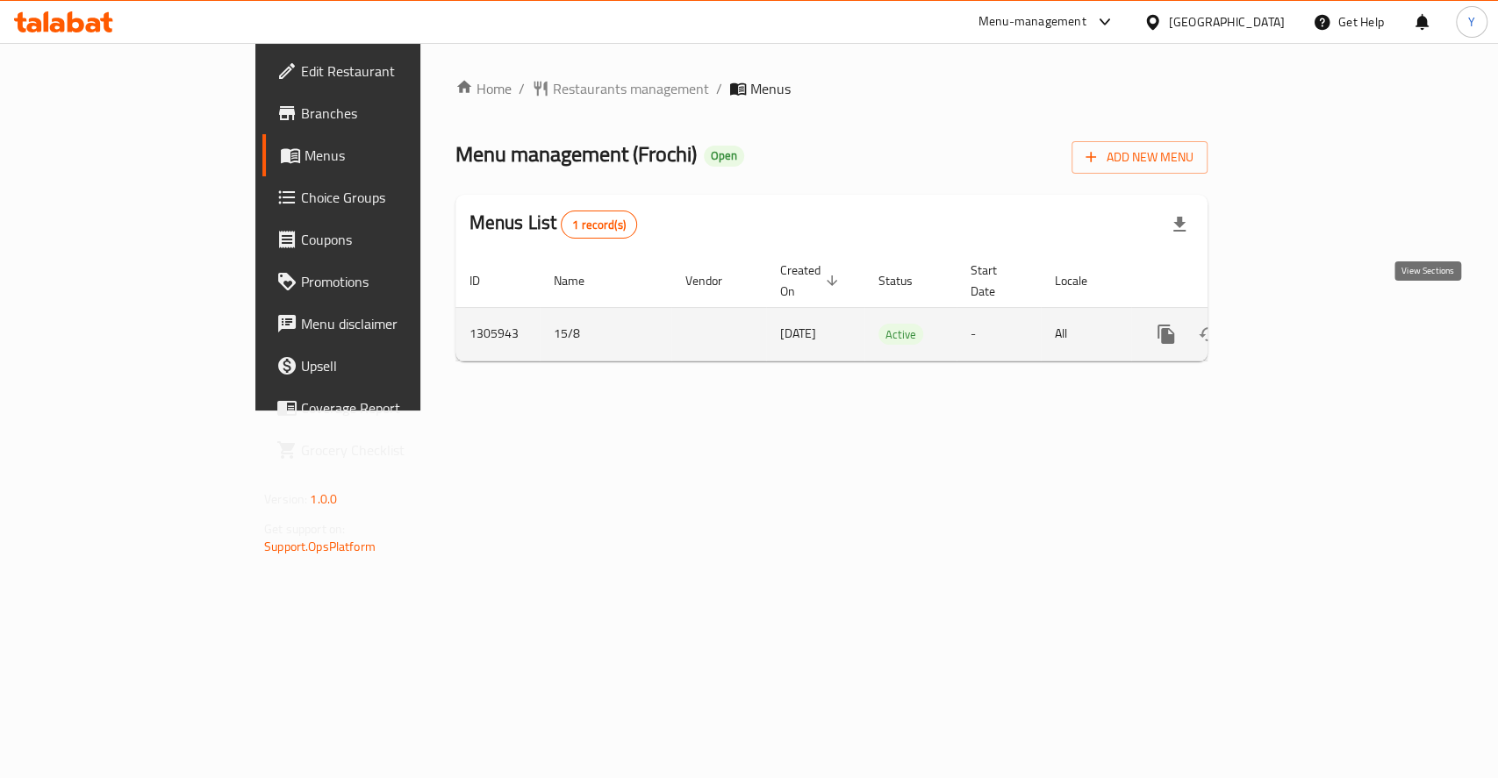
click at [1301, 326] on icon "enhanced table" at bounding box center [1293, 334] width 16 height 16
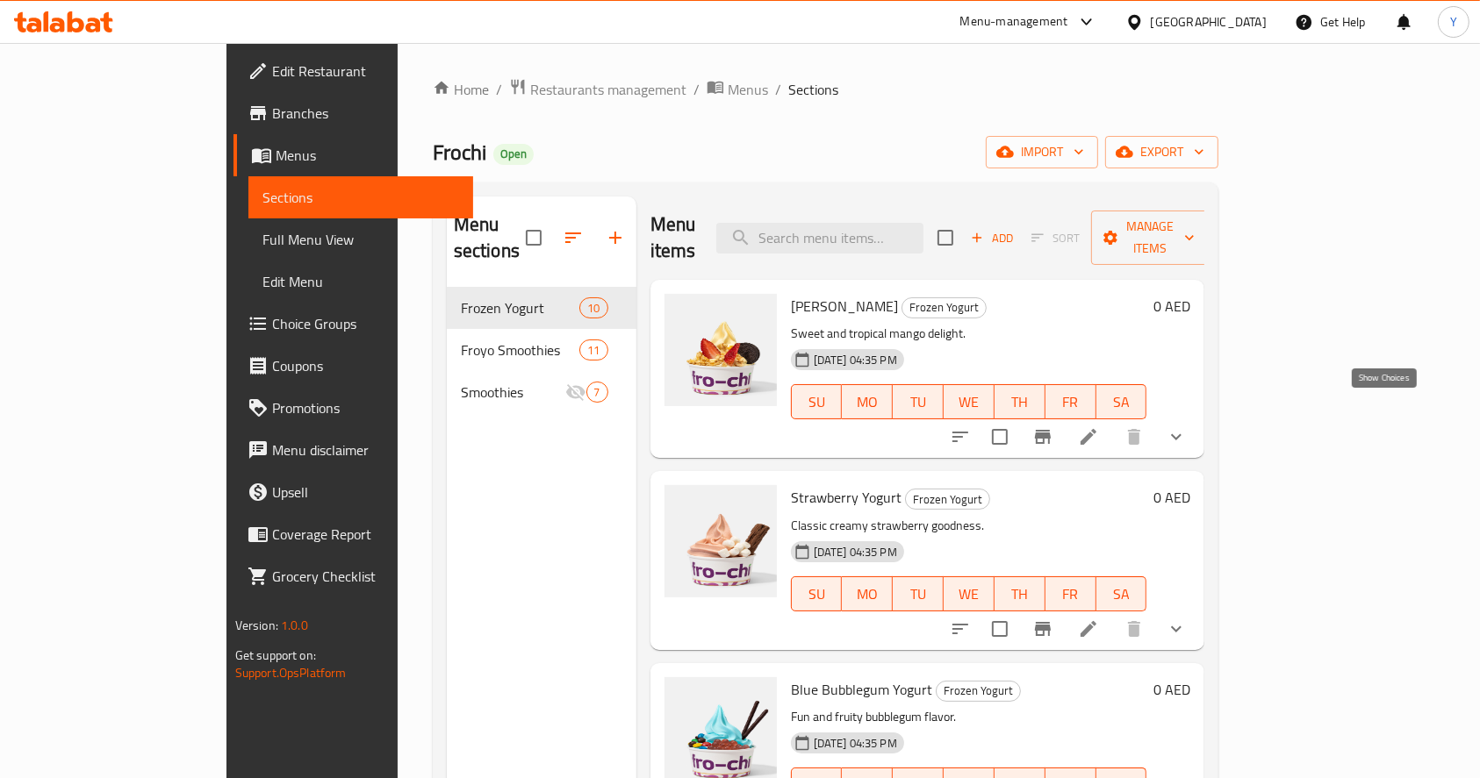
click at [1187, 427] on icon "show more" at bounding box center [1175, 437] width 21 height 21
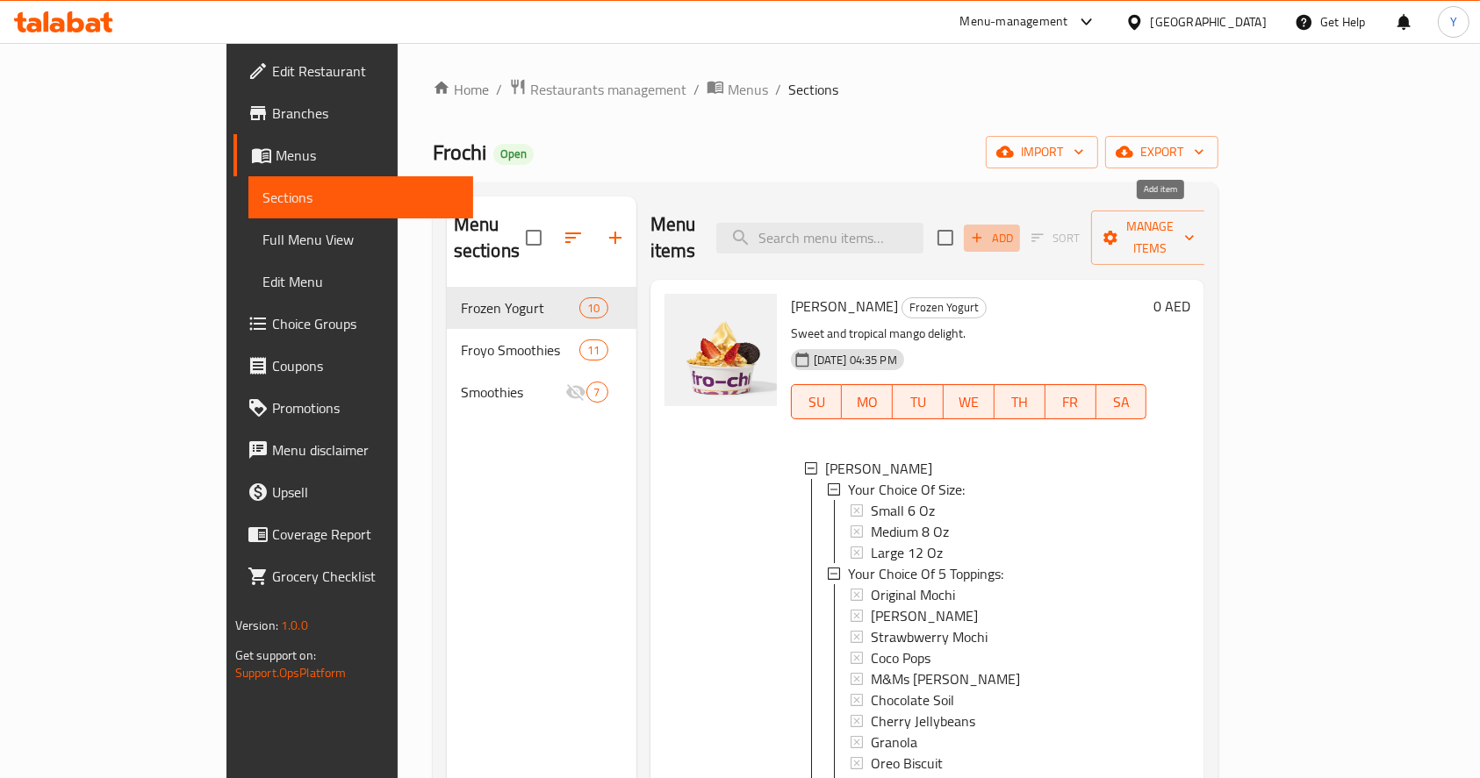
click at [1015, 228] on span "Add" at bounding box center [991, 238] width 47 height 20
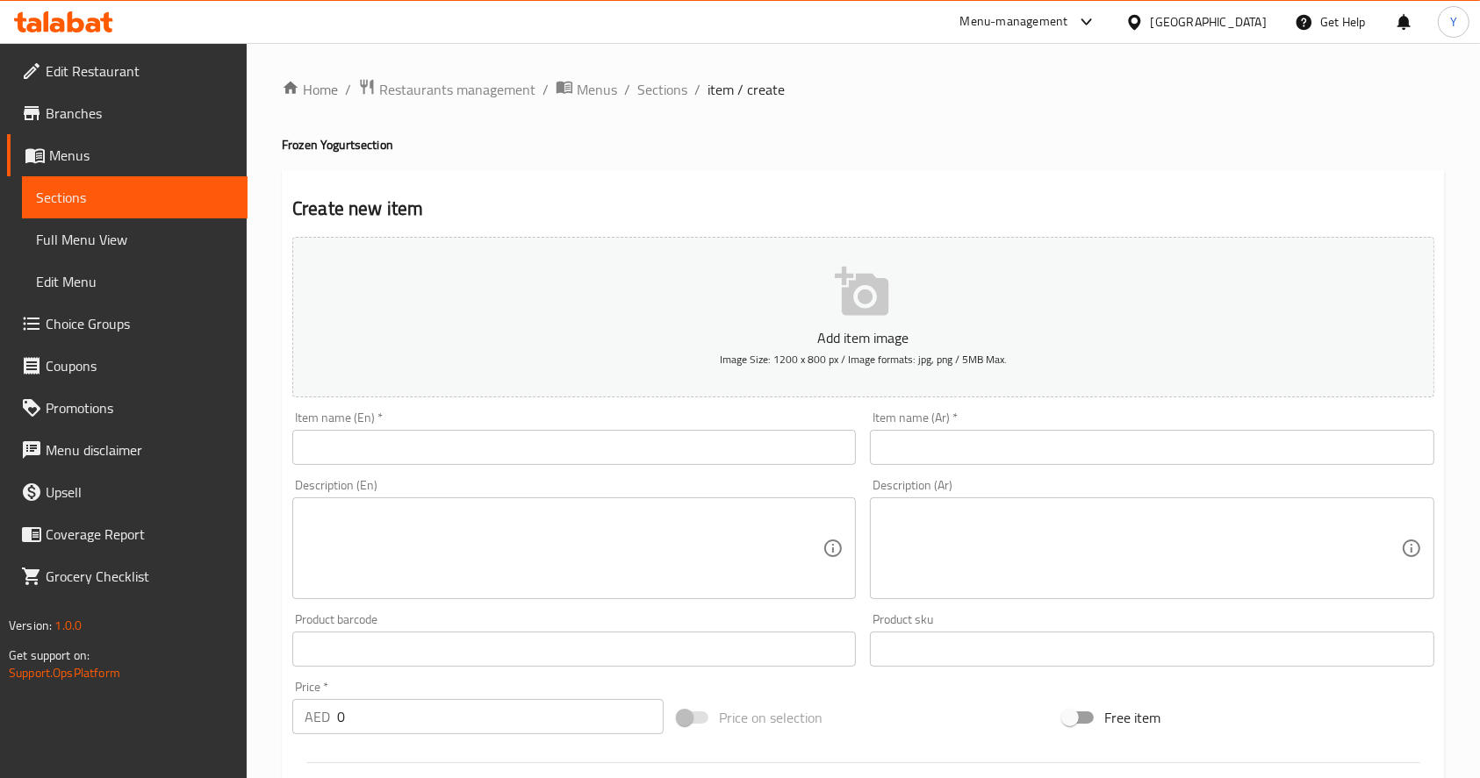
click at [470, 455] on input "text" at bounding box center [573, 447] width 563 height 35
paste input "The Original with Stevia"
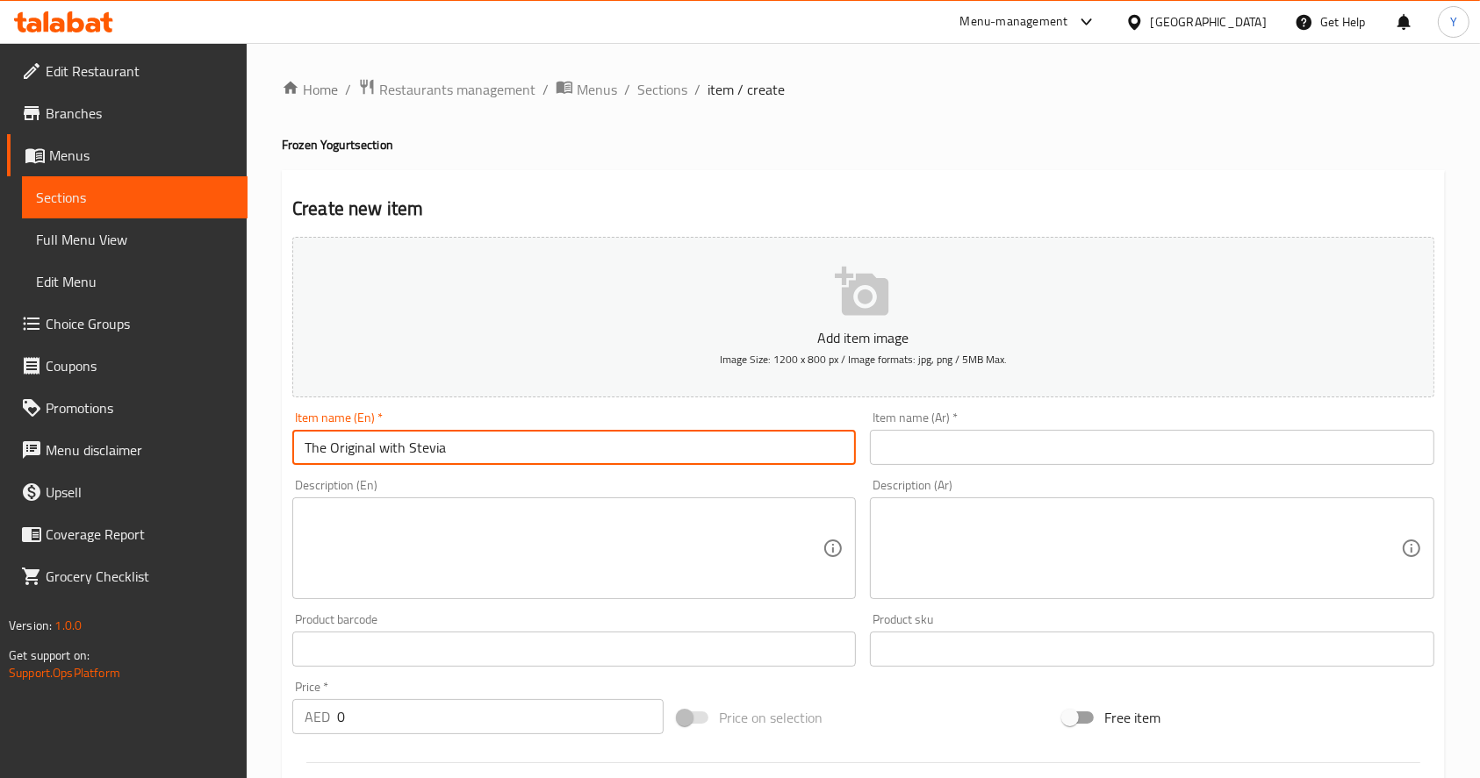
type input "The Original with Stevia"
click at [936, 440] on input "text" at bounding box center [1151, 447] width 563 height 35
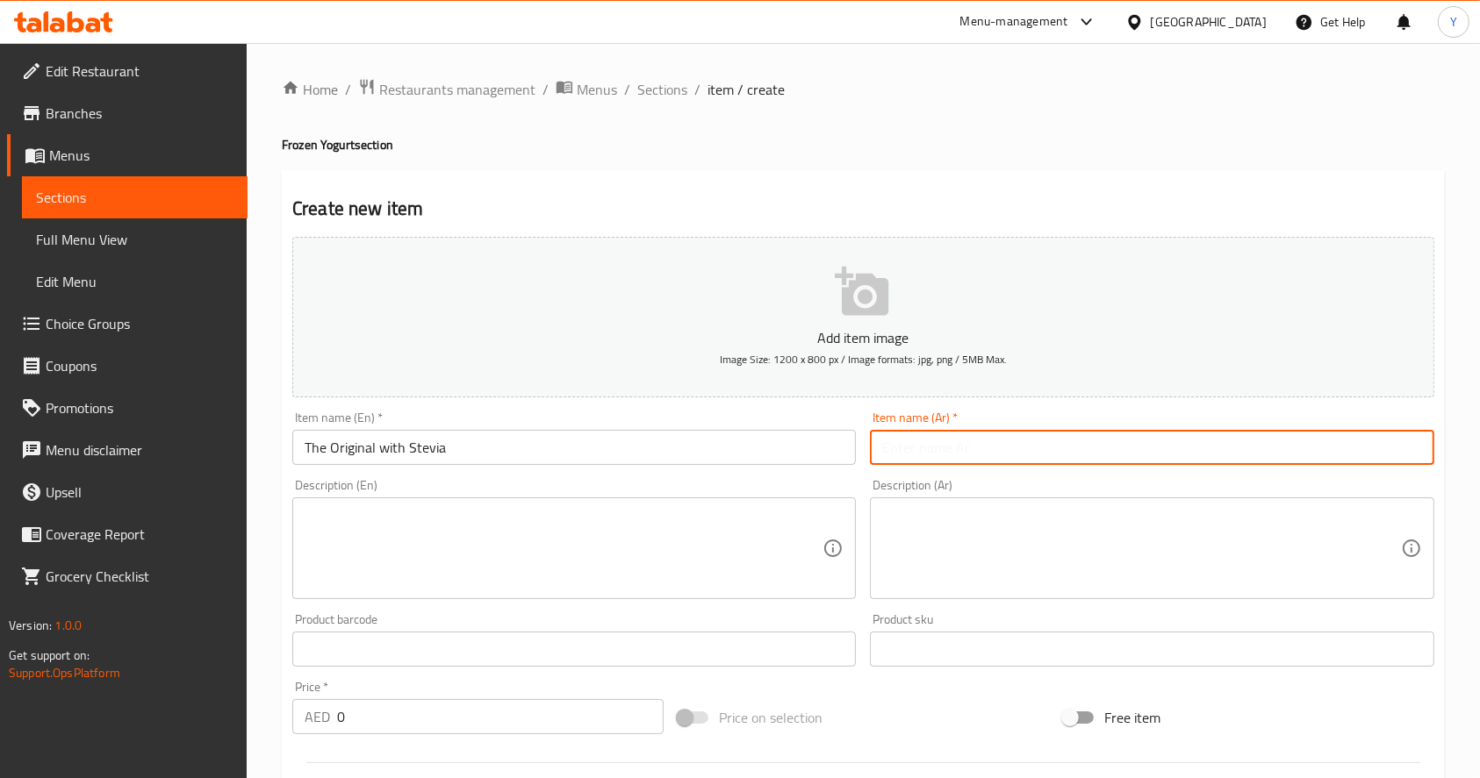
paste input "الأصلي مع ستيفيا"
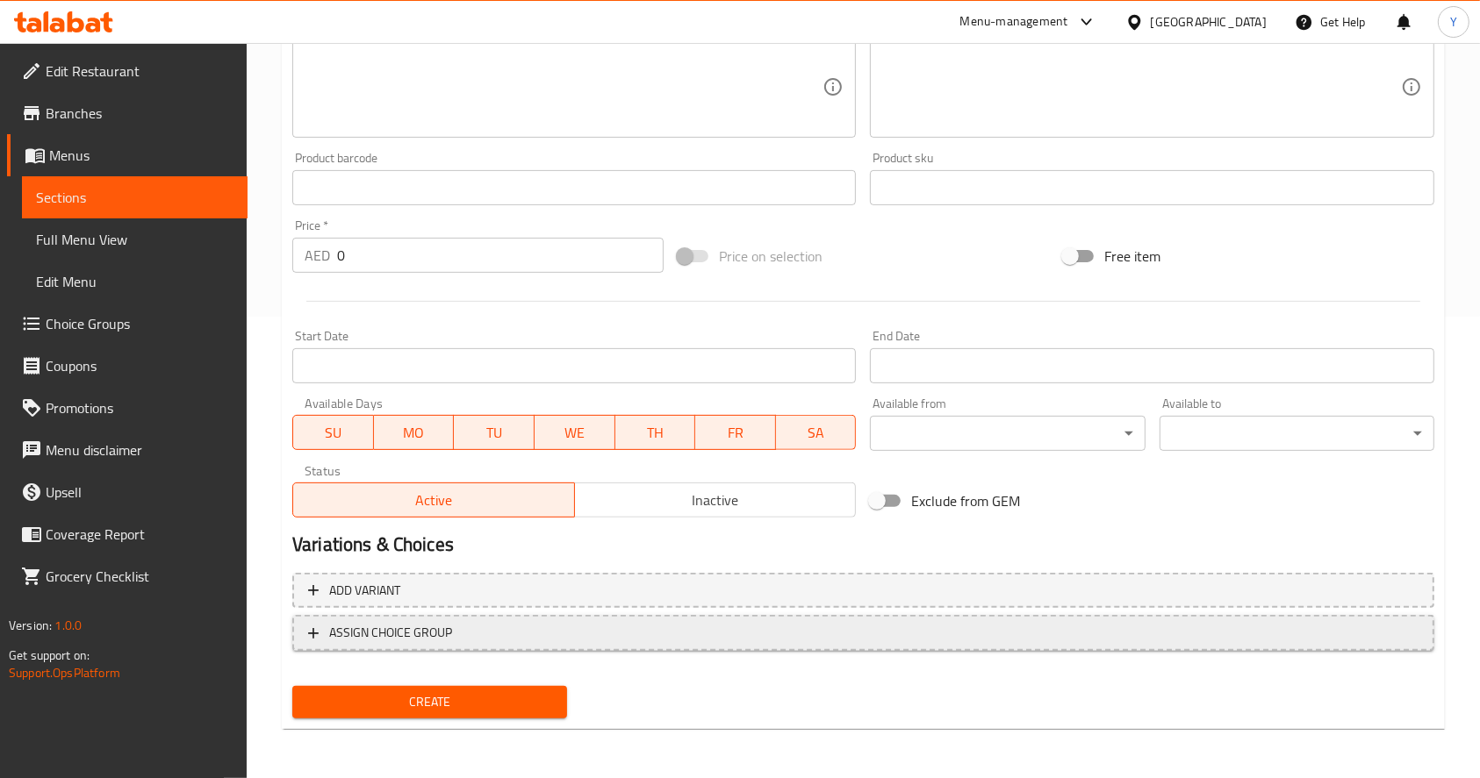
type input "الأصلي مع ستيفيا"
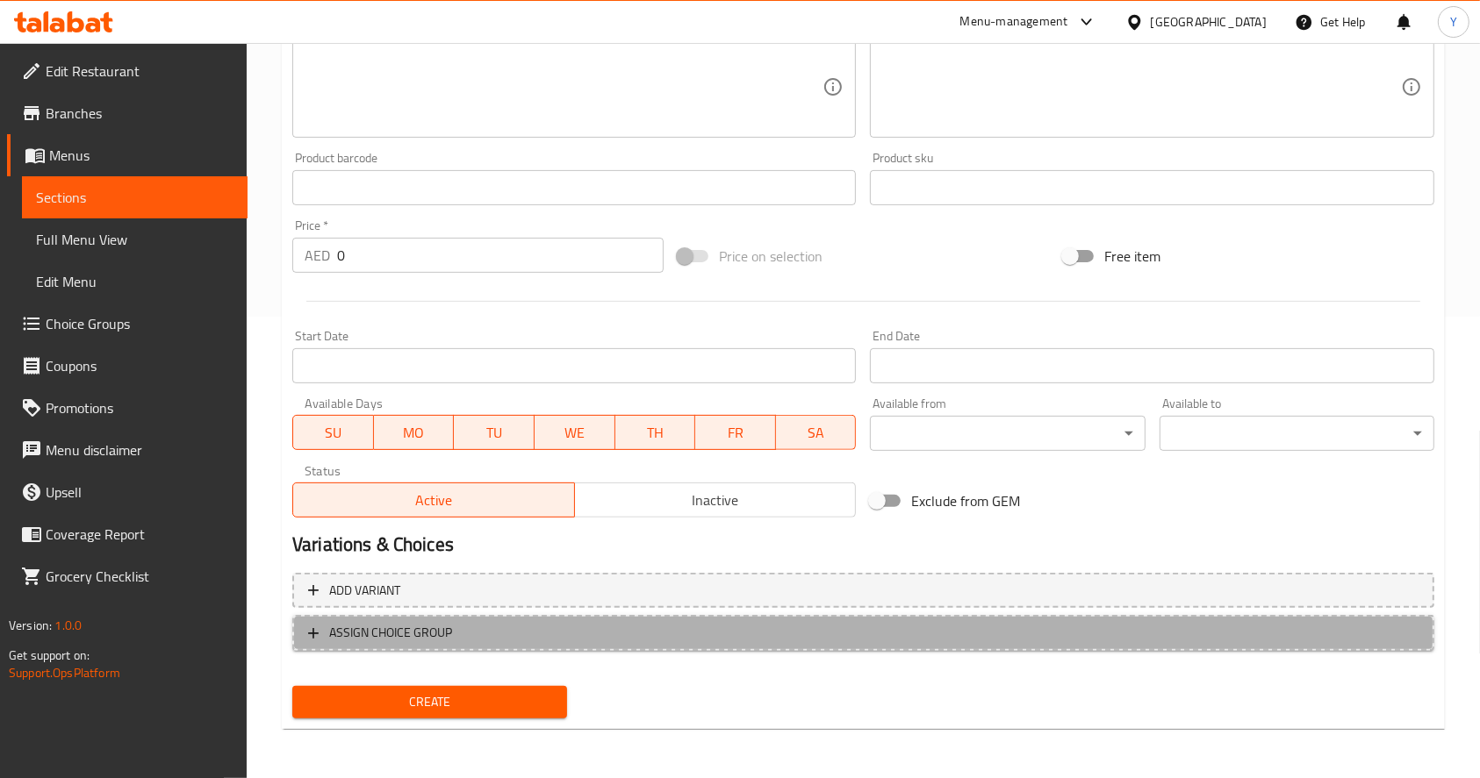
click at [423, 623] on span "ASSIGN CHOICE GROUP" at bounding box center [390, 633] width 123 height 22
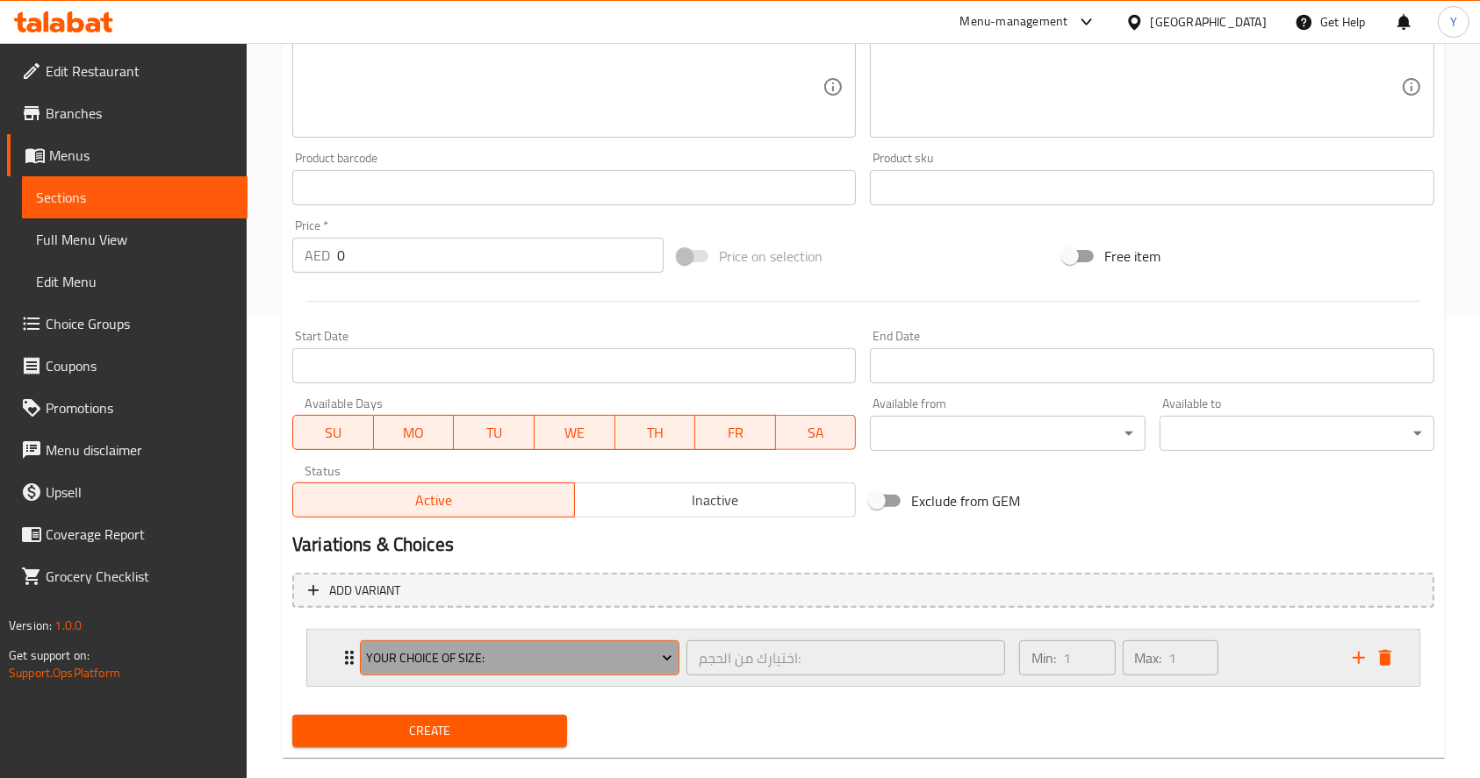
click at [451, 655] on span "Your Choice Of Size:" at bounding box center [519, 659] width 306 height 22
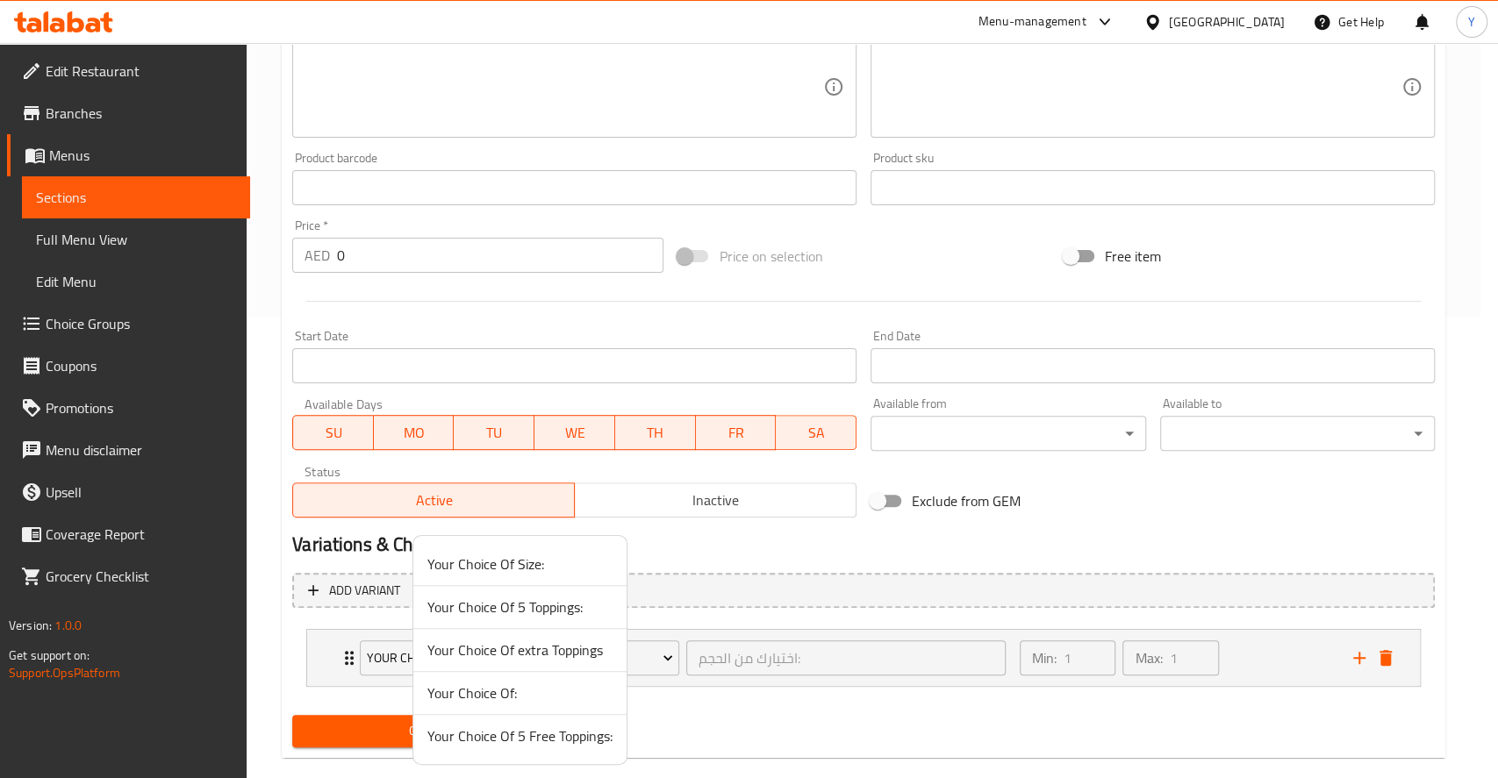
click at [1359, 656] on div at bounding box center [749, 389] width 1498 height 778
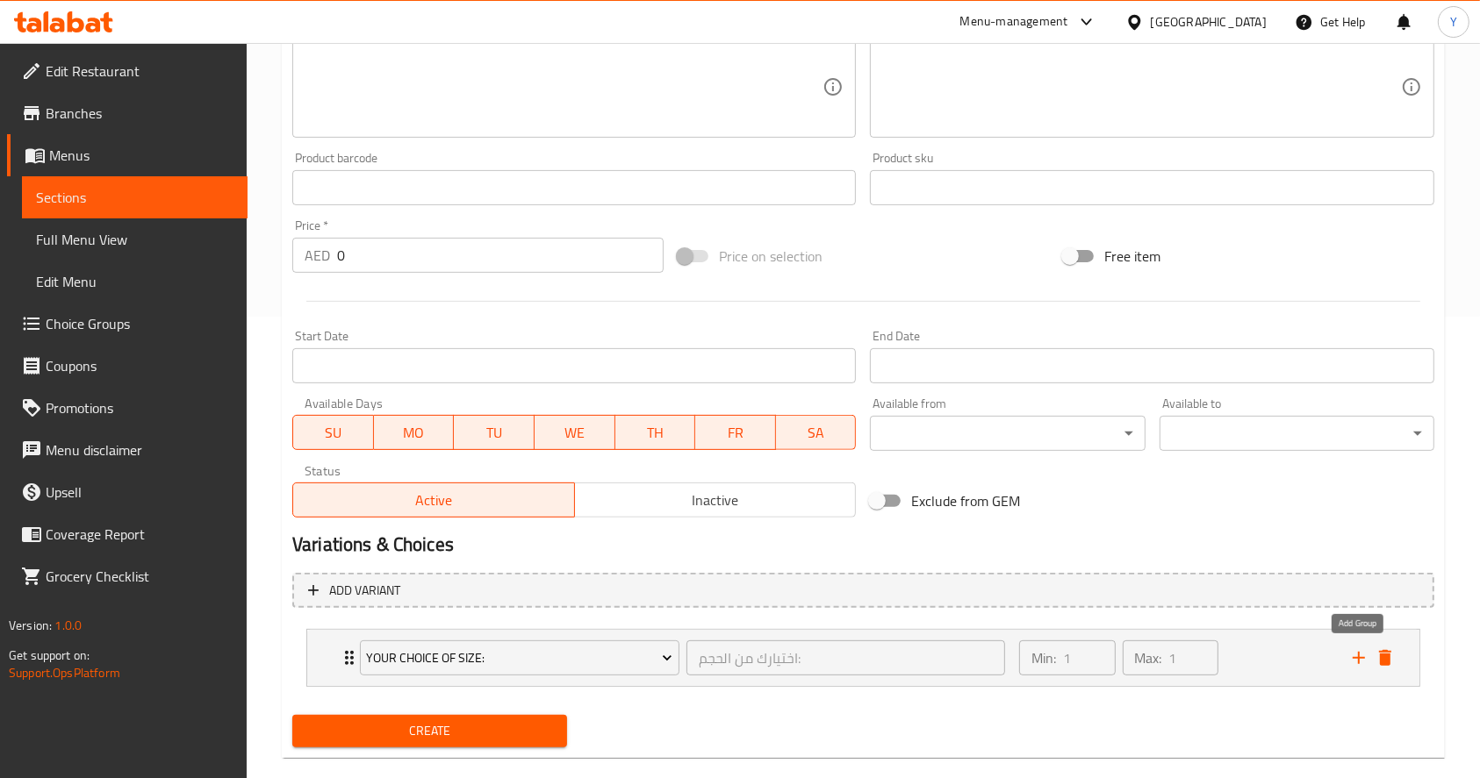
click at [1359, 656] on icon "add" at bounding box center [1358, 658] width 12 height 12
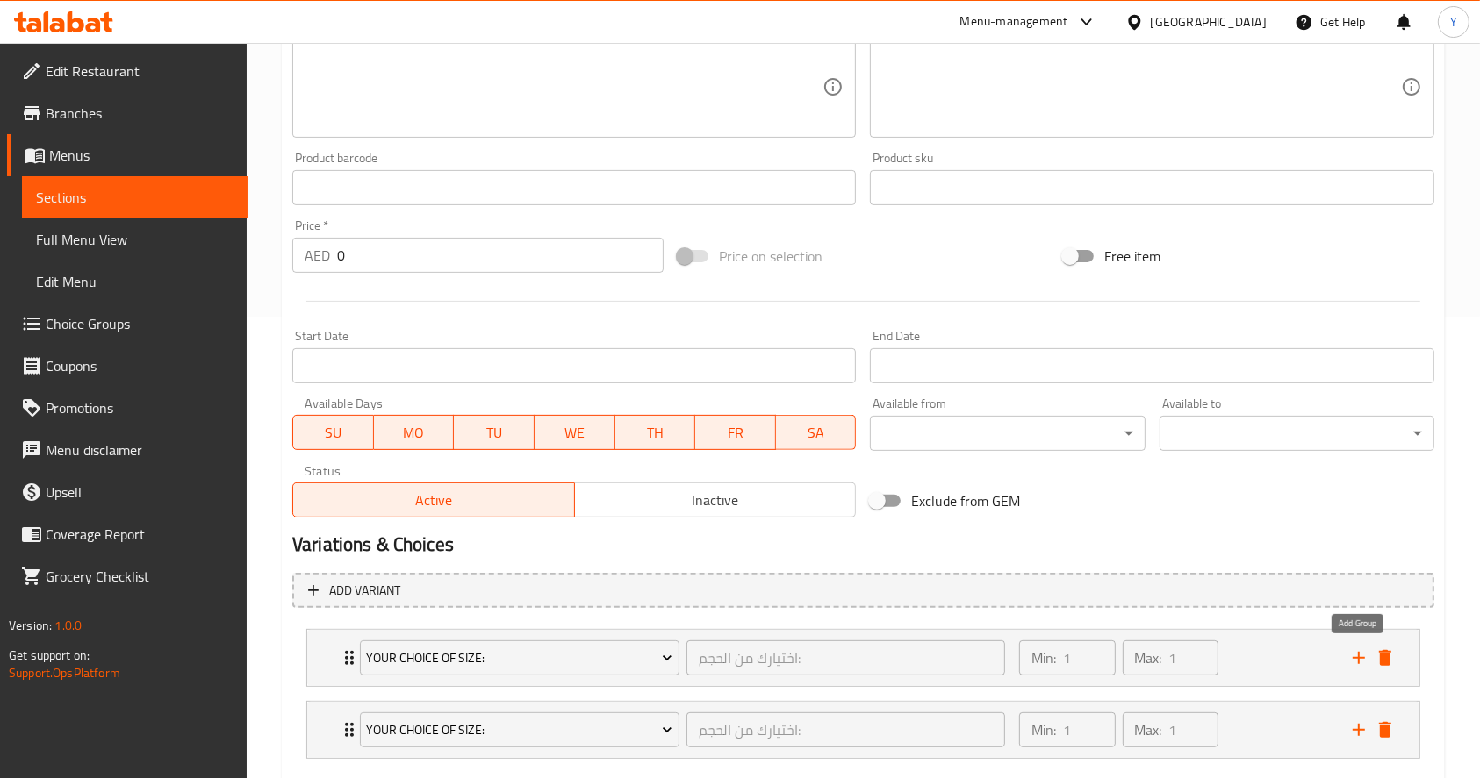
scroll to position [562, 0]
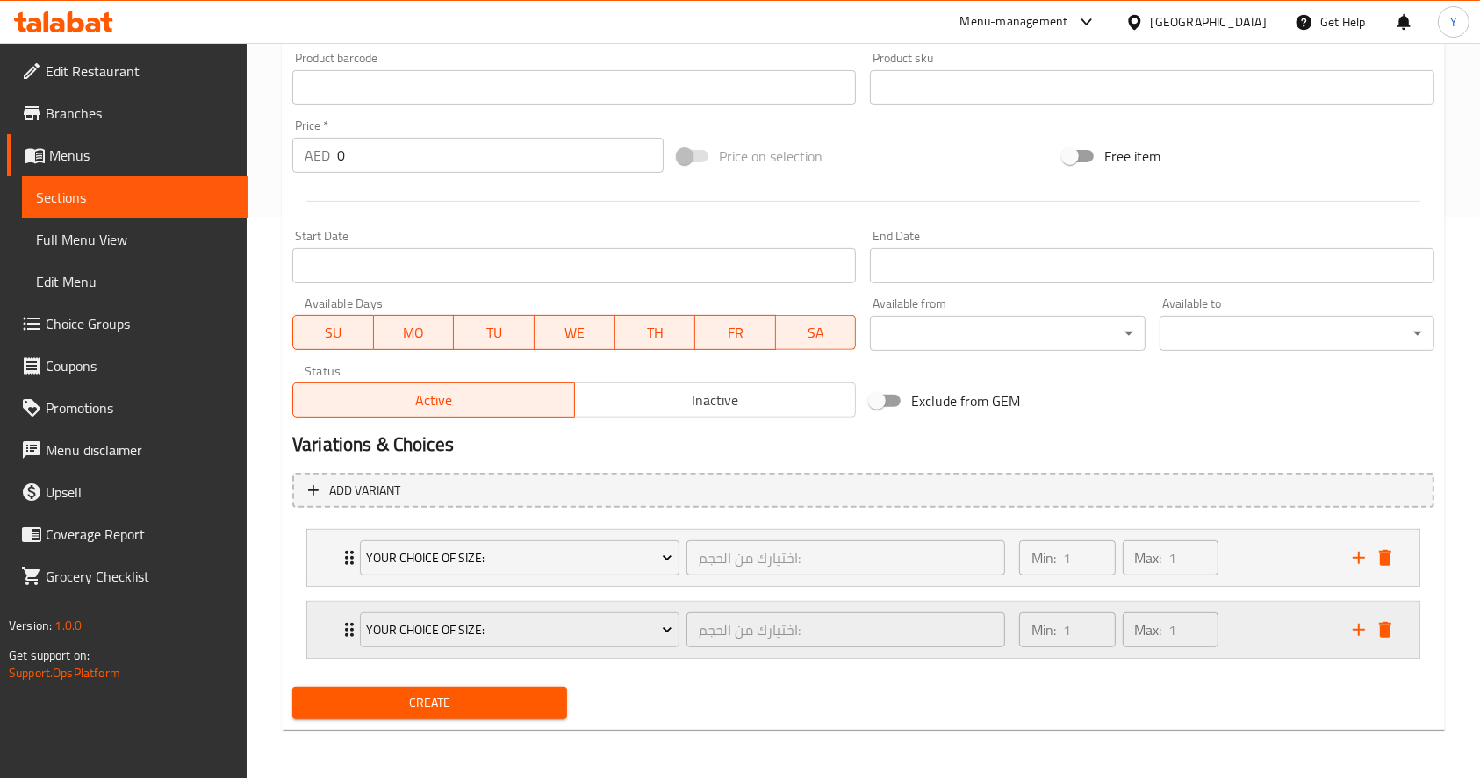
click at [1359, 640] on icon "add" at bounding box center [1358, 630] width 21 height 21
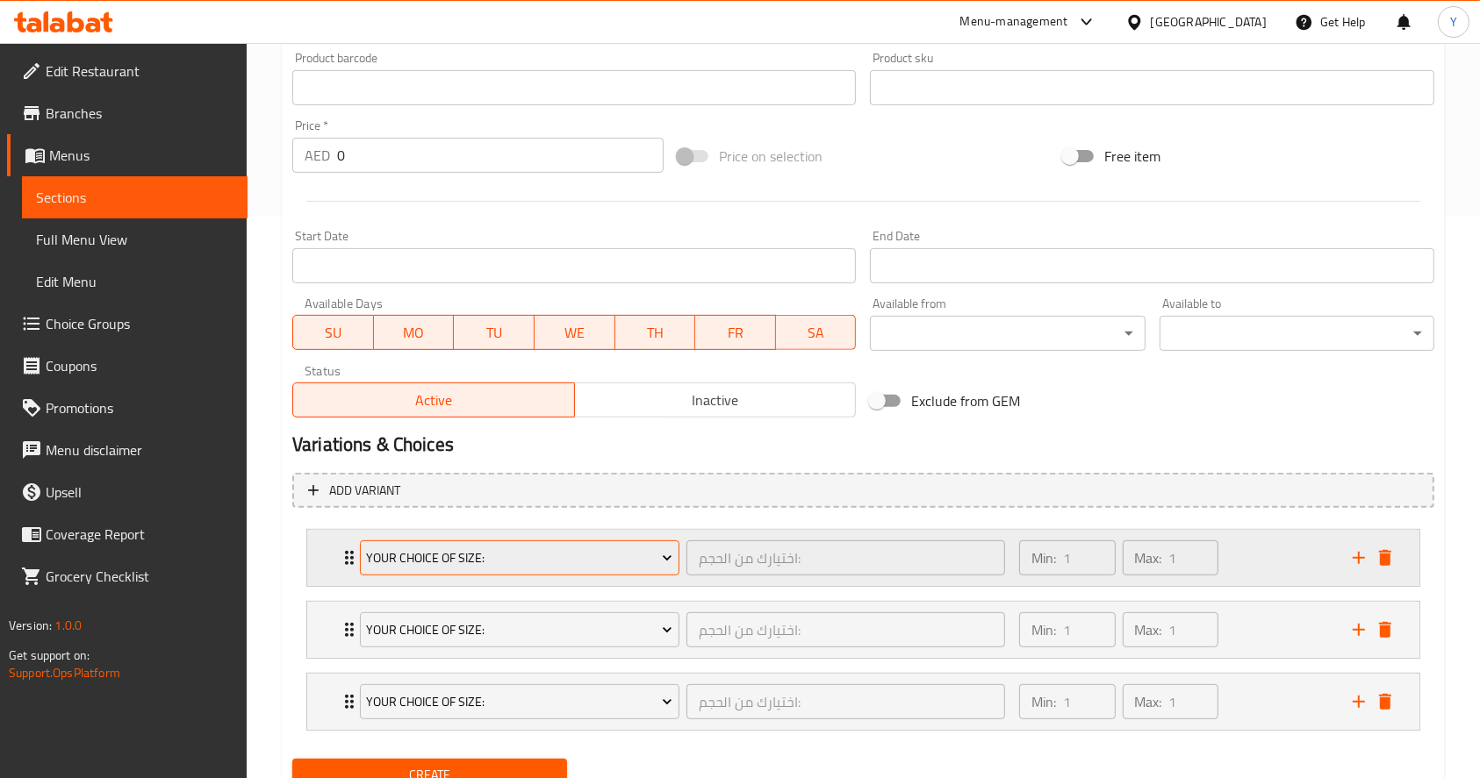
click at [458, 564] on span "Your Choice Of Size:" at bounding box center [519, 559] width 306 height 22
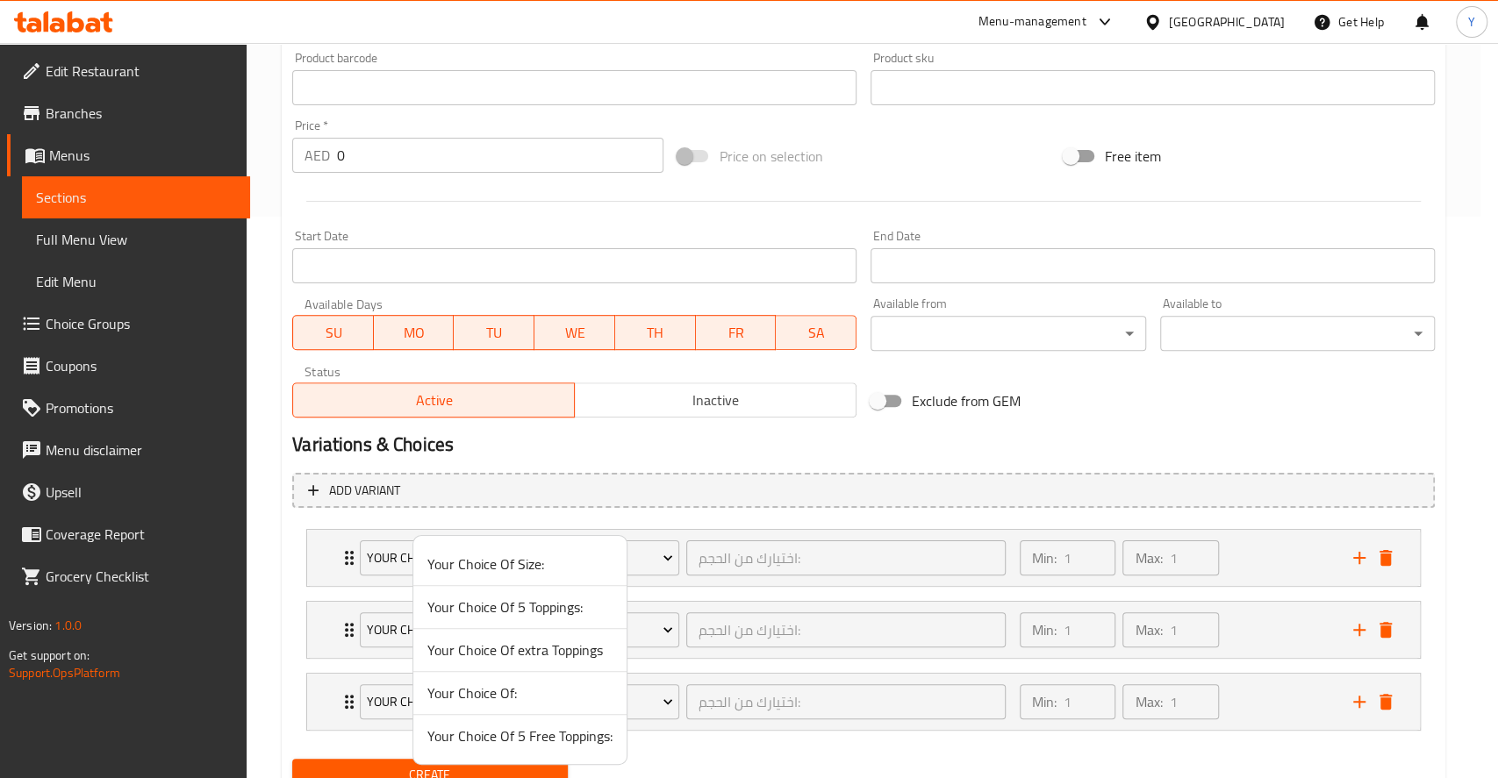
click at [797, 534] on div at bounding box center [749, 389] width 1498 height 778
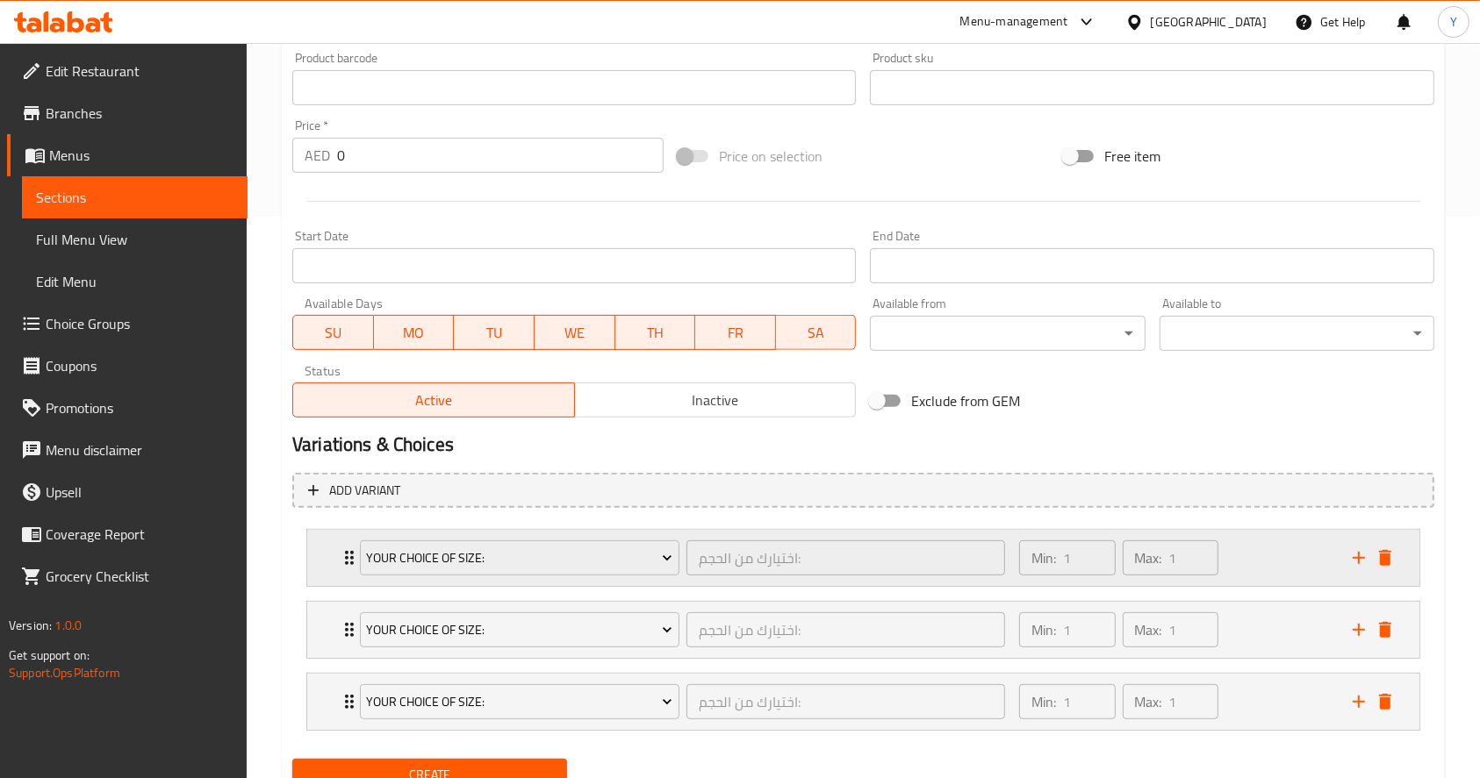
click at [323, 549] on div "Your Choice Of Size: اختيارك من الحجم: ​ Min: 1 ​ Max: 1 ​" at bounding box center [863, 558] width 1112 height 56
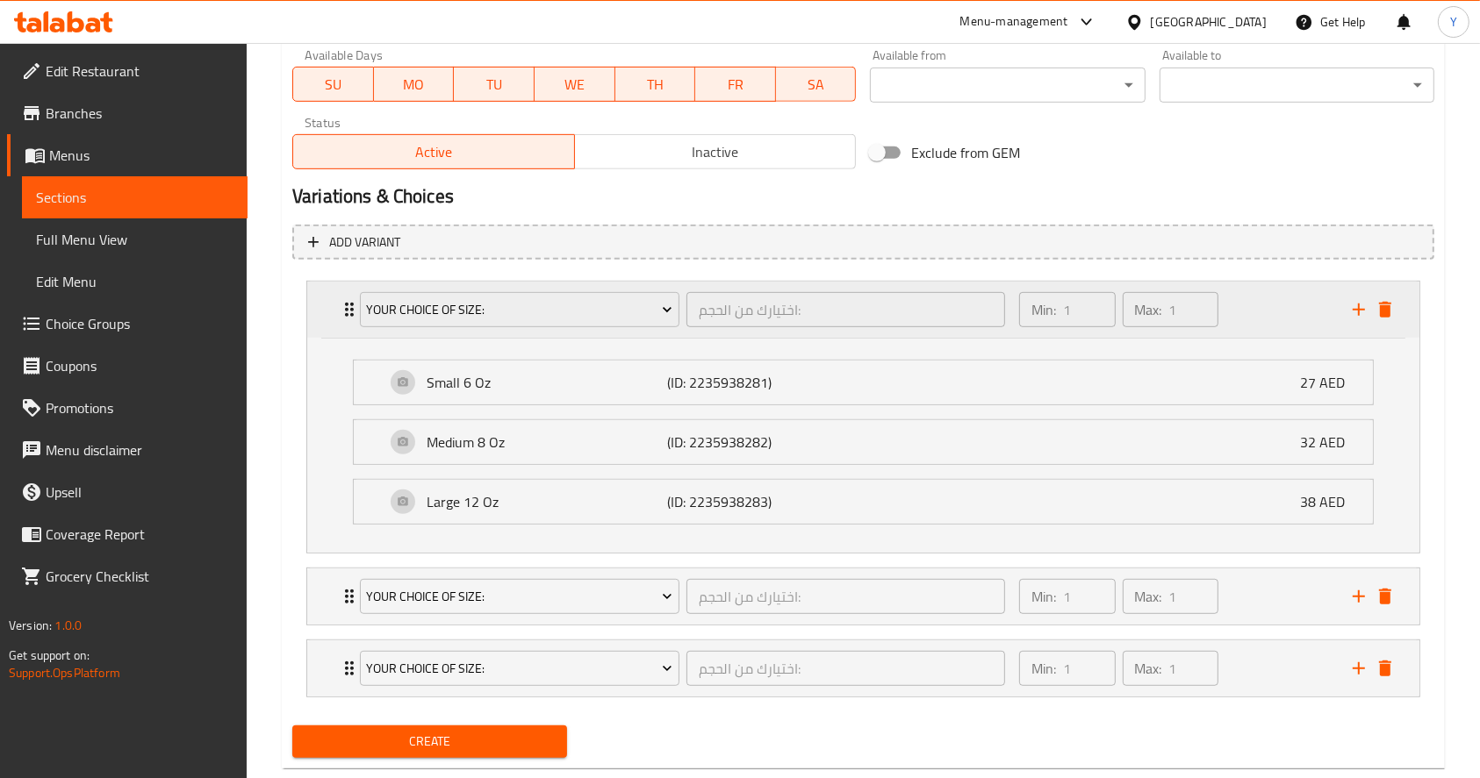
scroll to position [849, 0]
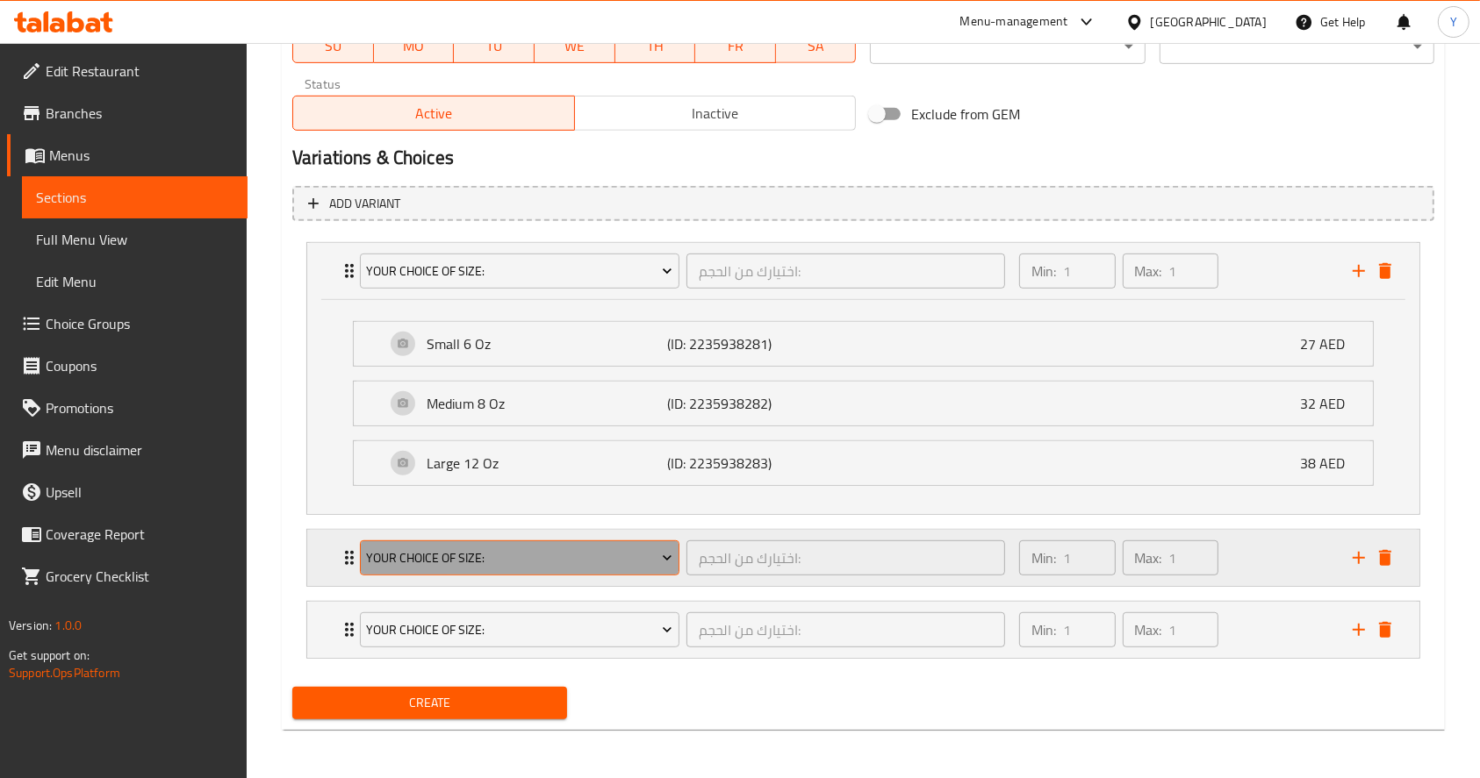
click at [387, 556] on span "Your Choice Of Size:" at bounding box center [519, 559] width 306 height 22
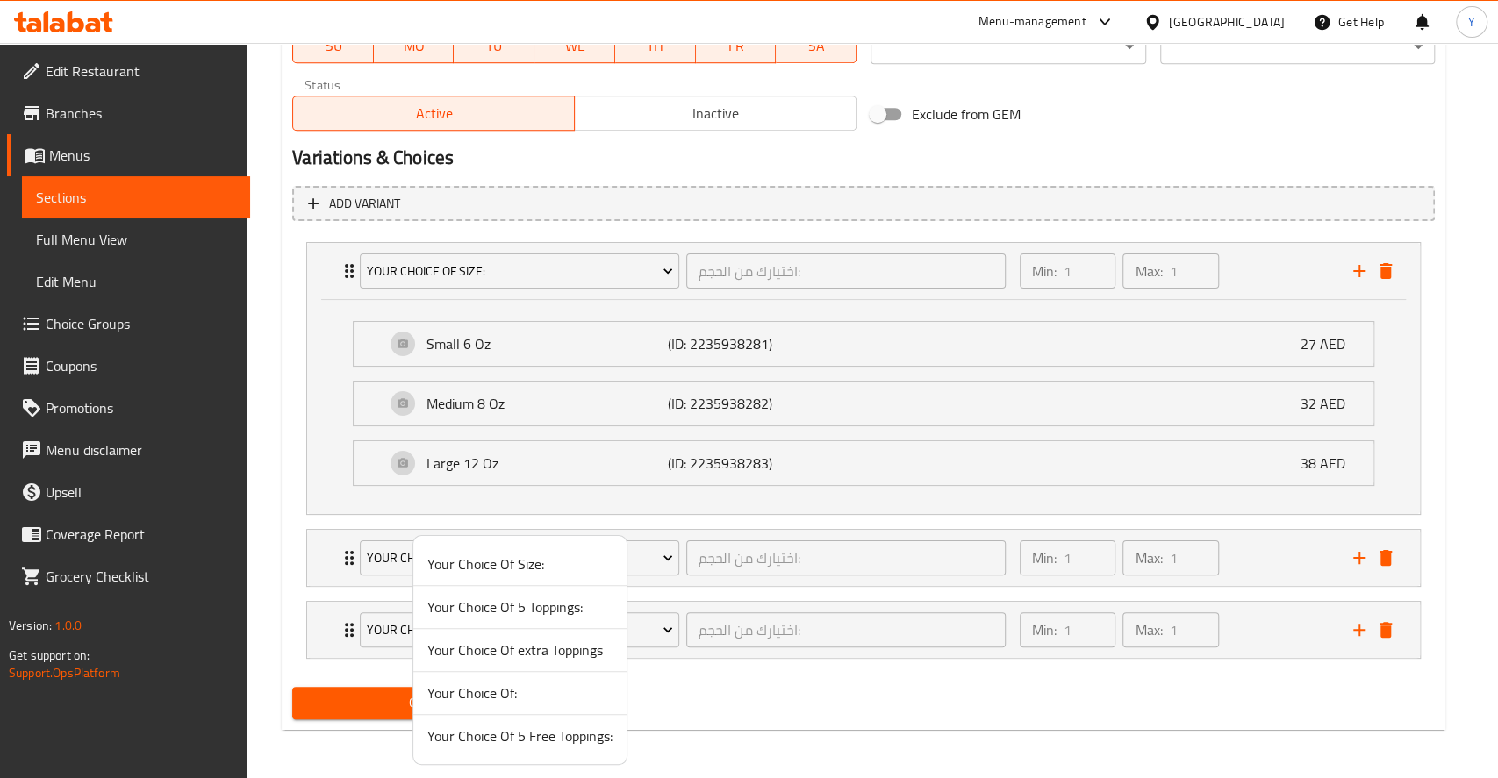
click at [520, 615] on span "Your Choice Of 5 Toppings:" at bounding box center [519, 607] width 185 height 21
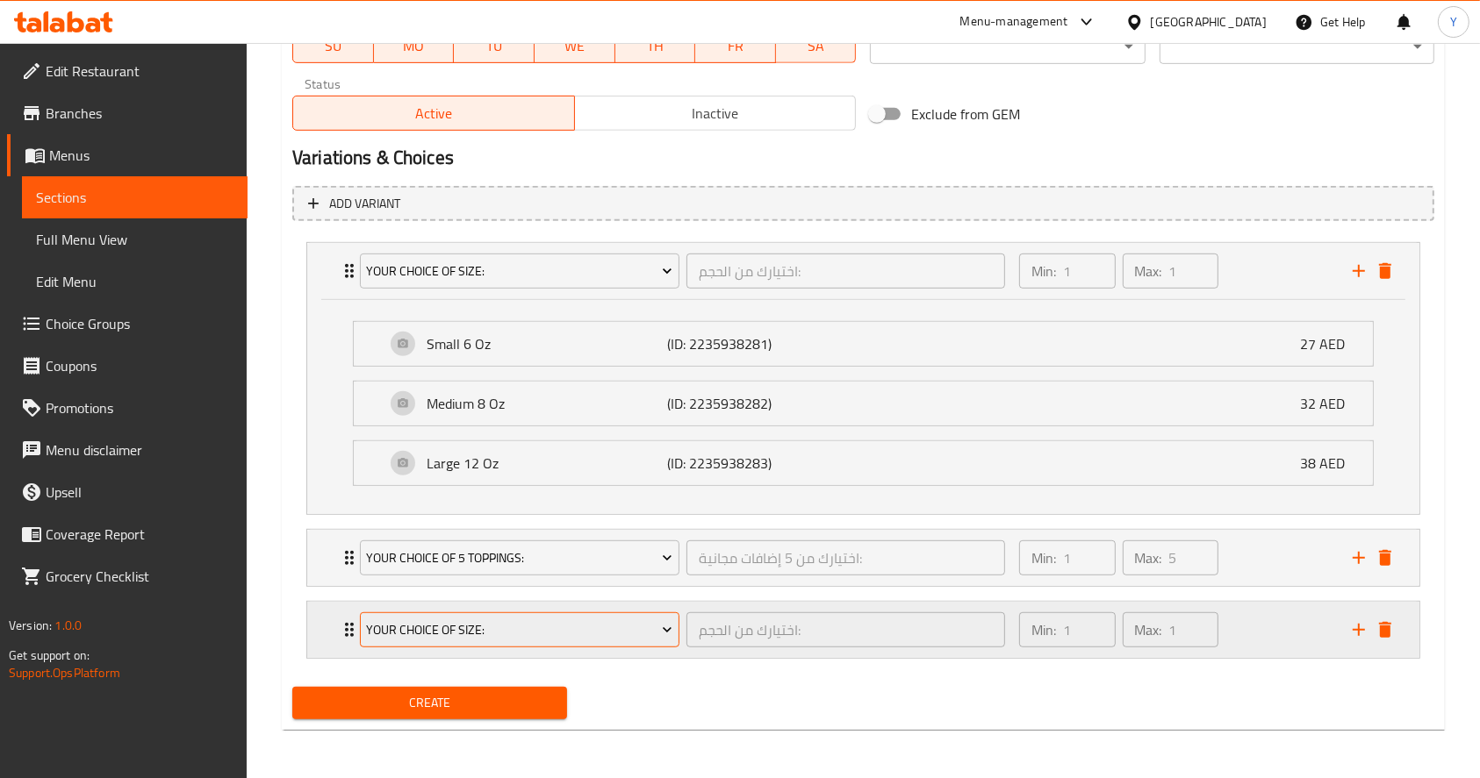
click at [465, 634] on span "Your Choice Of Size:" at bounding box center [519, 631] width 306 height 22
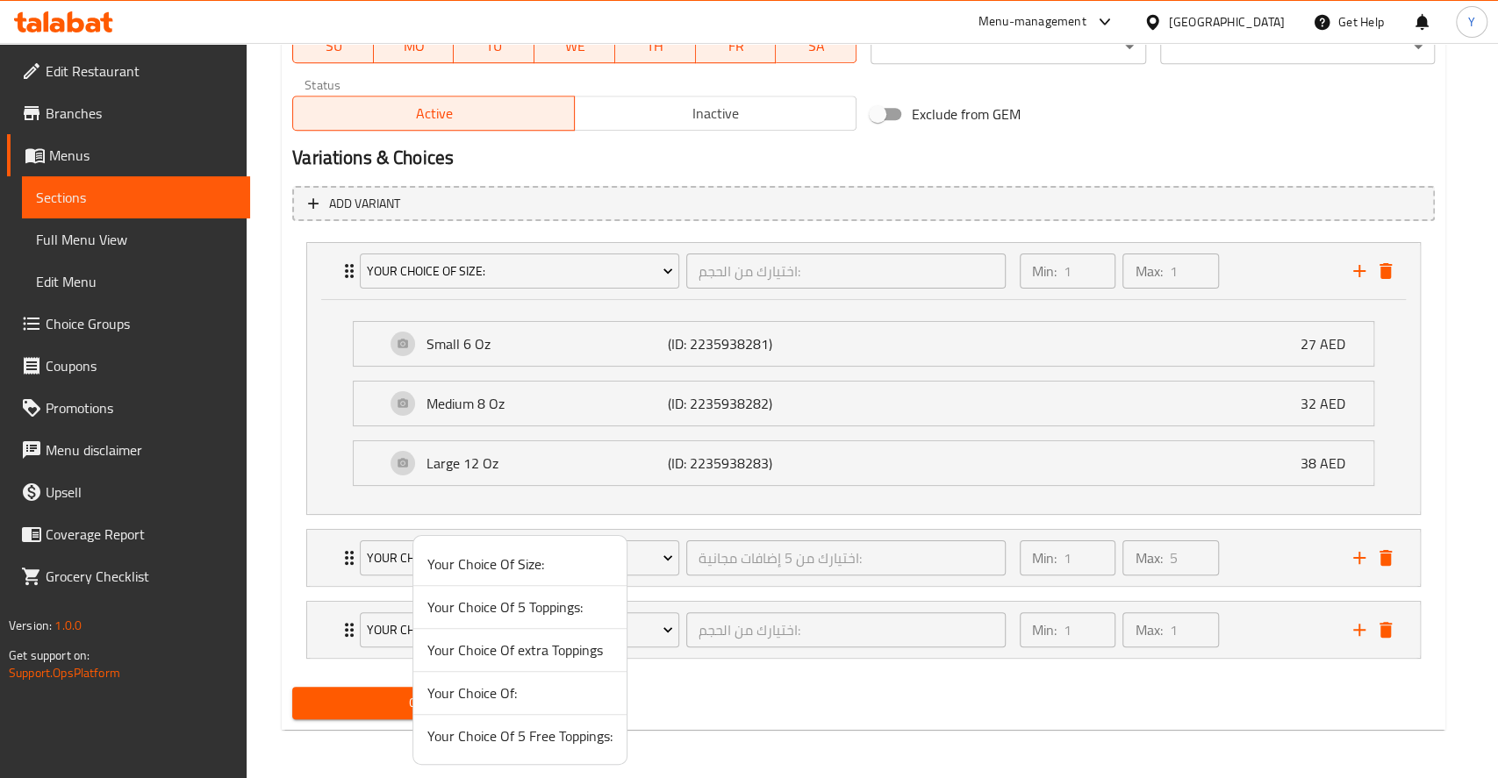
click at [564, 651] on span "Your Choice Of extra Toppings" at bounding box center [519, 650] width 185 height 21
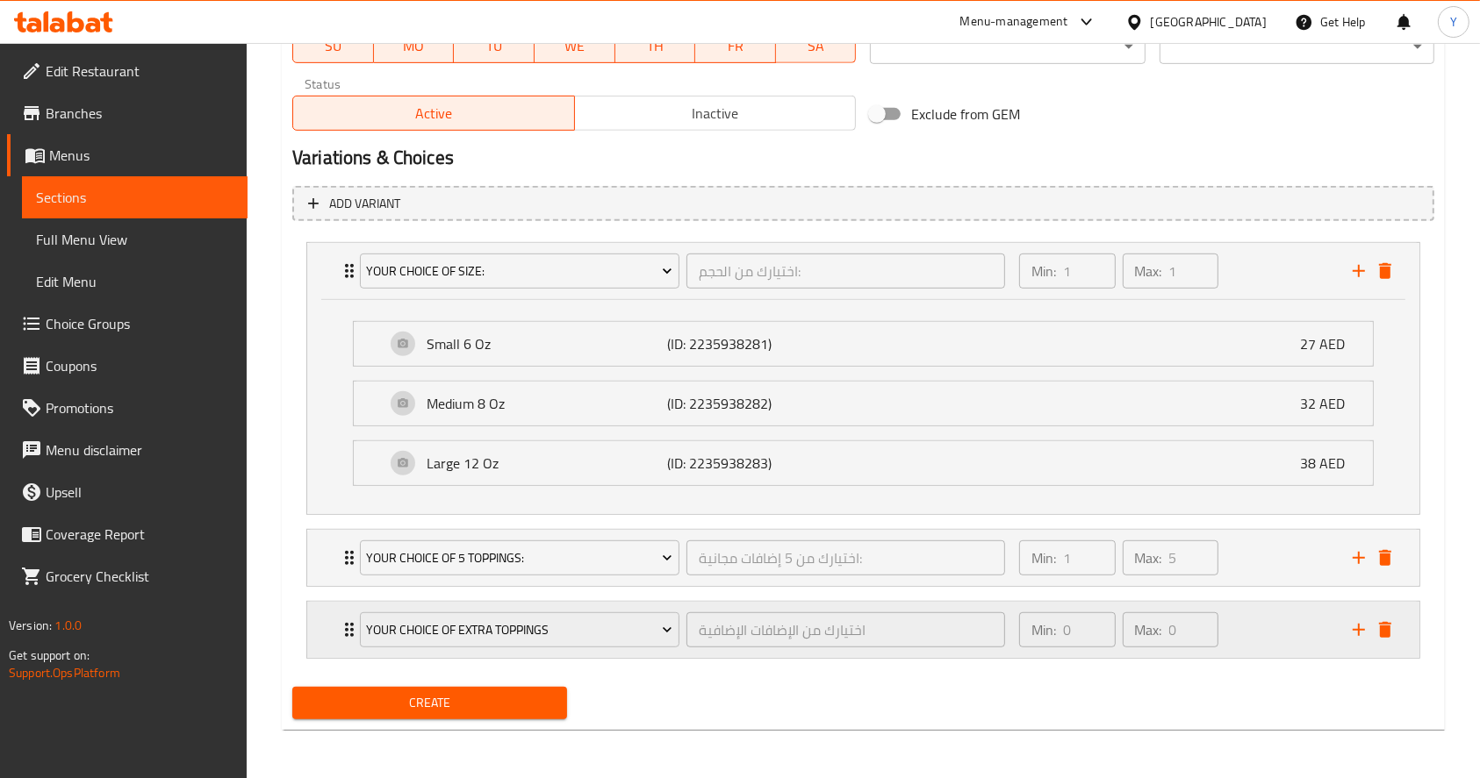
click at [329, 625] on div "Your Choice Of extra Toppings اختيارك من الإضافات الإضافية ​ Min: 0 ​ Max: 0 ​" at bounding box center [863, 630] width 1112 height 56
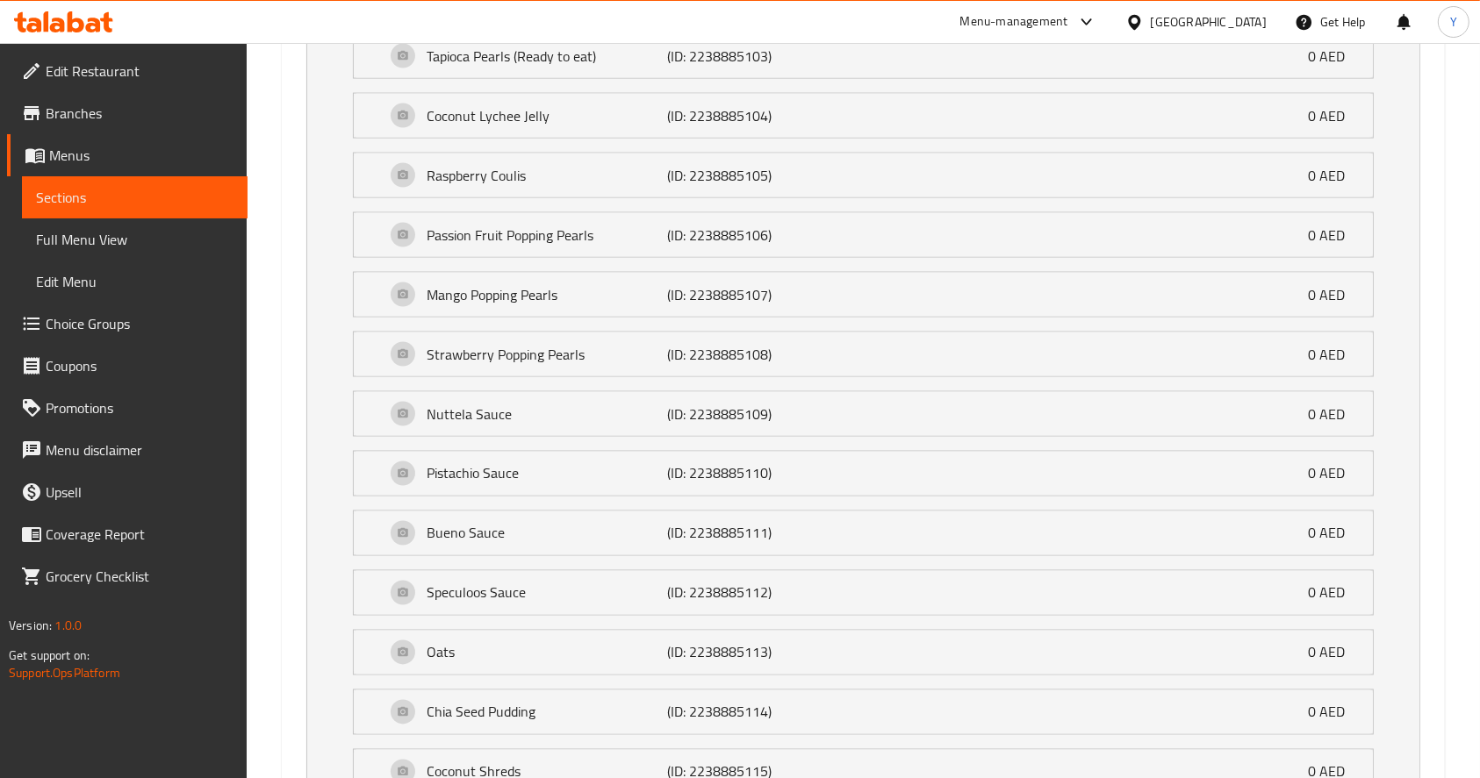
scroll to position [3918, 0]
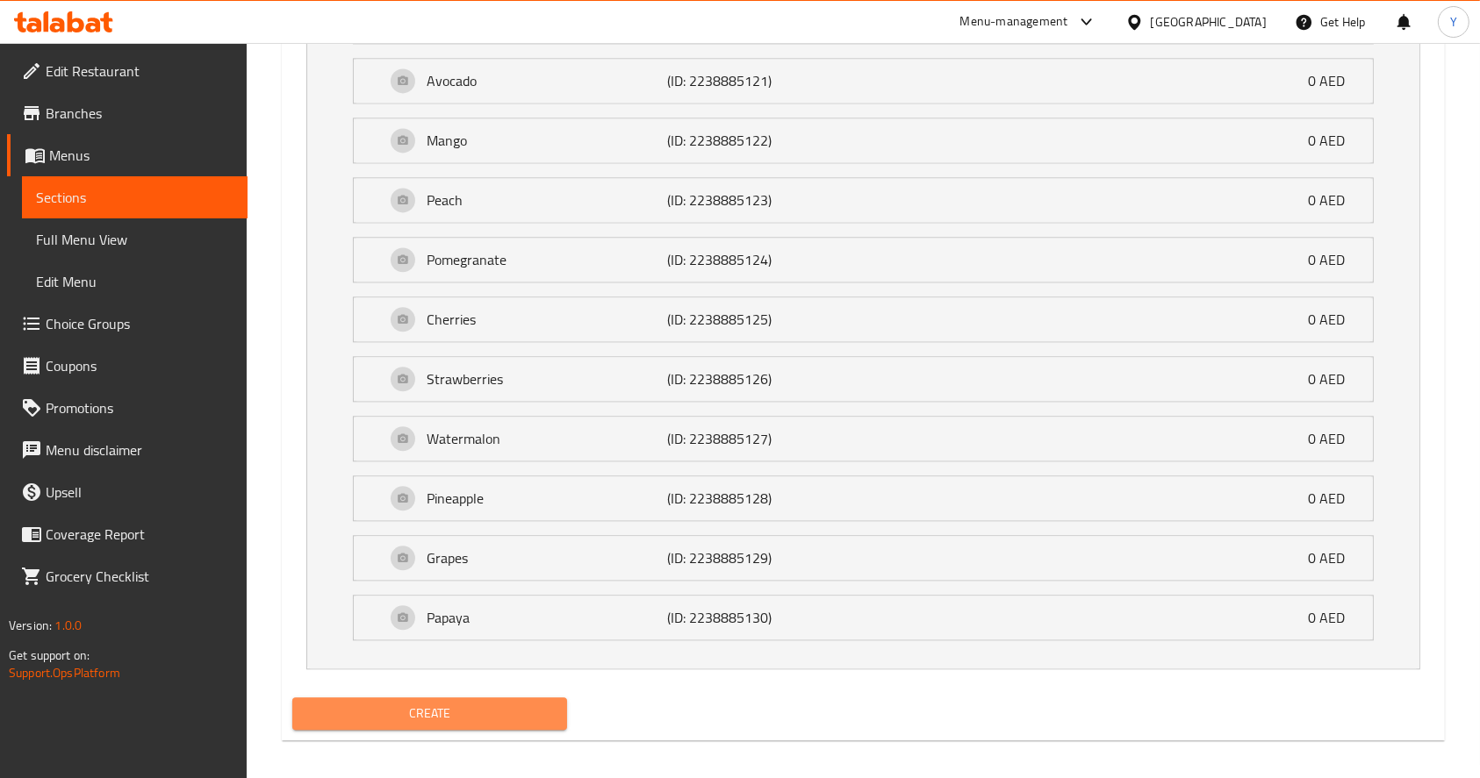
click at [409, 703] on span "Create" at bounding box center [429, 714] width 247 height 22
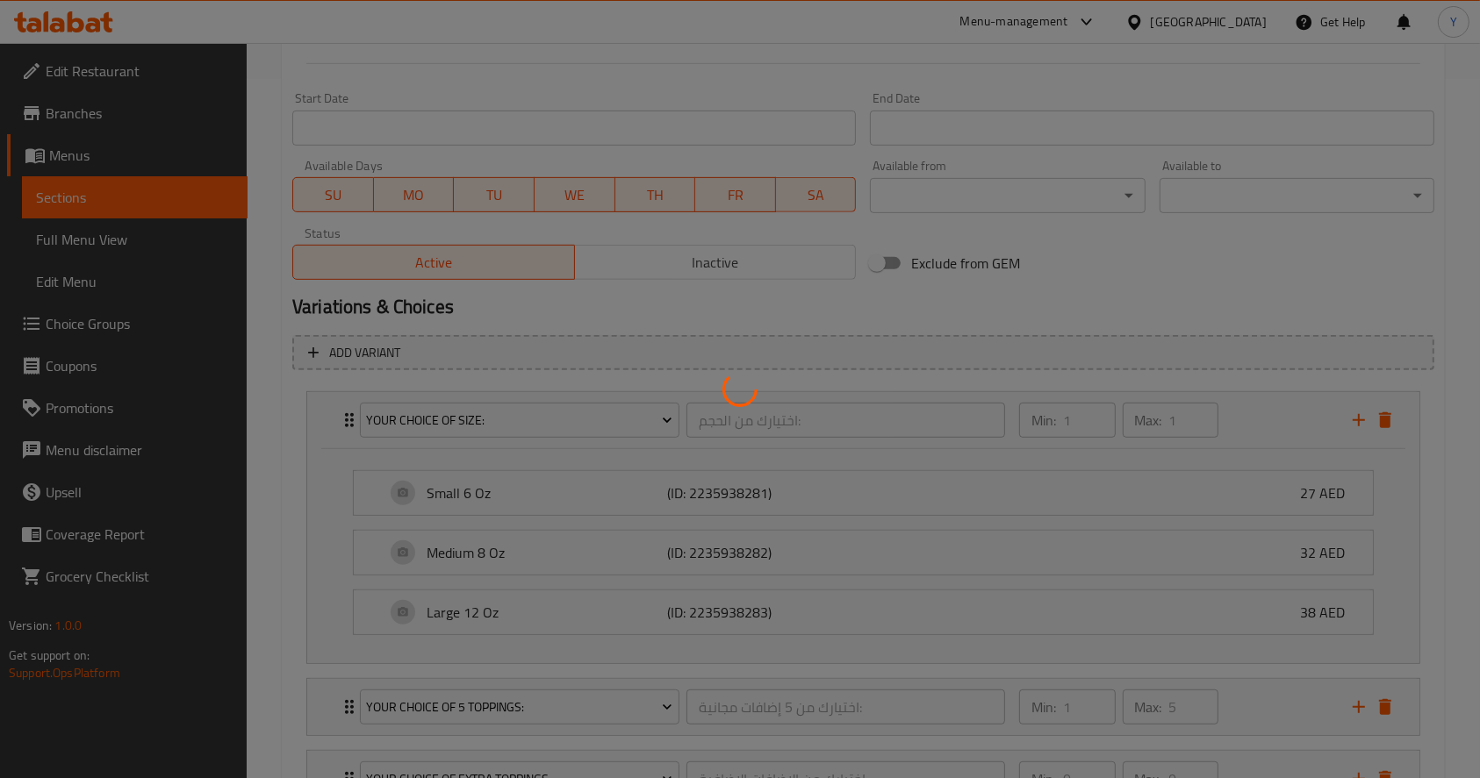
scroll to position [0, 0]
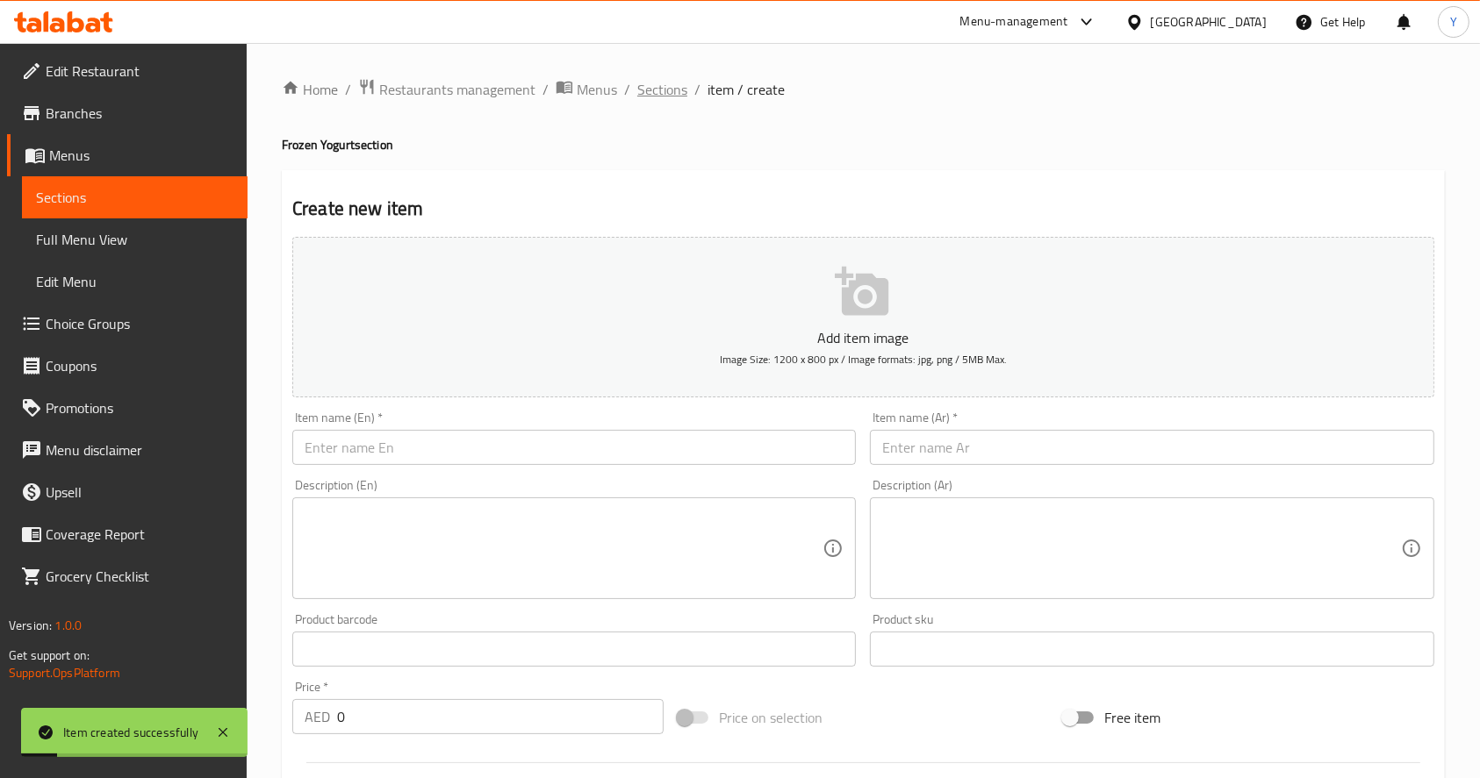
click at [655, 95] on span "Sections" at bounding box center [662, 89] width 50 height 21
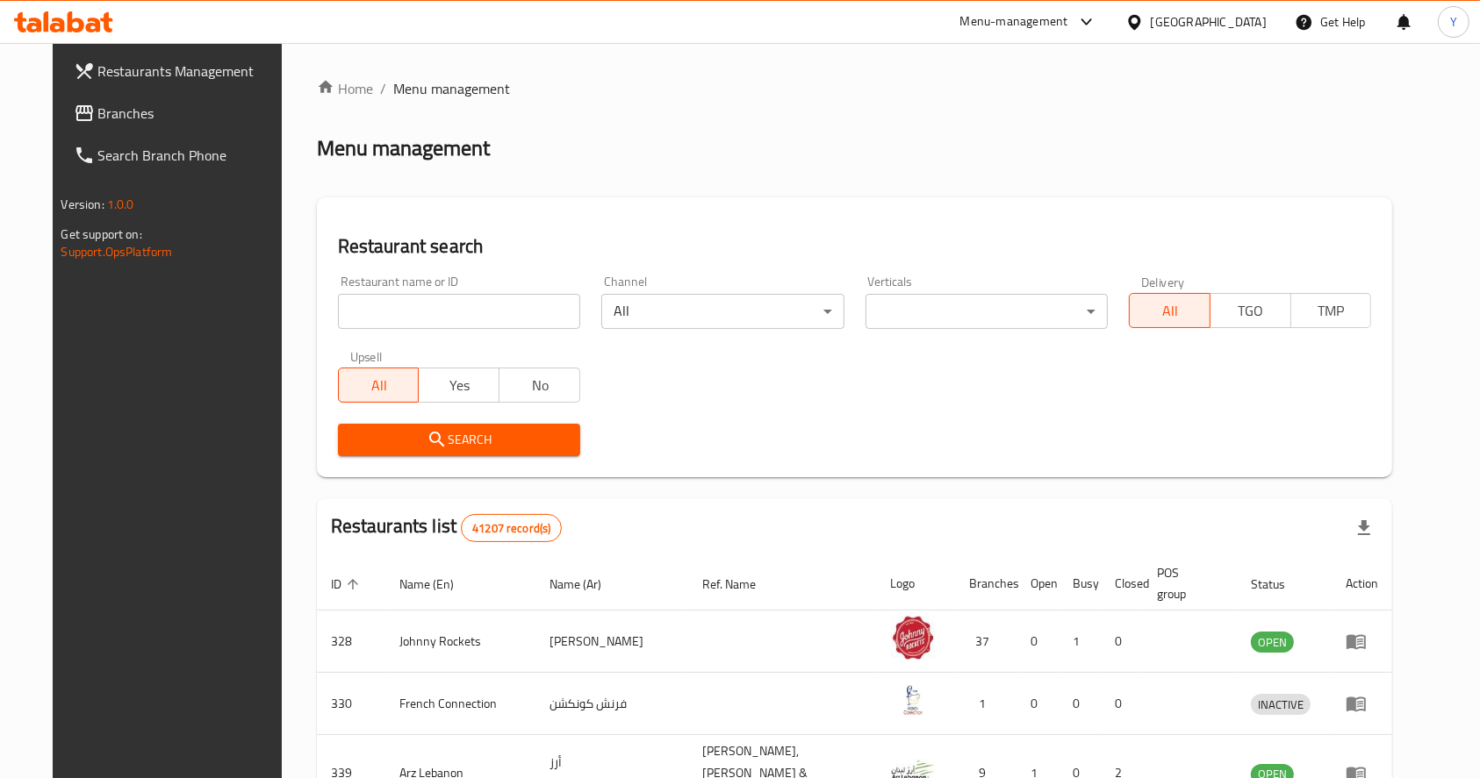
click at [427, 319] on input "search" at bounding box center [459, 311] width 242 height 35
type input "frochi"
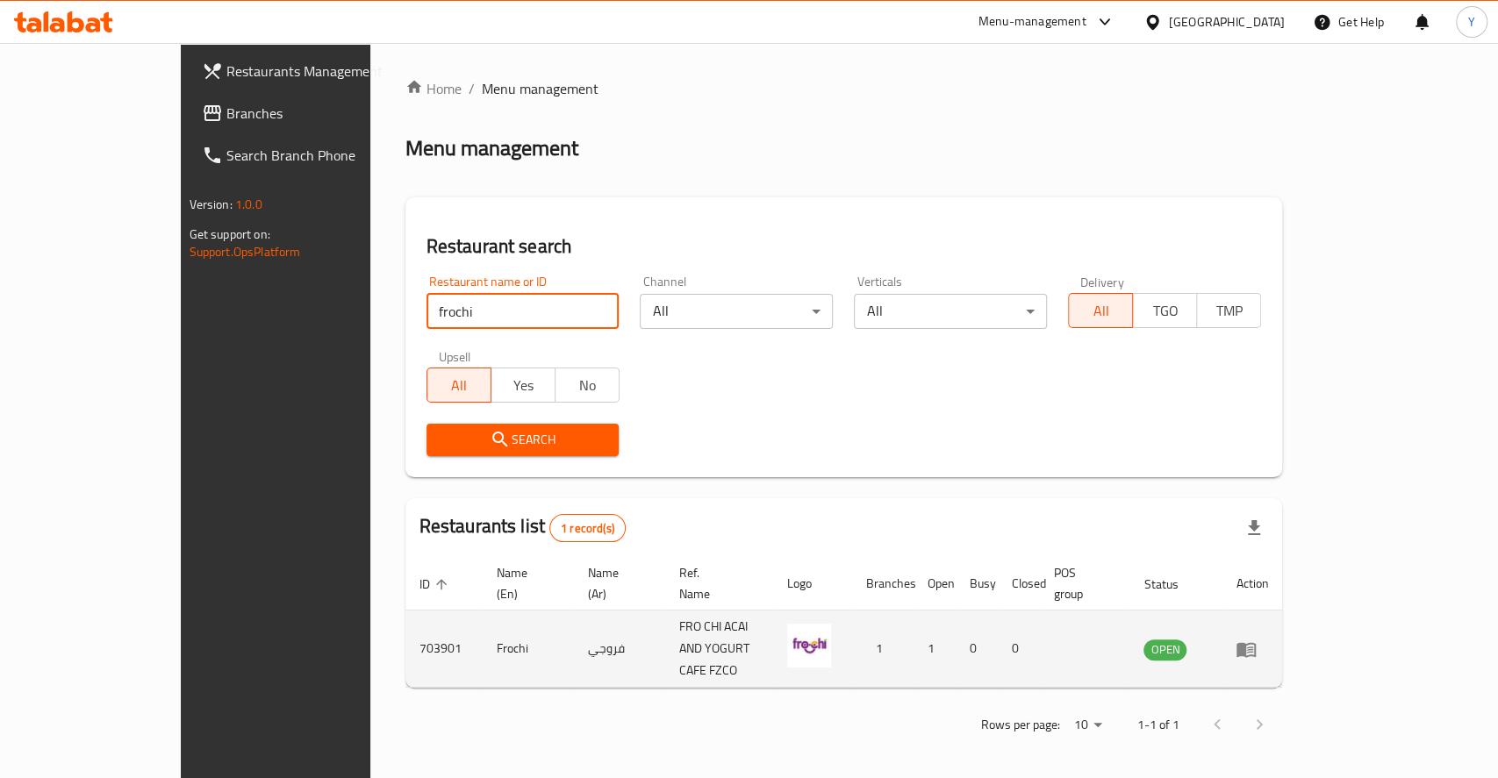
click at [1282, 635] on td "enhanced table" at bounding box center [1252, 649] width 61 height 77
click at [1256, 642] on icon "enhanced table" at bounding box center [1246, 649] width 19 height 15
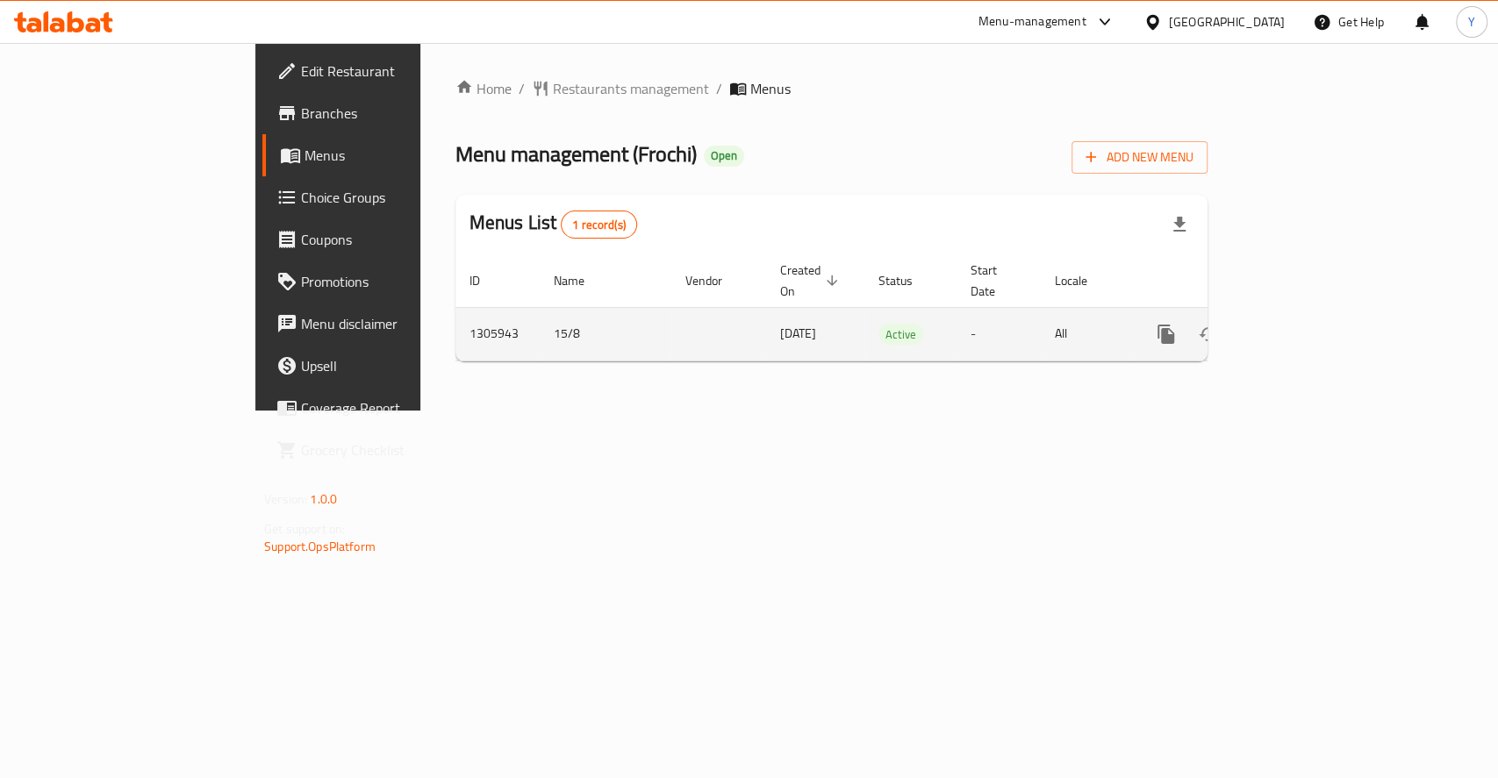
click at [1301, 326] on icon "enhanced table" at bounding box center [1293, 334] width 16 height 16
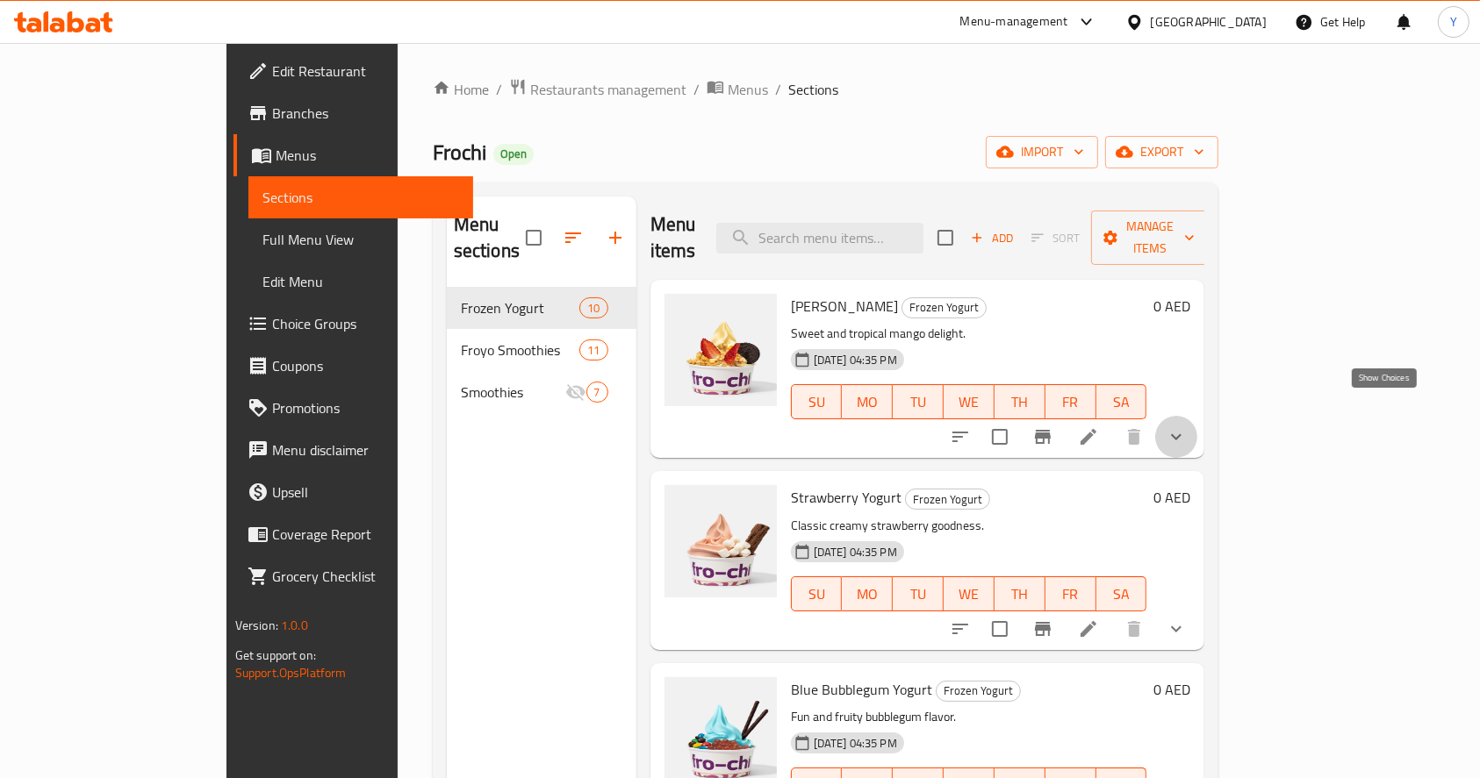
click at [1187, 427] on icon "show more" at bounding box center [1175, 437] width 21 height 21
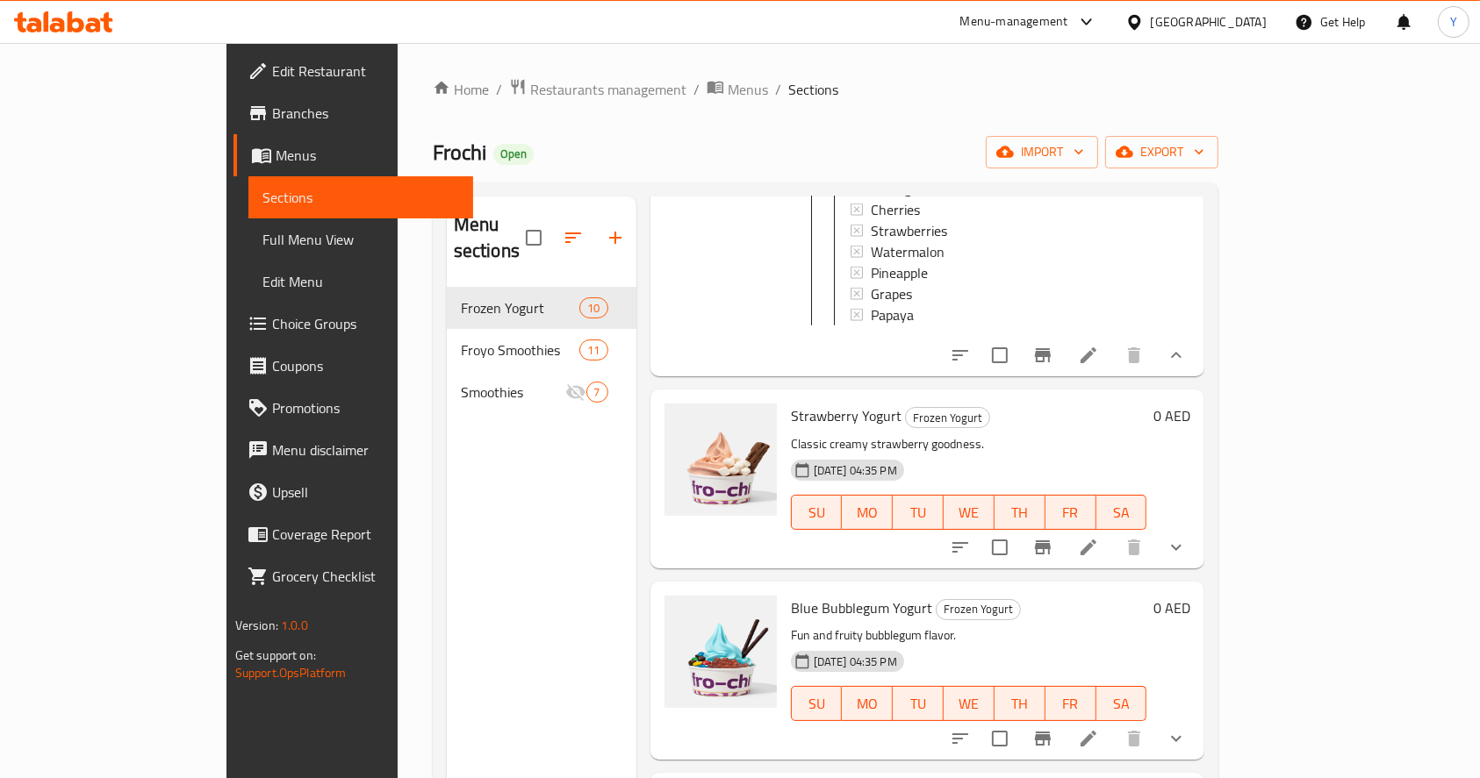
scroll to position [2299, 0]
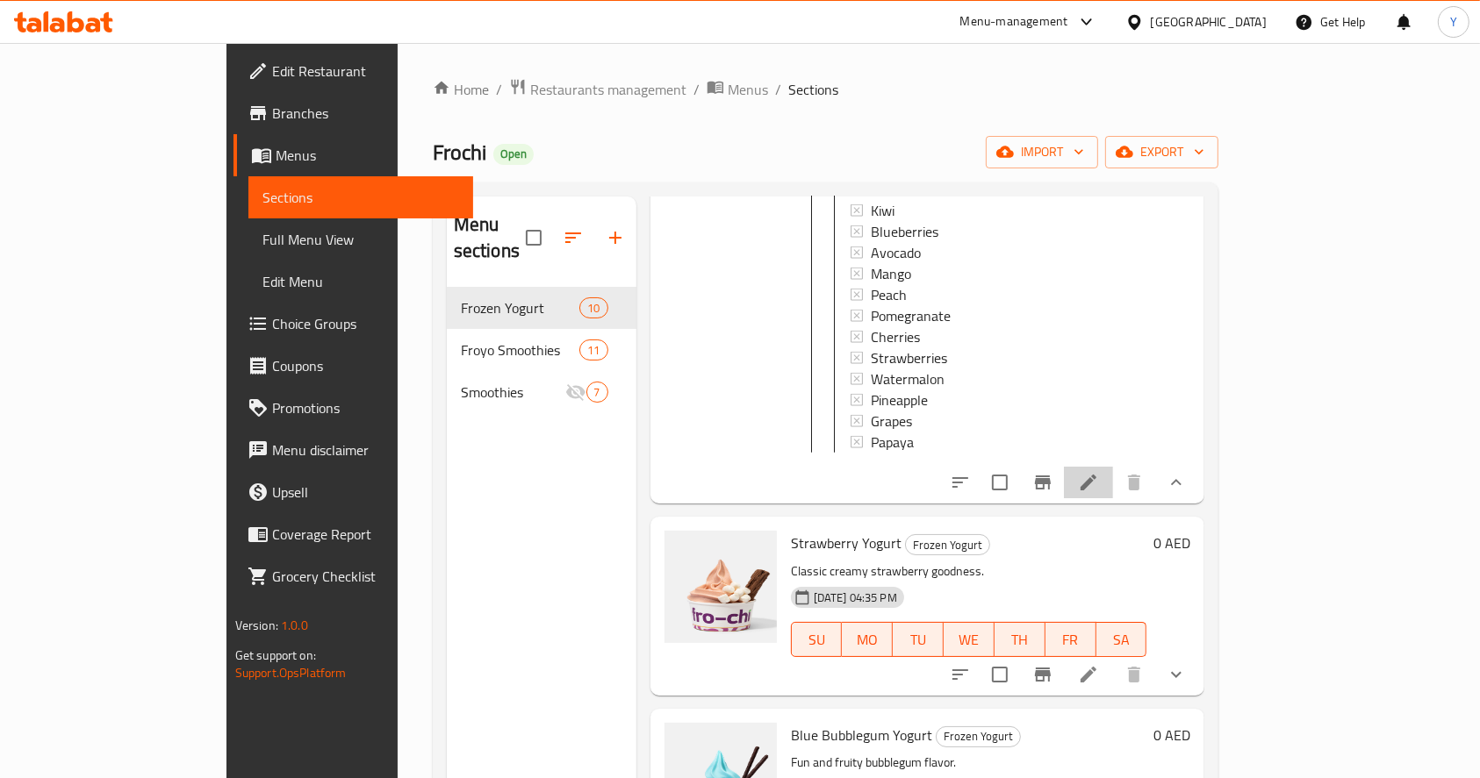
click at [1113, 488] on li at bounding box center [1088, 483] width 49 height 32
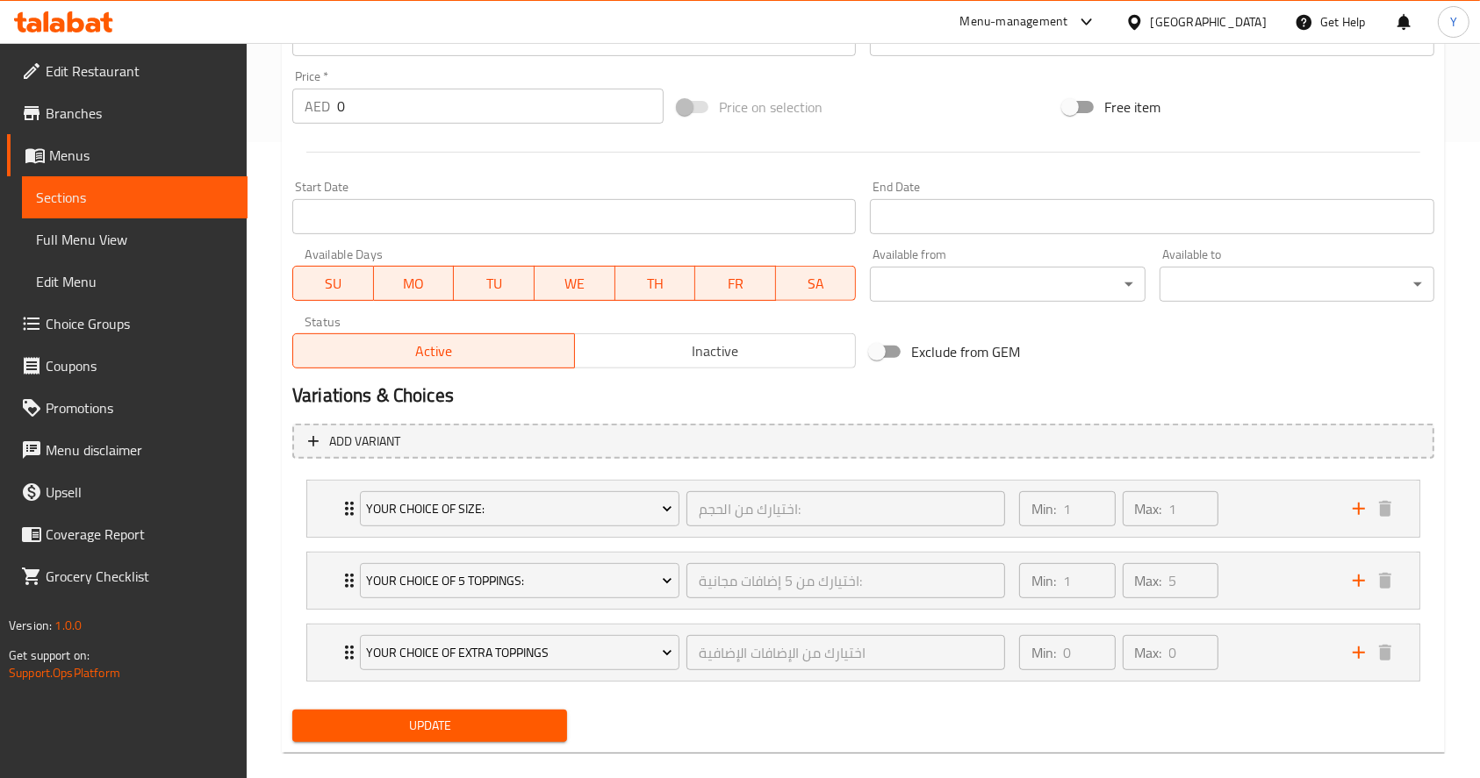
scroll to position [659, 0]
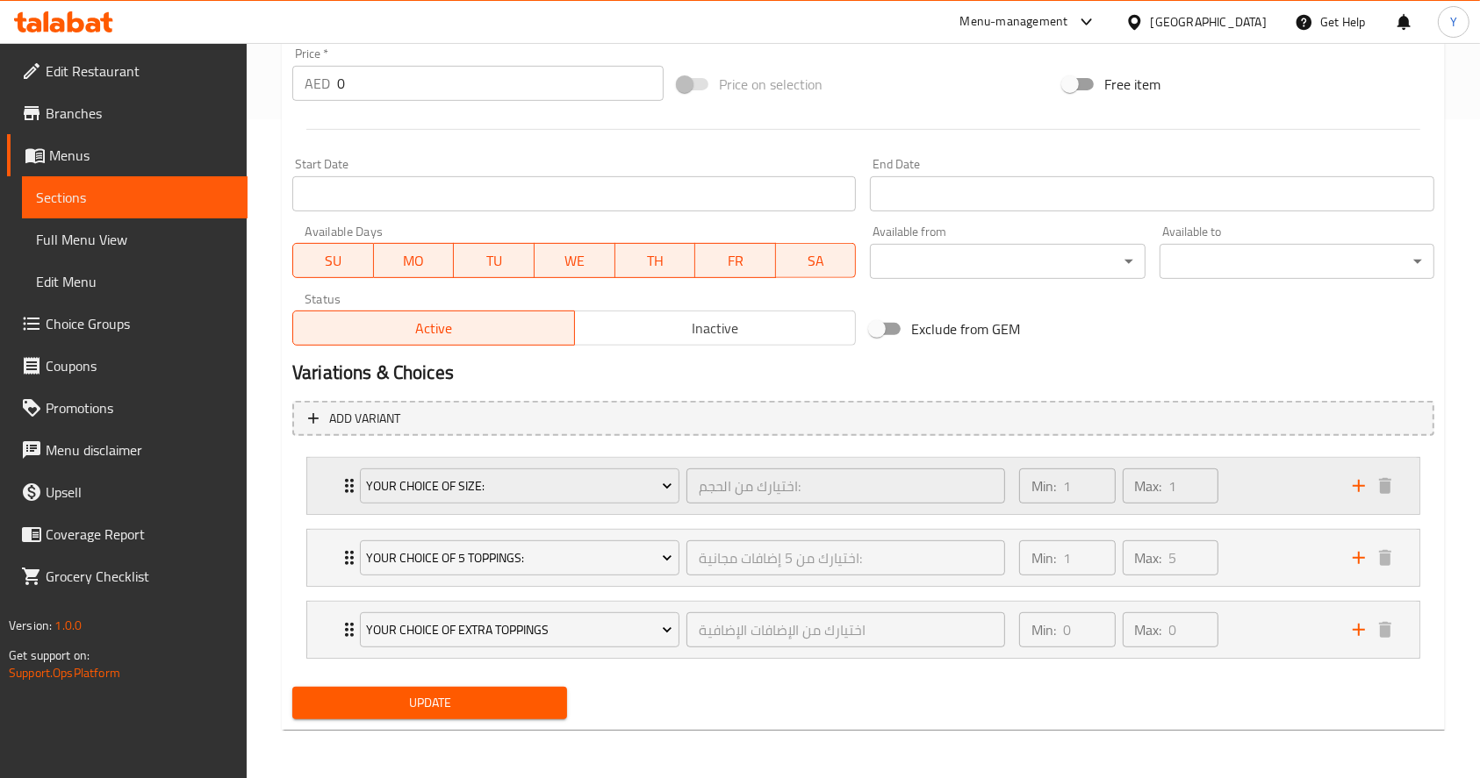
click at [329, 485] on div "Your Choice Of Size: اختيارك من الحجم: ​ Min: 1 ​ Max: 1 ​" at bounding box center [863, 486] width 1112 height 56
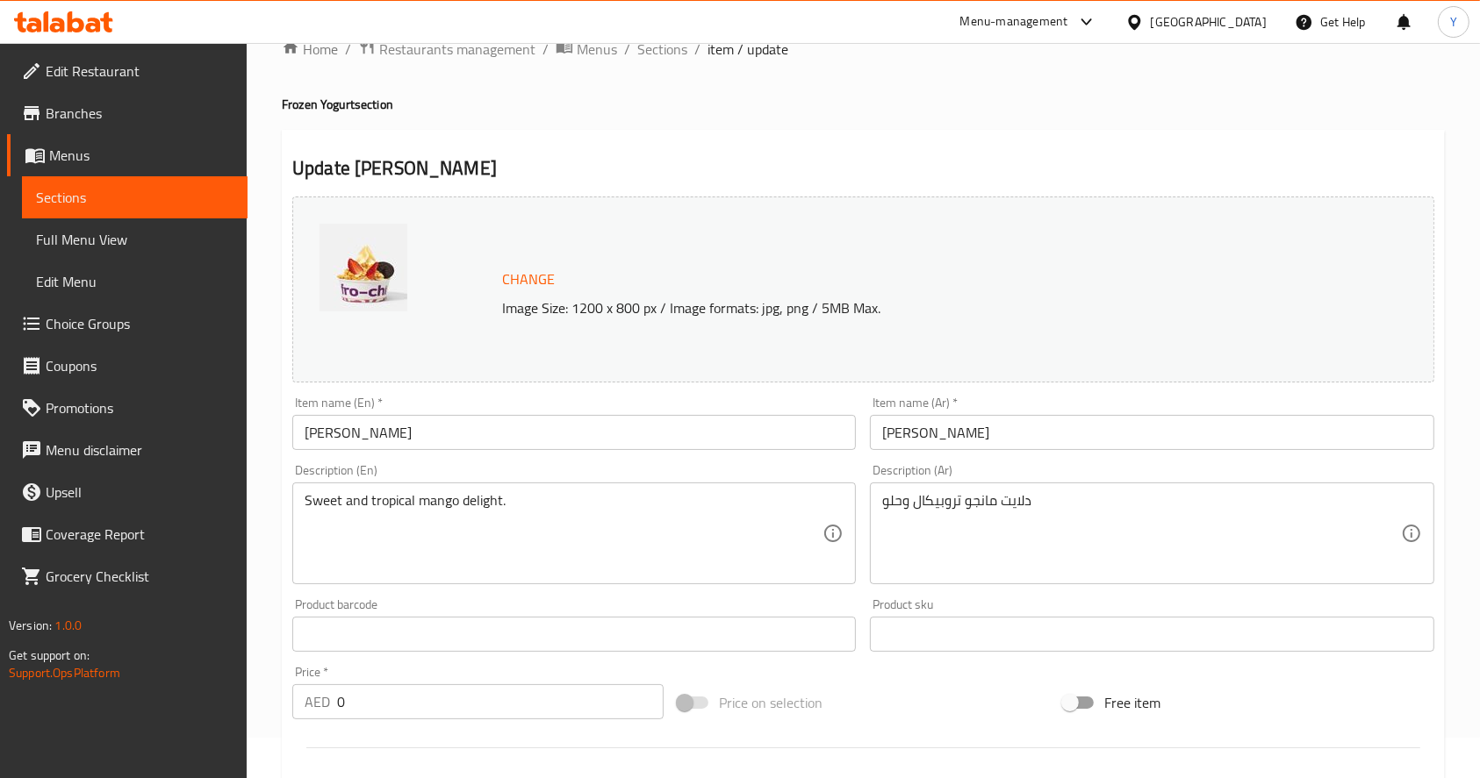
scroll to position [0, 0]
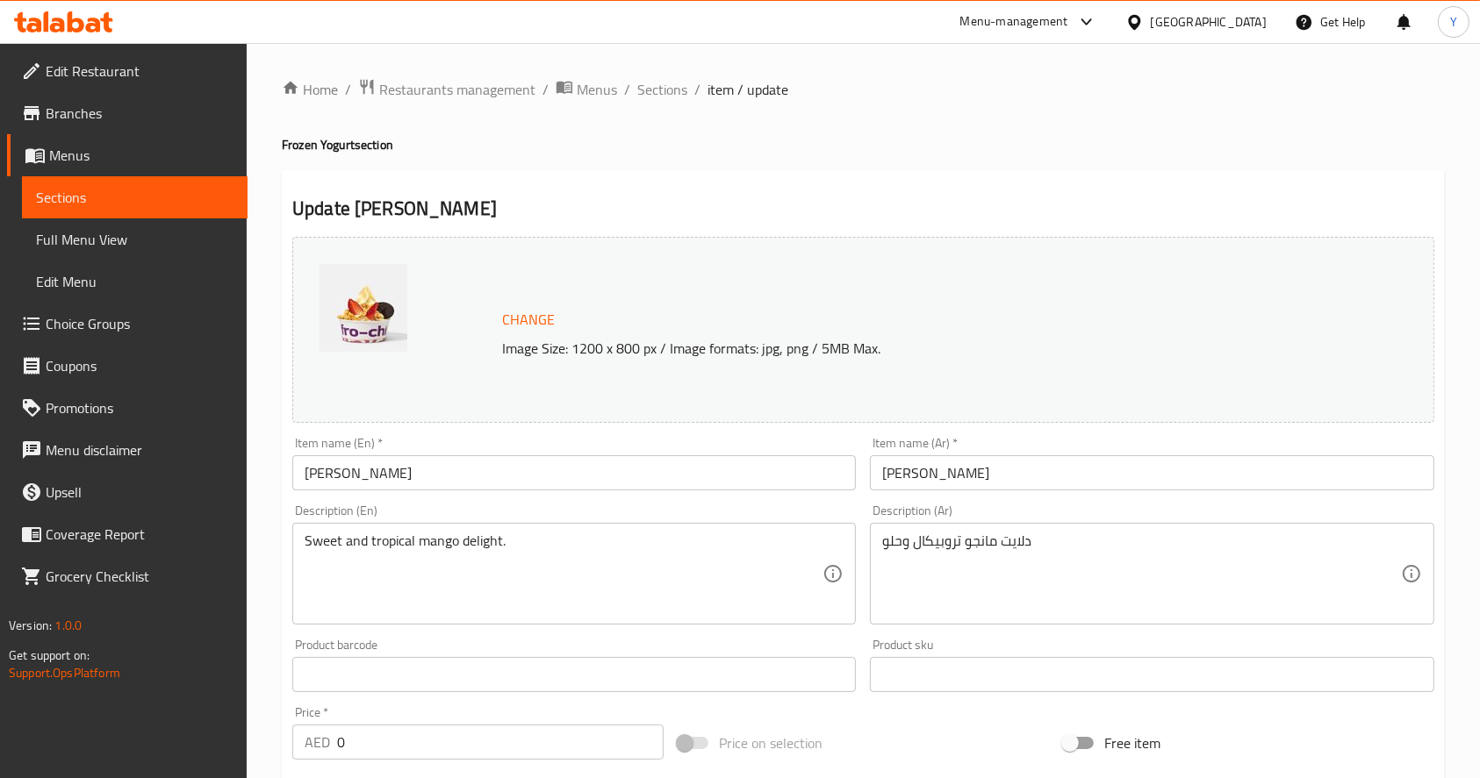
click at [1051, 31] on div "Menu-management" at bounding box center [1014, 21] width 108 height 21
click at [905, 116] on div "Agent Campaigns Center" at bounding box center [917, 118] width 133 height 19
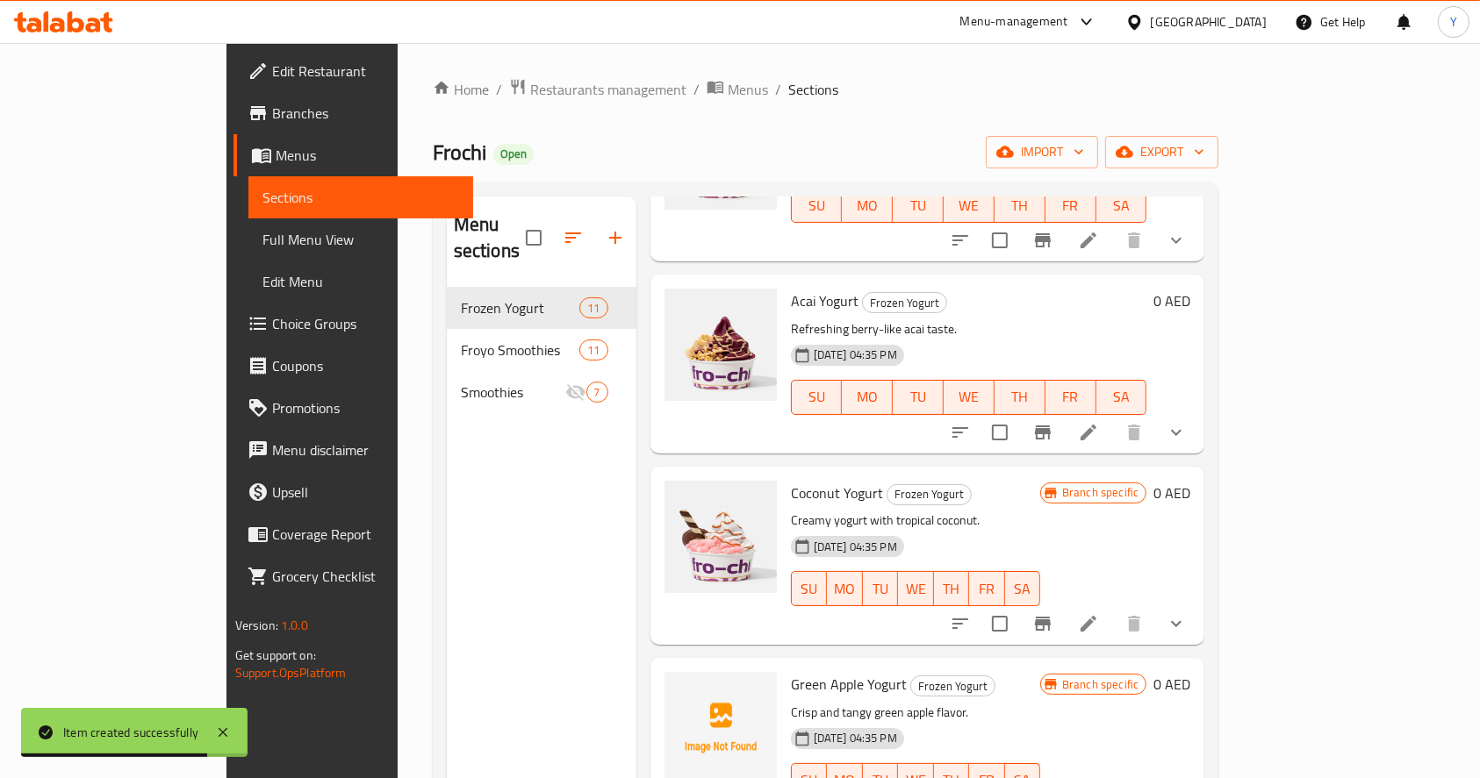
scroll to position [246, 0]
